Goal: Task Accomplishment & Management: Manage account settings

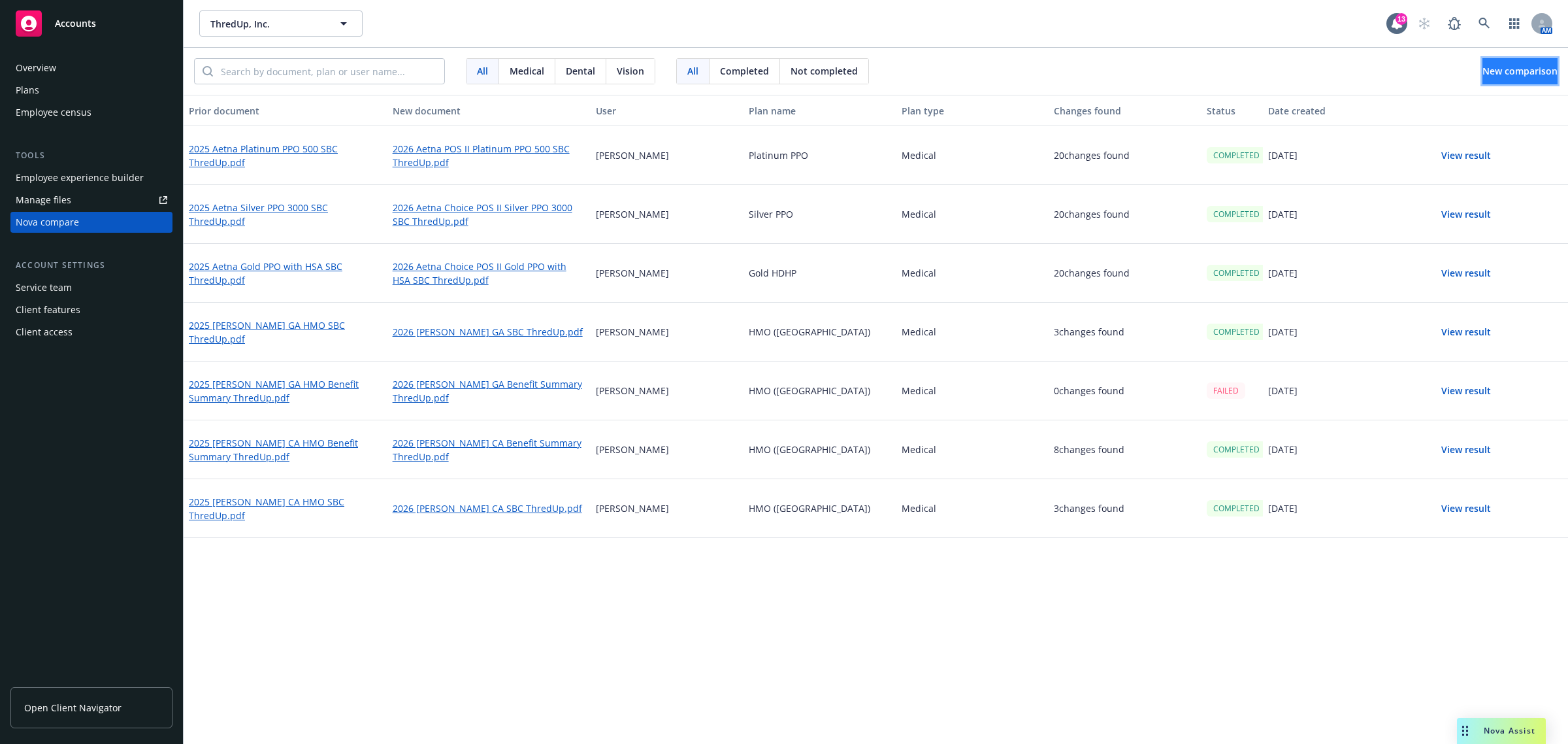
click at [1485, 63] on button "New comparison" at bounding box center [1521, 71] width 75 height 26
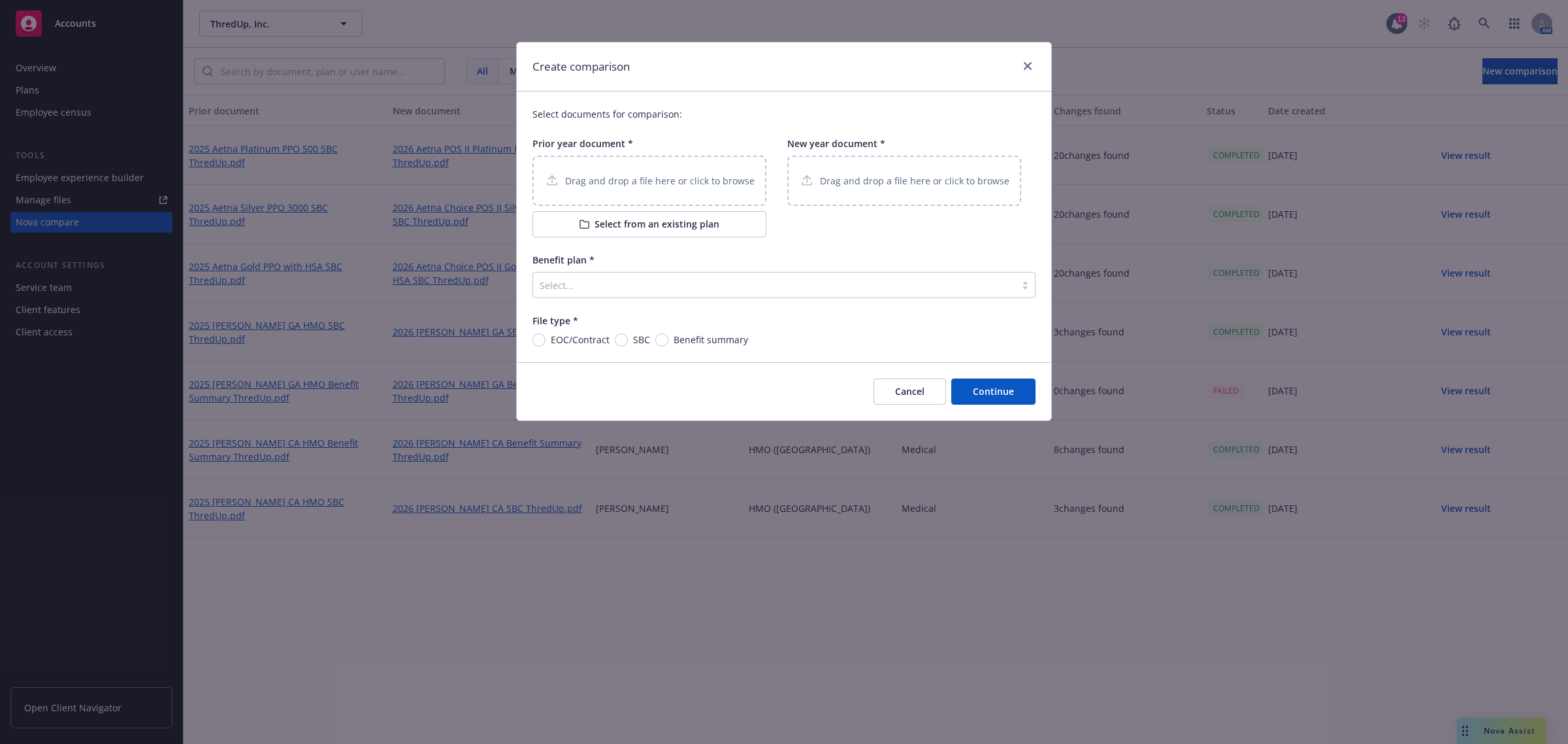
click at [610, 187] on p "Drag and drop a file here or click to browse" at bounding box center [661, 181] width 190 height 14
click at [627, 219] on button "Select from an existing plan" at bounding box center [649, 224] width 234 height 26
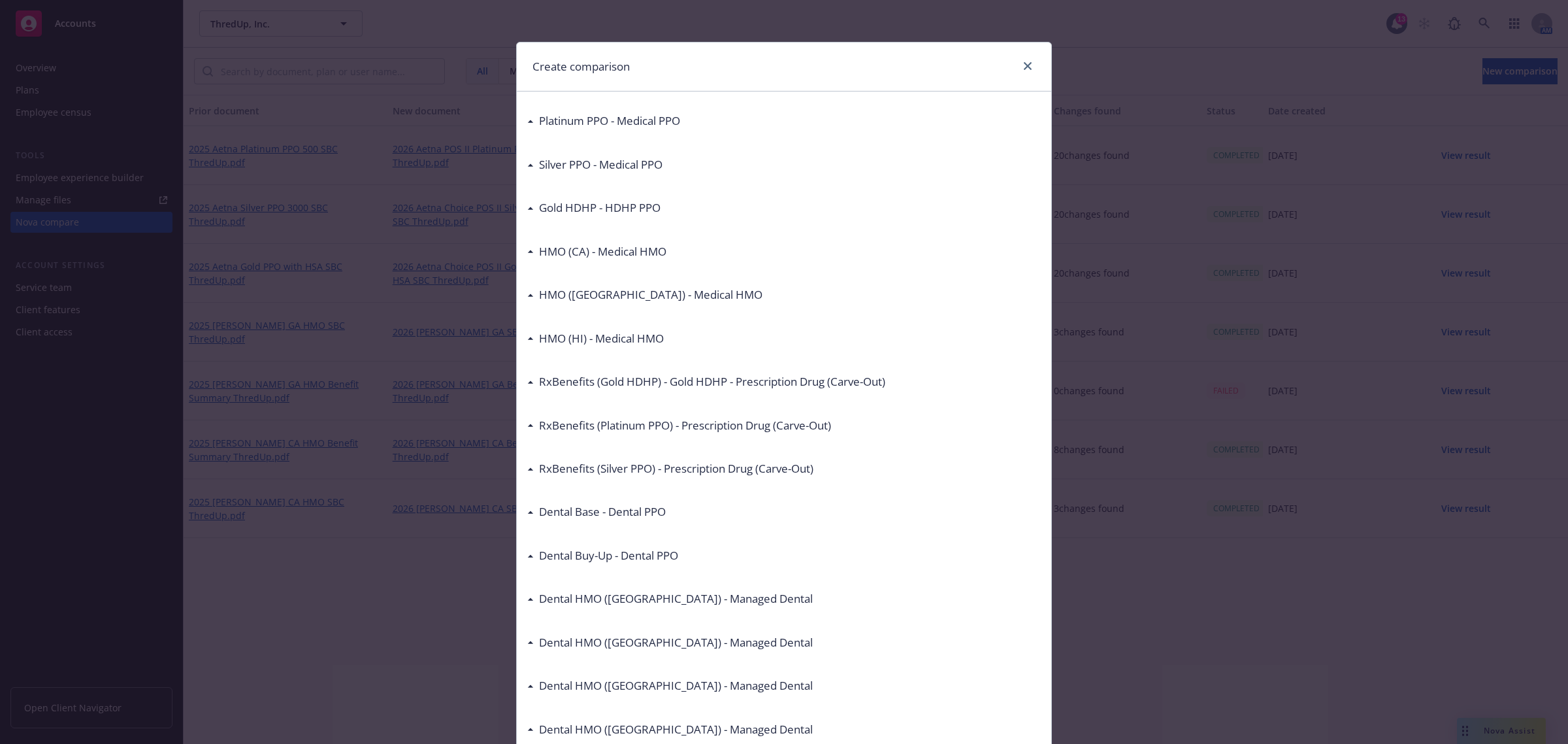
click at [528, 207] on icon at bounding box center [530, 208] width 5 height 3
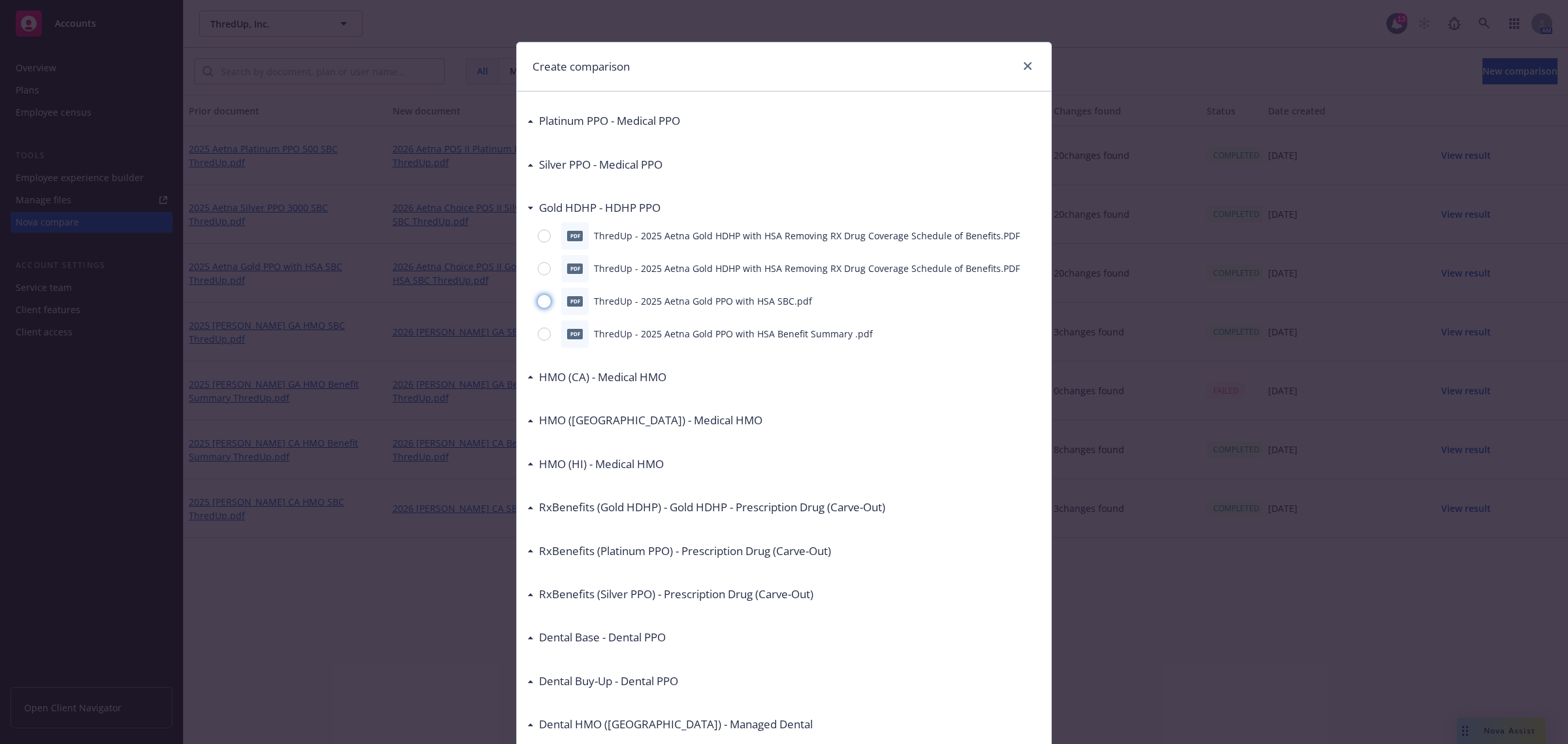
click at [538, 296] on input "radio" at bounding box center [544, 301] width 13 height 13
radio input "true"
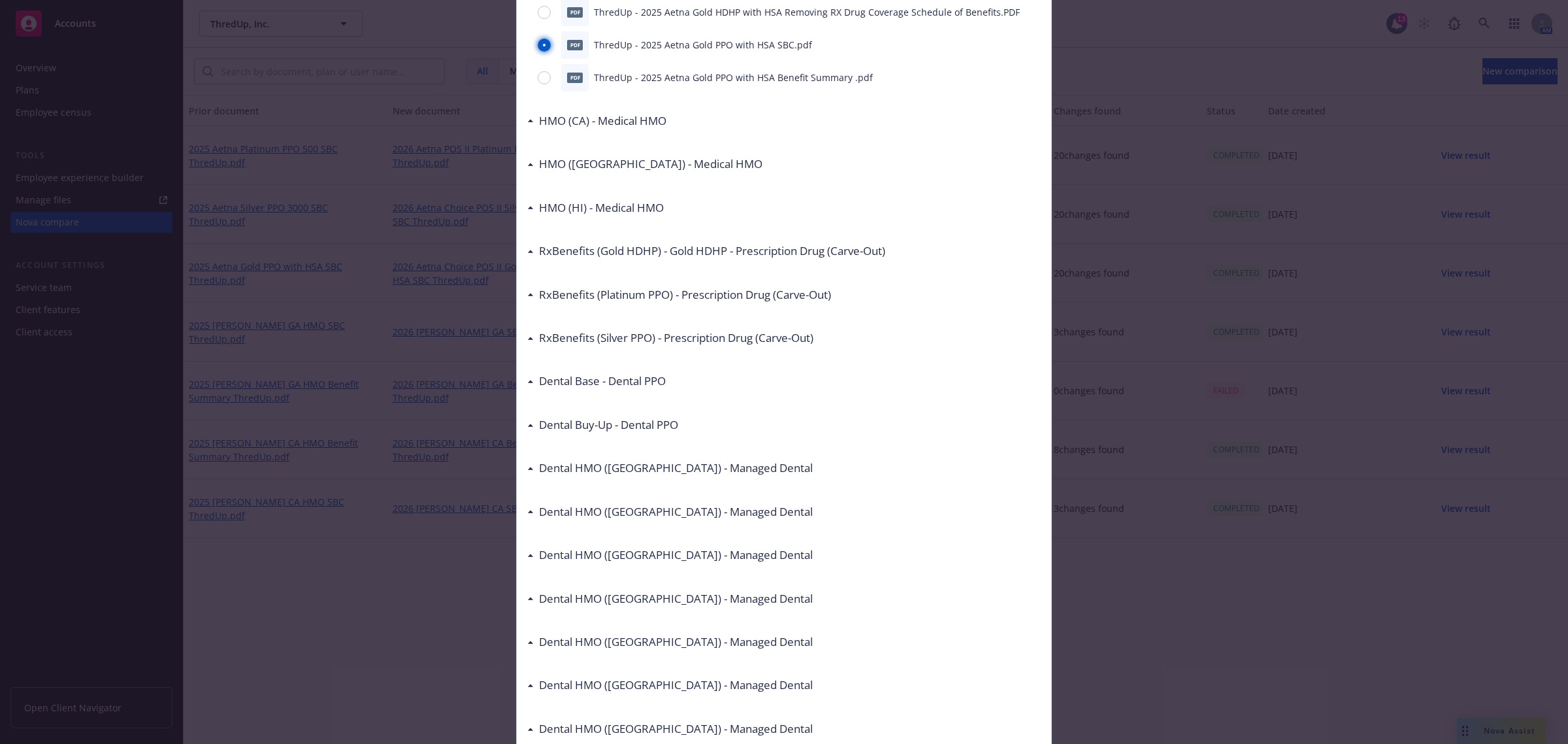
scroll to position [501, 0]
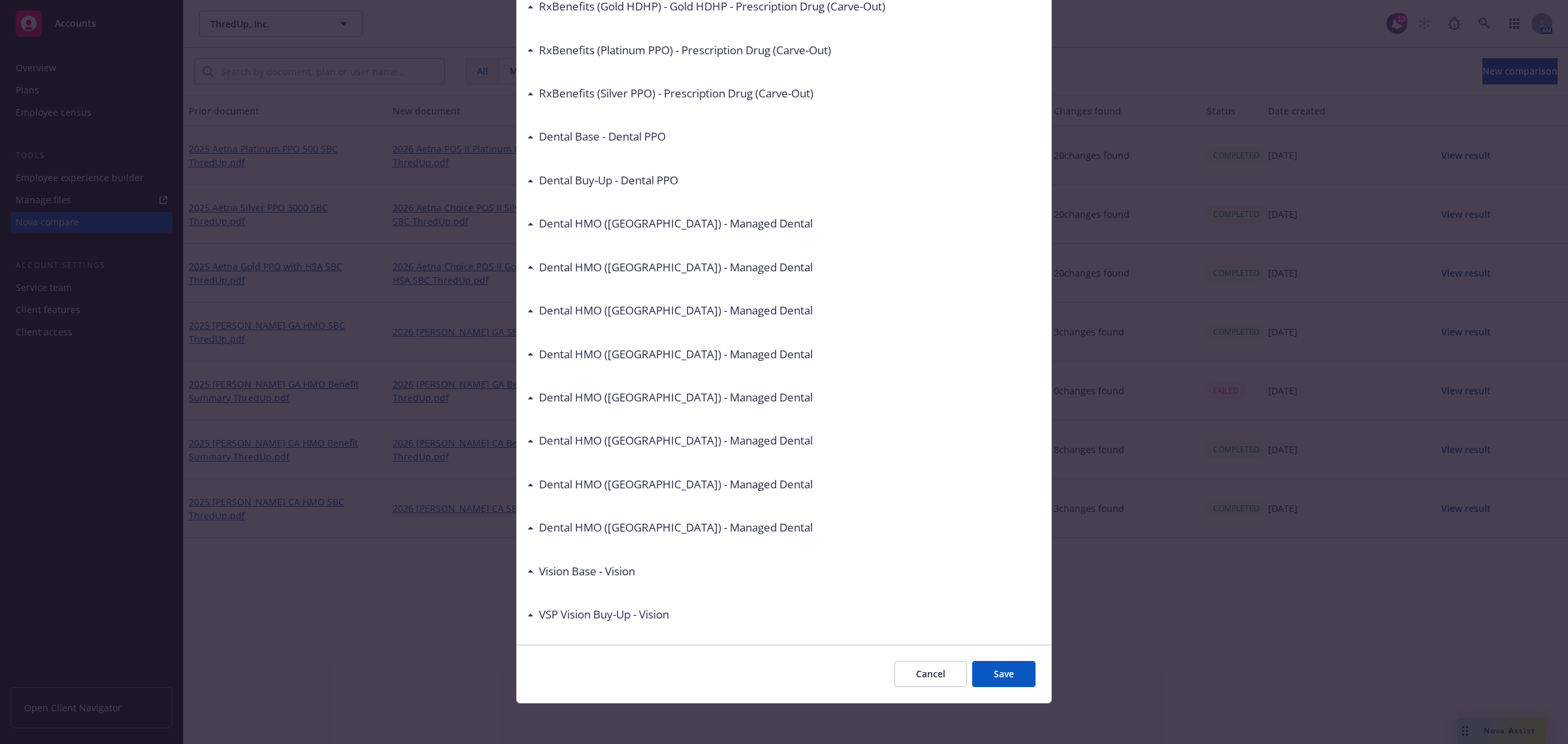
click at [995, 664] on button "Save" at bounding box center [1004, 674] width 63 height 26
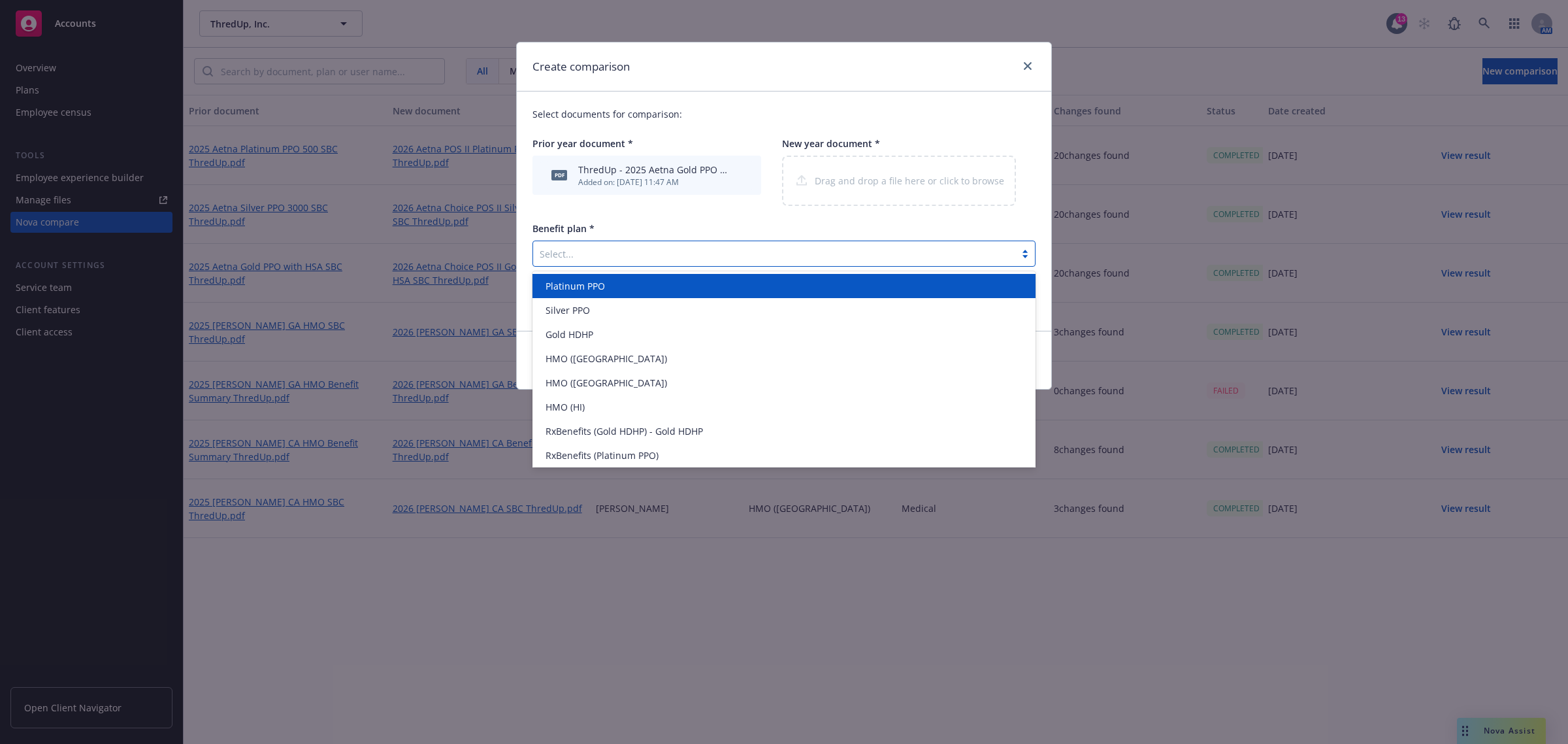
click at [600, 259] on div at bounding box center [774, 254] width 469 height 16
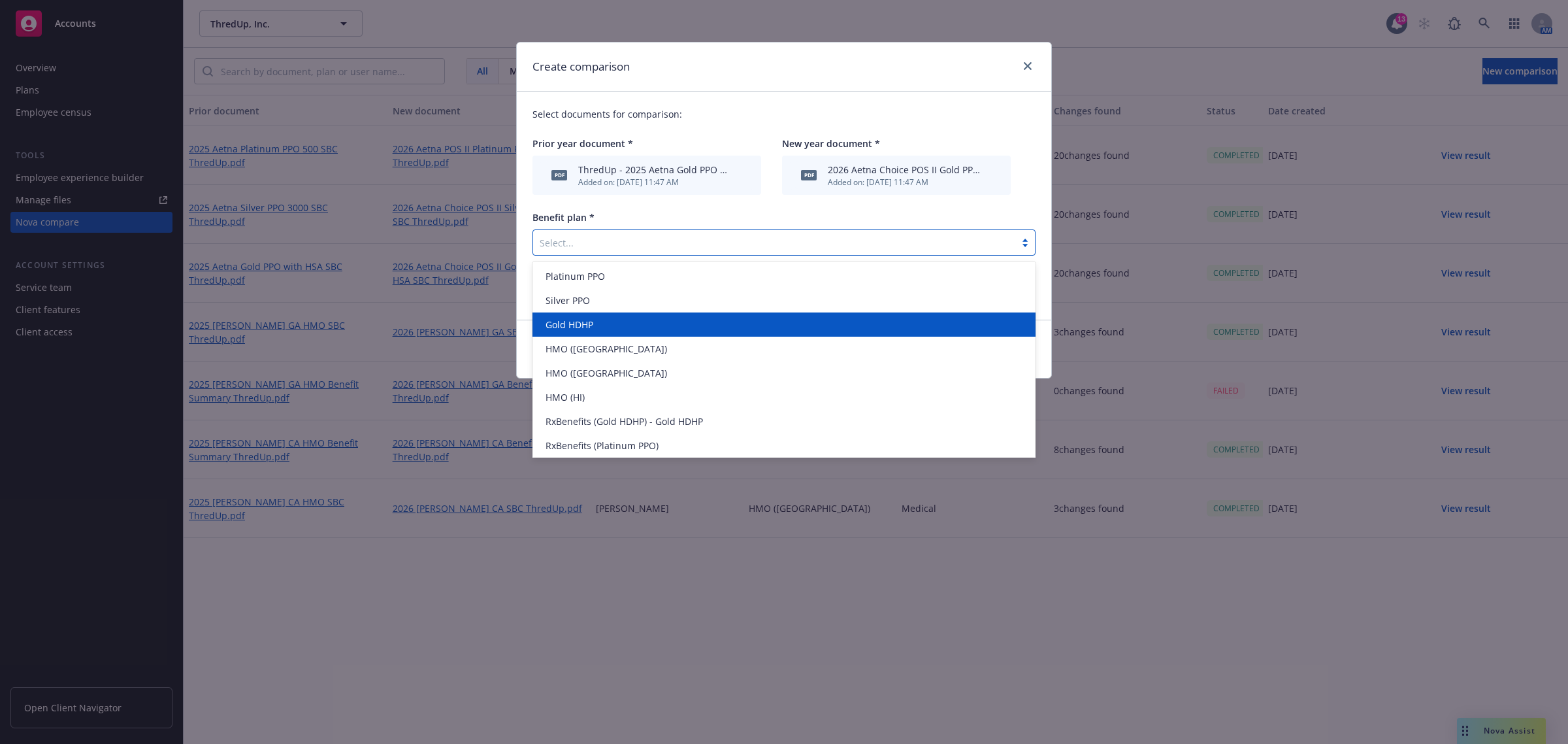
click at [616, 326] on div "Gold HDHP" at bounding box center [784, 325] width 488 height 14
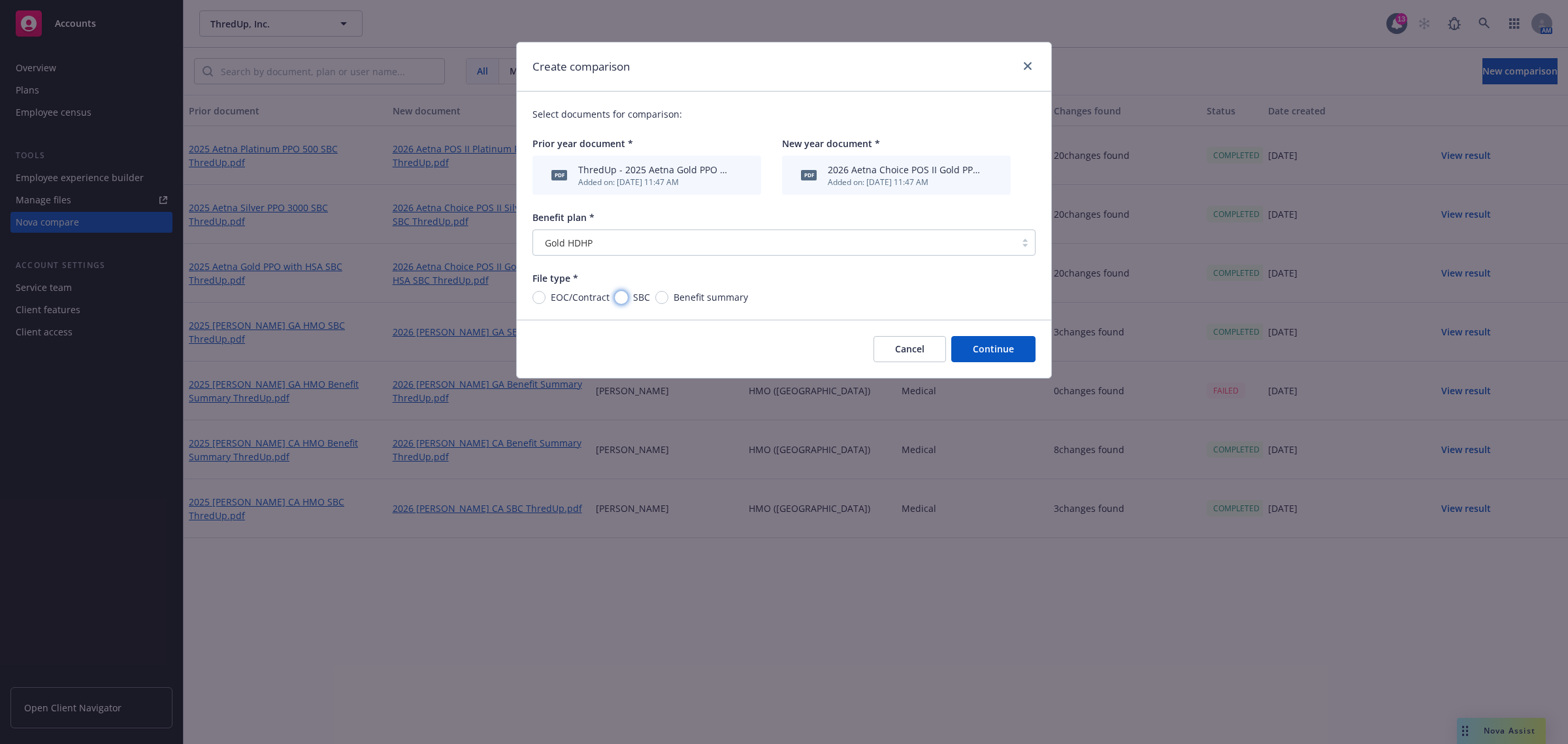
click at [619, 296] on input "SBC" at bounding box center [621, 297] width 13 height 13
radio input "true"
click at [1013, 354] on button "Continue" at bounding box center [993, 349] width 84 height 26
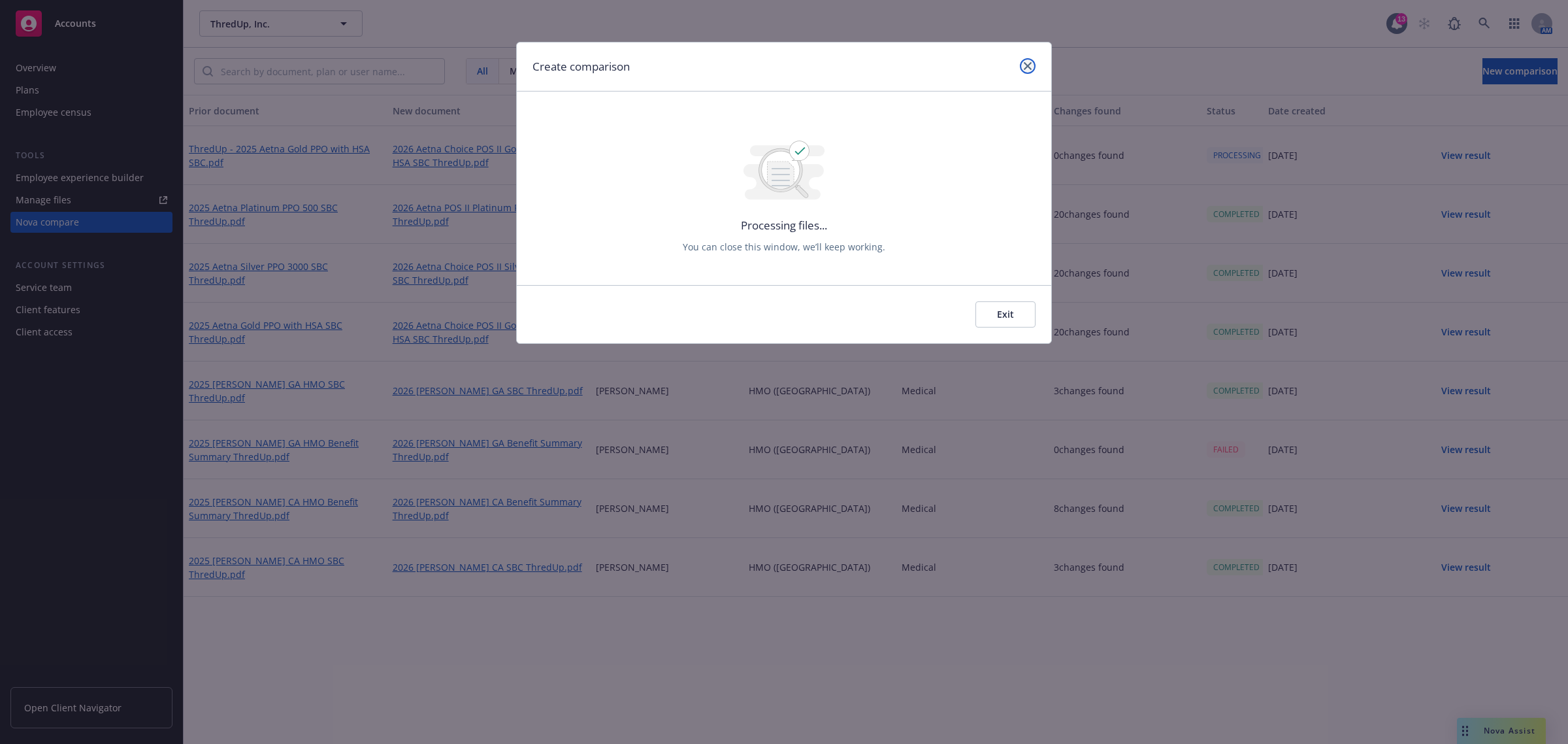
click at [1031, 65] on icon "close" at bounding box center [1028, 66] width 8 height 8
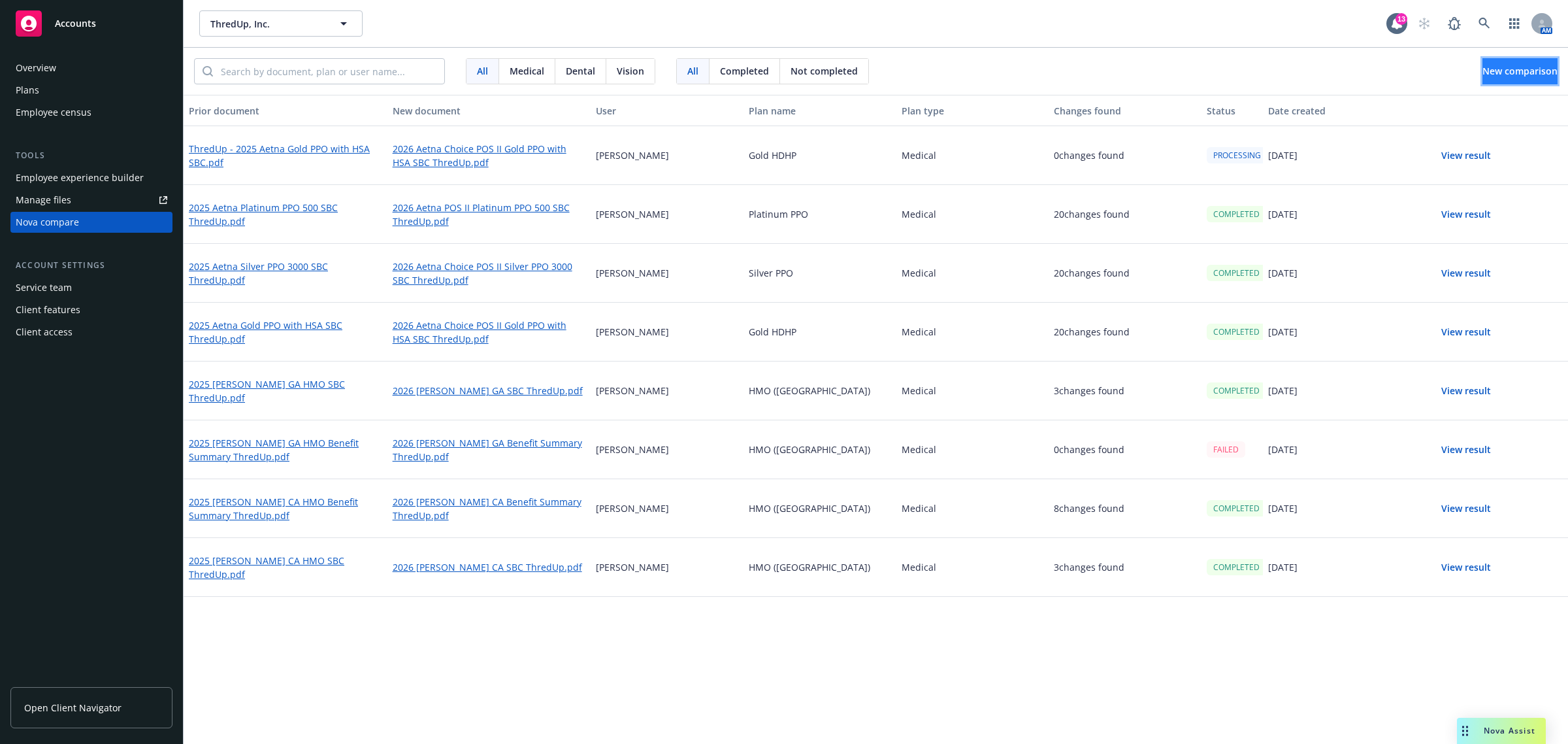
click at [1513, 72] on span "New comparison" at bounding box center [1521, 71] width 75 height 13
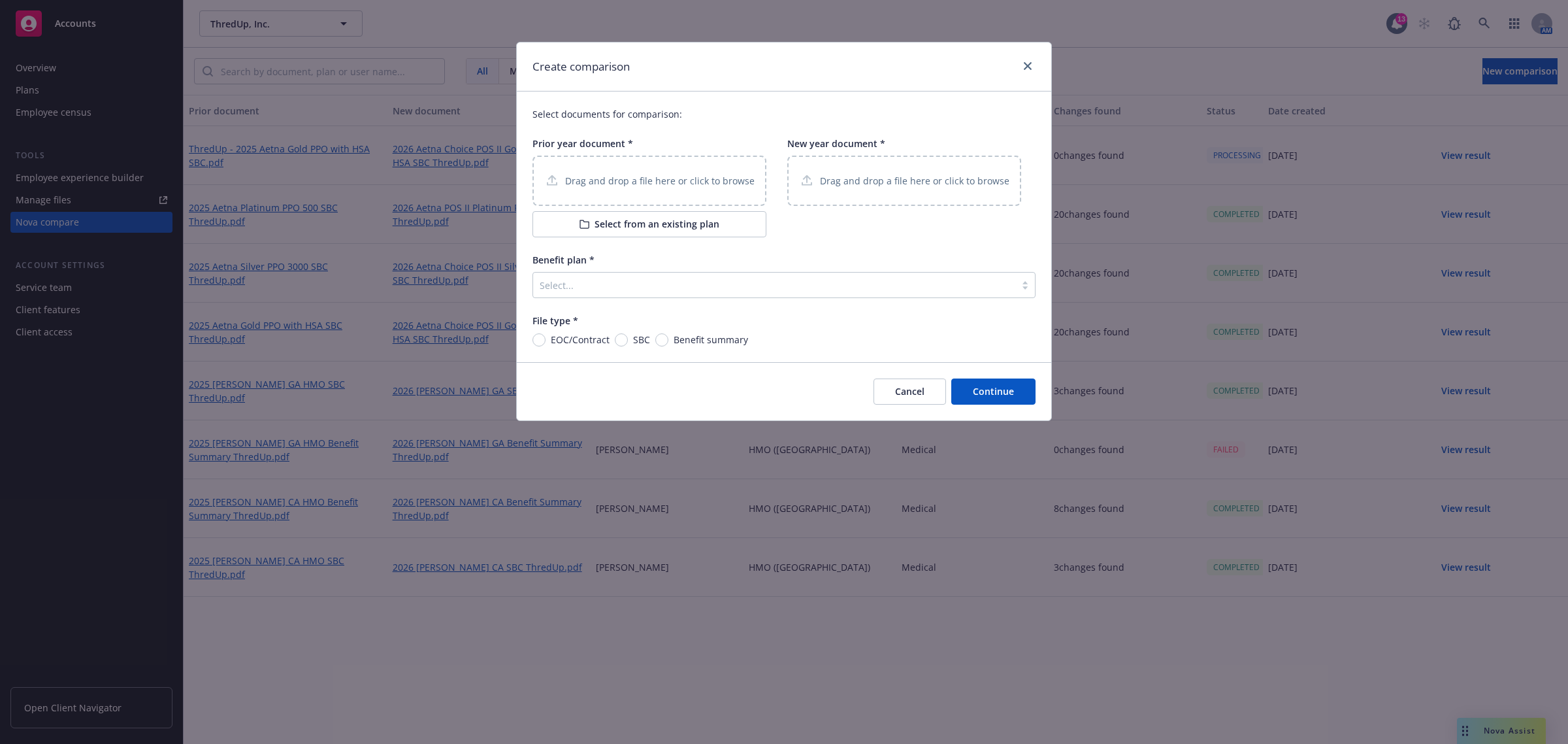
click at [664, 181] on p "Drag and drop a file here or click to browse" at bounding box center [661, 181] width 190 height 14
click at [652, 235] on button "Select from an existing plan" at bounding box center [649, 224] width 234 height 26
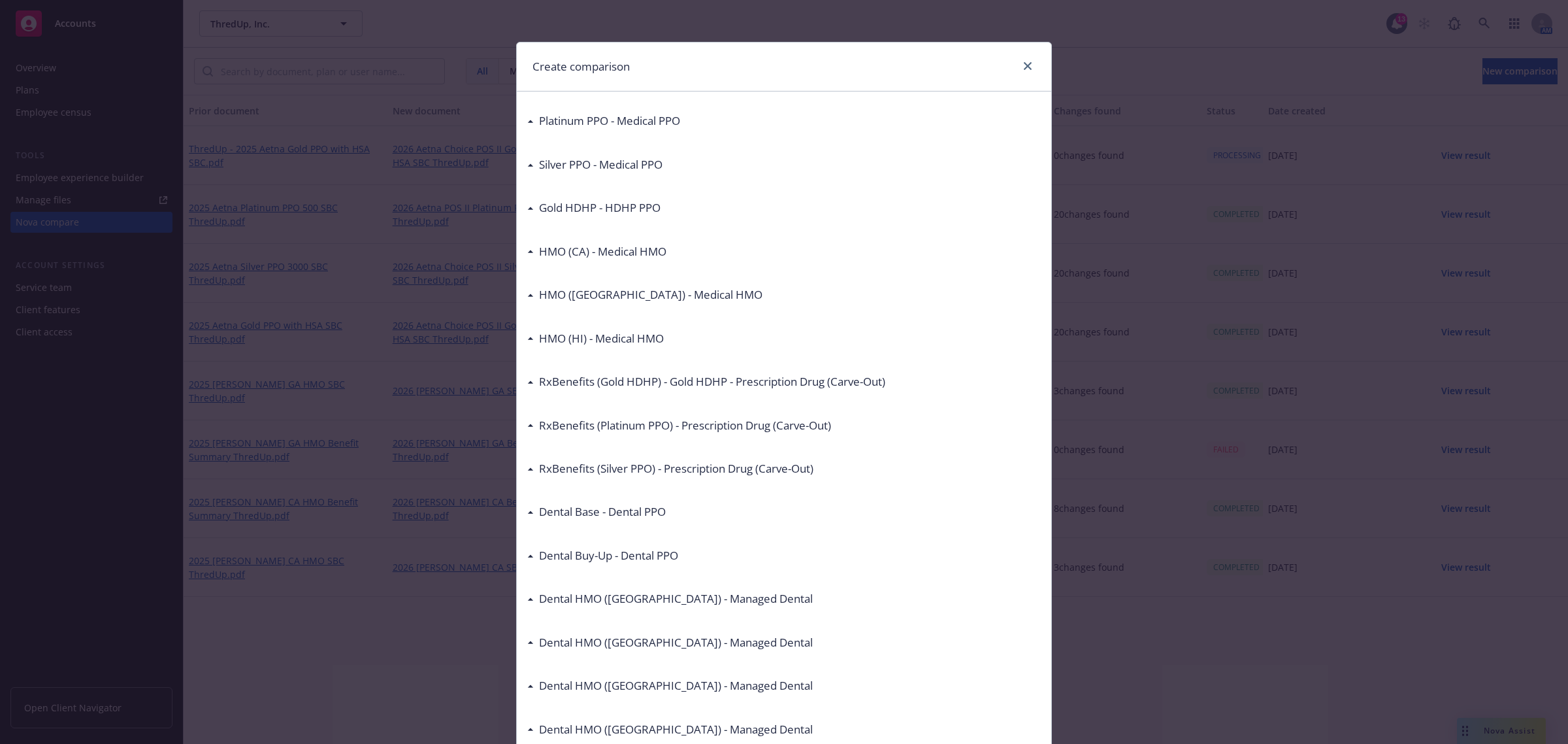
click at [527, 172] on div "Silver PPO - Medical PPO" at bounding box center [784, 165] width 513 height 28
click at [534, 163] on div "Silver PPO - Medical PPO" at bounding box center [598, 164] width 128 height 17
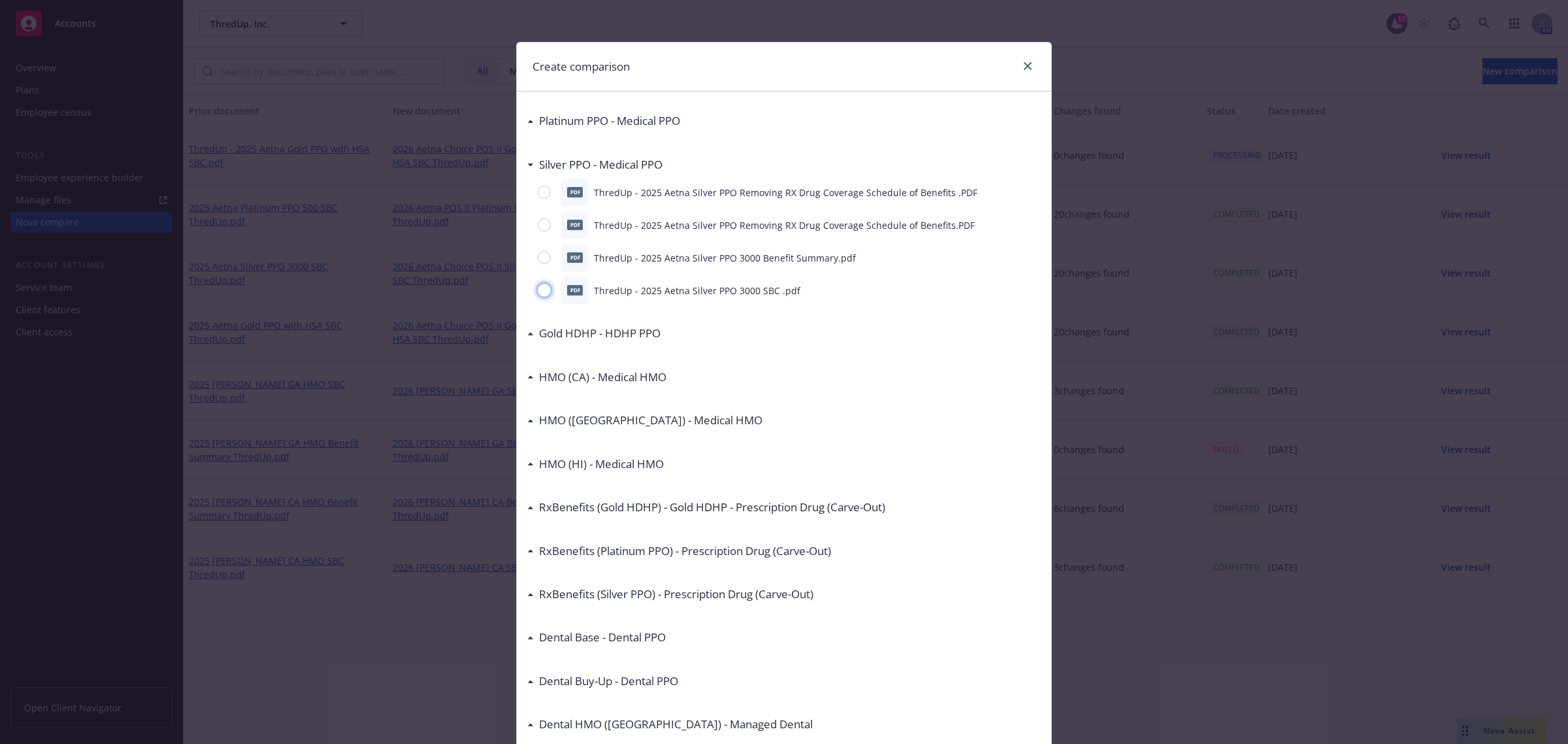
click at [538, 287] on input "radio" at bounding box center [544, 289] width 13 height 13
radio input "true"
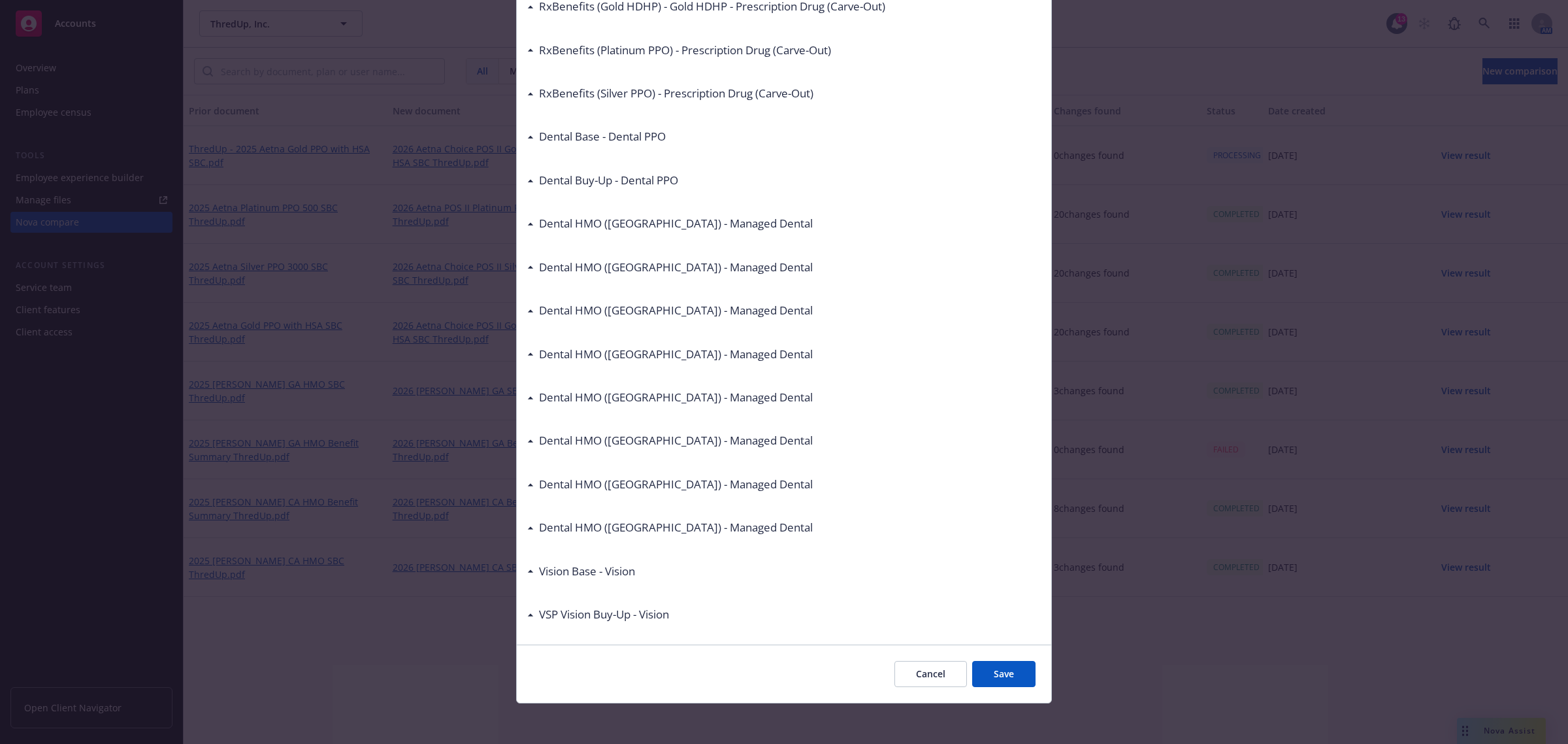
click at [1008, 685] on button "Save" at bounding box center [1004, 674] width 63 height 26
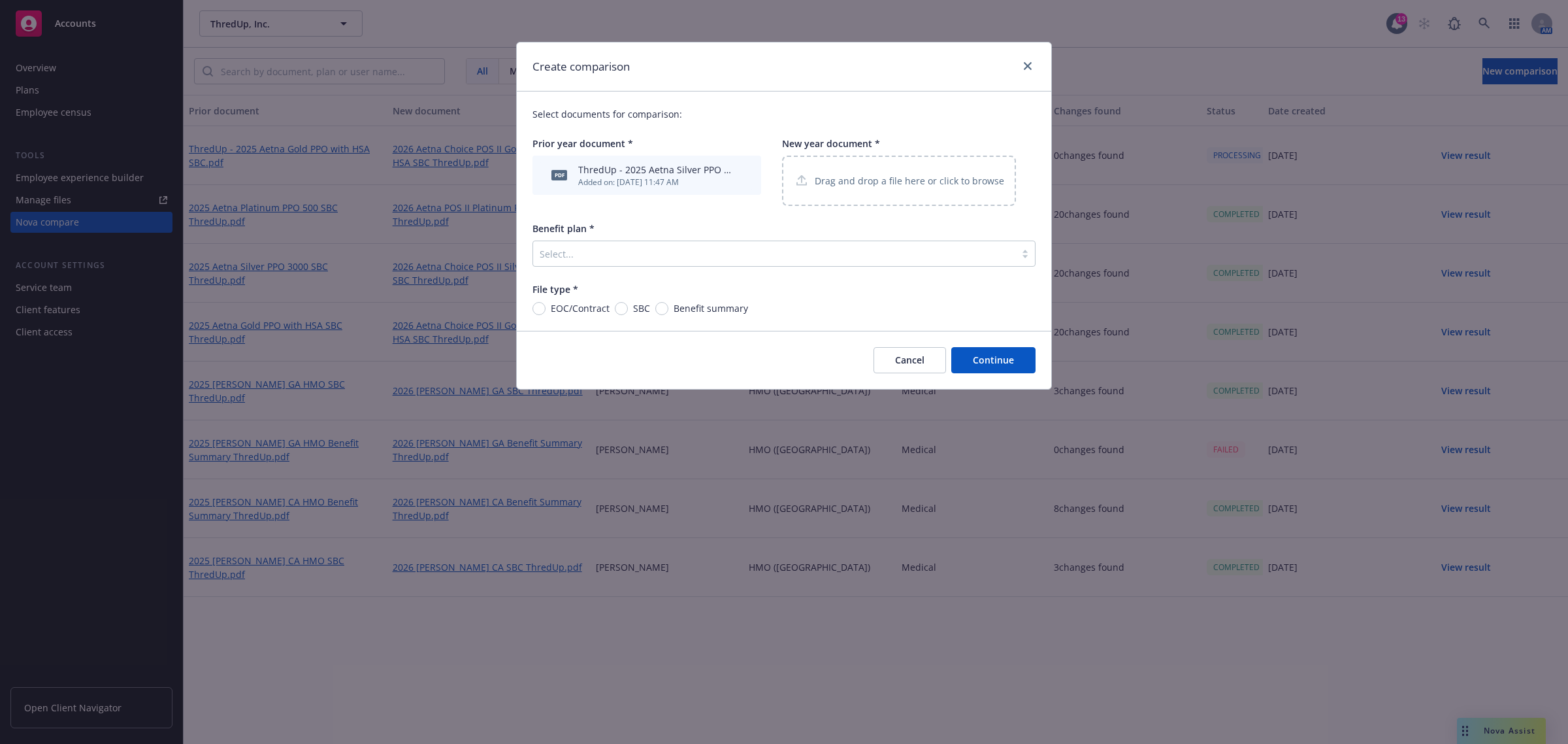
click at [843, 181] on p "Drag and drop a file here or click to browse" at bounding box center [909, 181] width 190 height 14
click at [667, 256] on div at bounding box center [774, 254] width 469 height 16
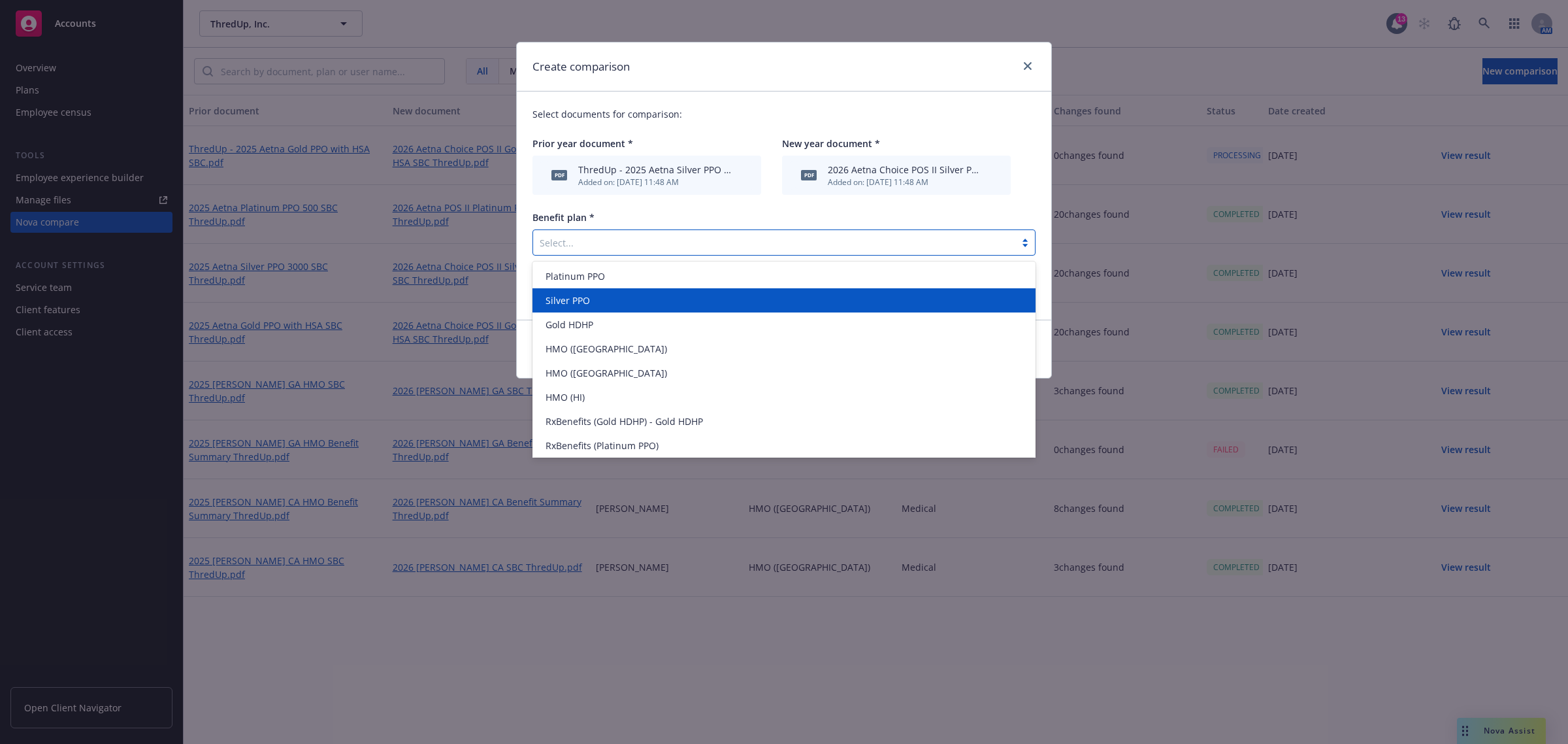
click at [629, 304] on div "Silver PPO" at bounding box center [784, 300] width 488 height 14
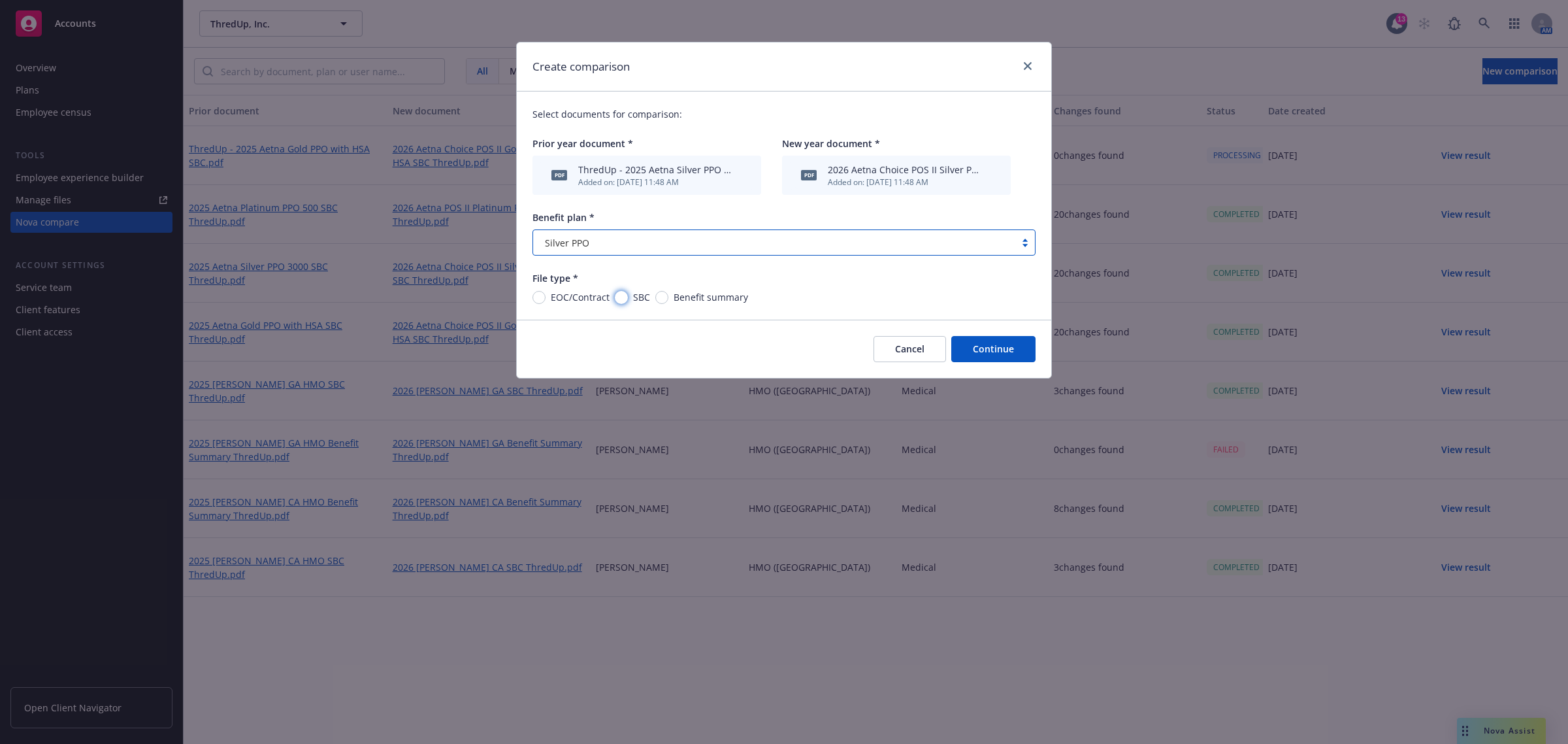
click at [625, 301] on input "SBC" at bounding box center [621, 297] width 13 height 13
radio input "true"
drag, startPoint x: 1014, startPoint y: 359, endPoint x: 973, endPoint y: 392, distance: 52.6
click at [1010, 359] on button "Continue" at bounding box center [993, 349] width 84 height 26
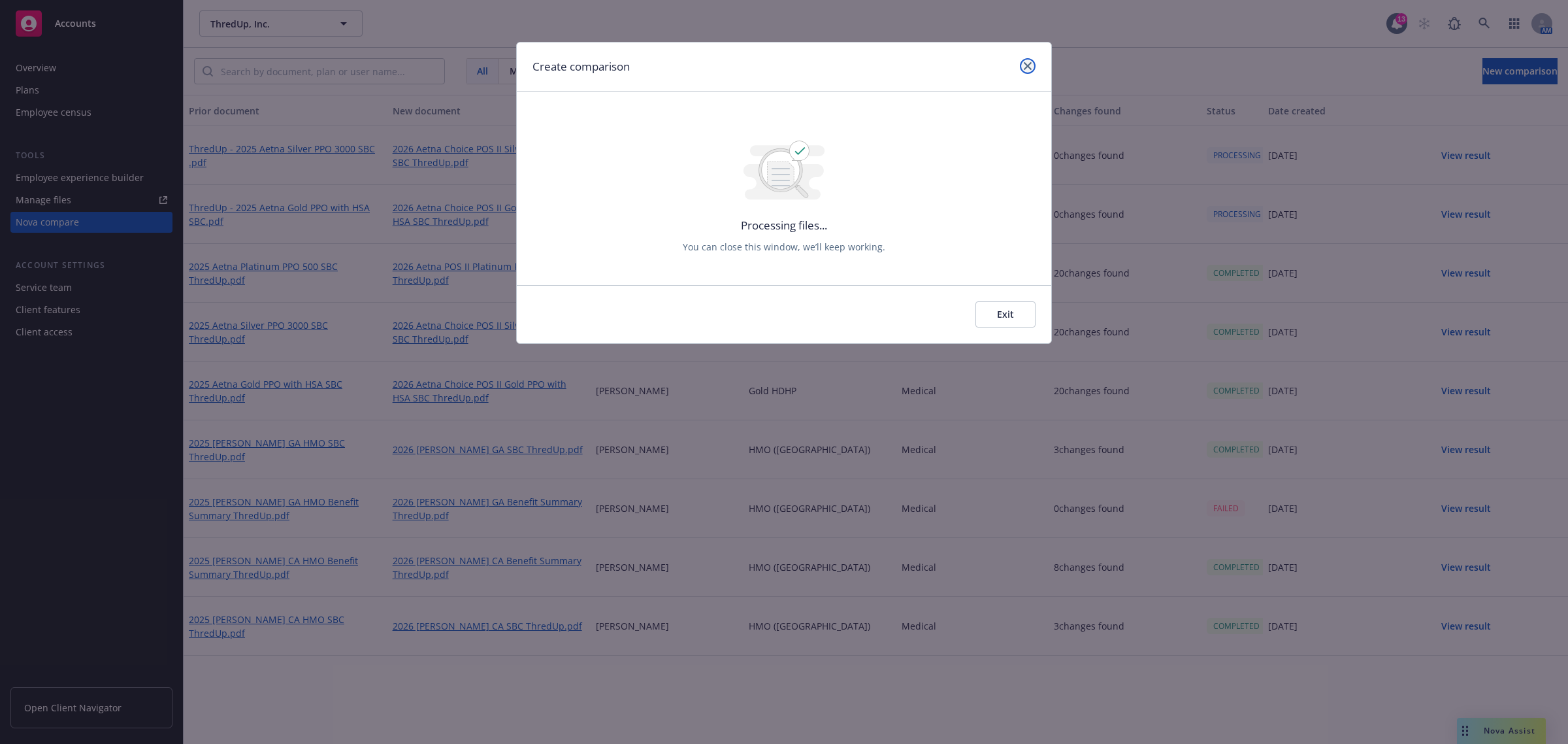
click at [1031, 61] on link "close" at bounding box center [1028, 66] width 16 height 16
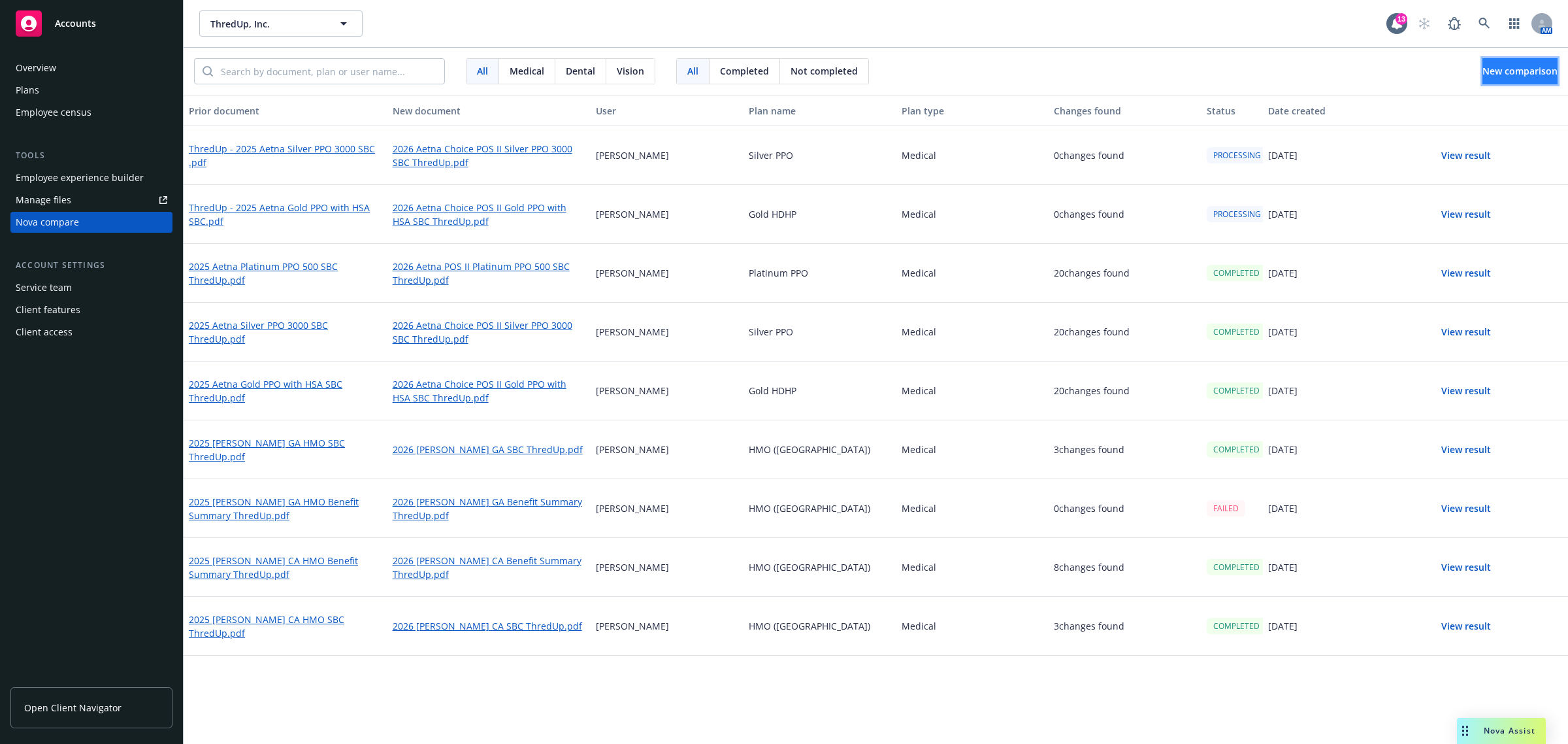
click at [1483, 68] on span "New comparison" at bounding box center [1521, 71] width 75 height 13
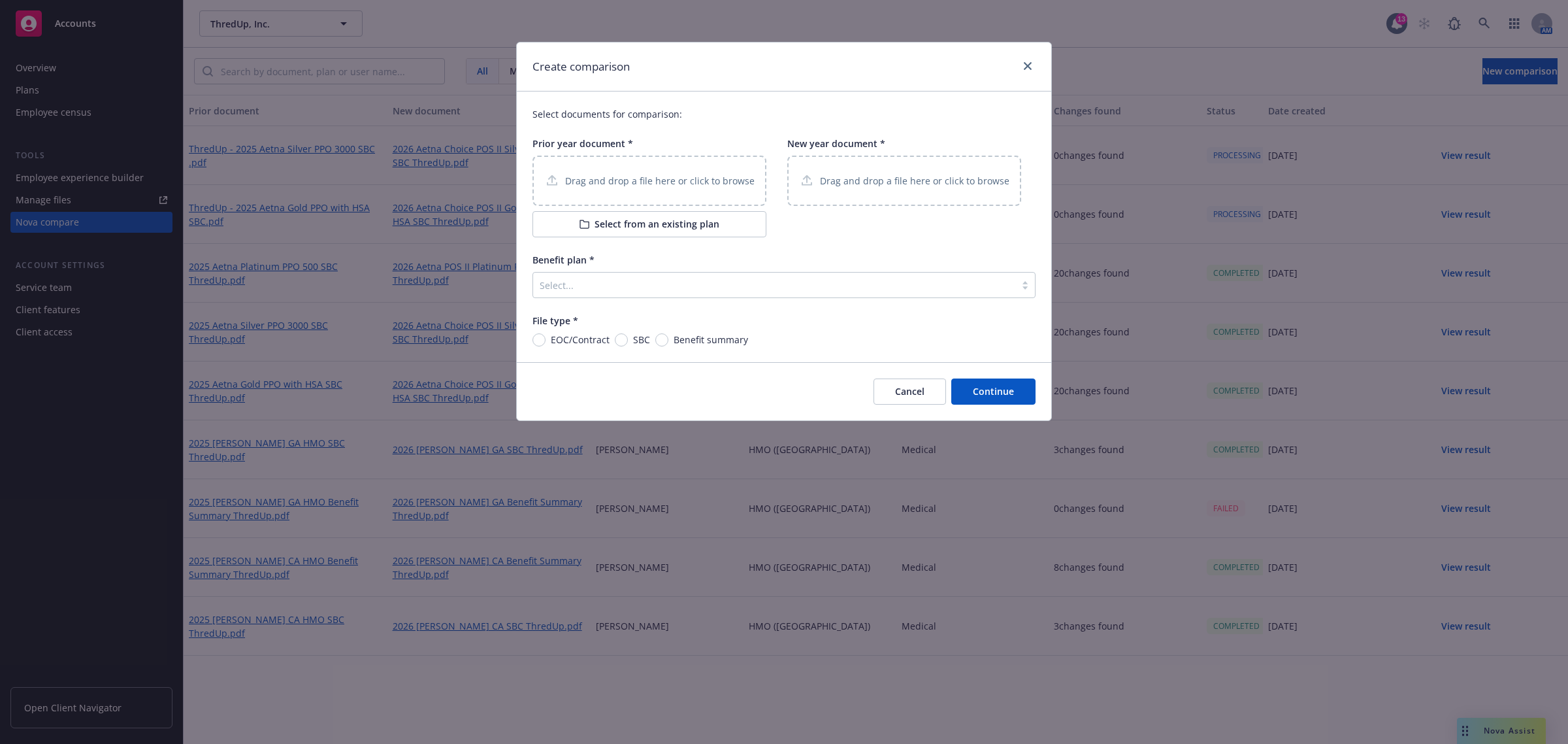
click at [657, 215] on button "Select from an existing plan" at bounding box center [649, 224] width 234 height 26
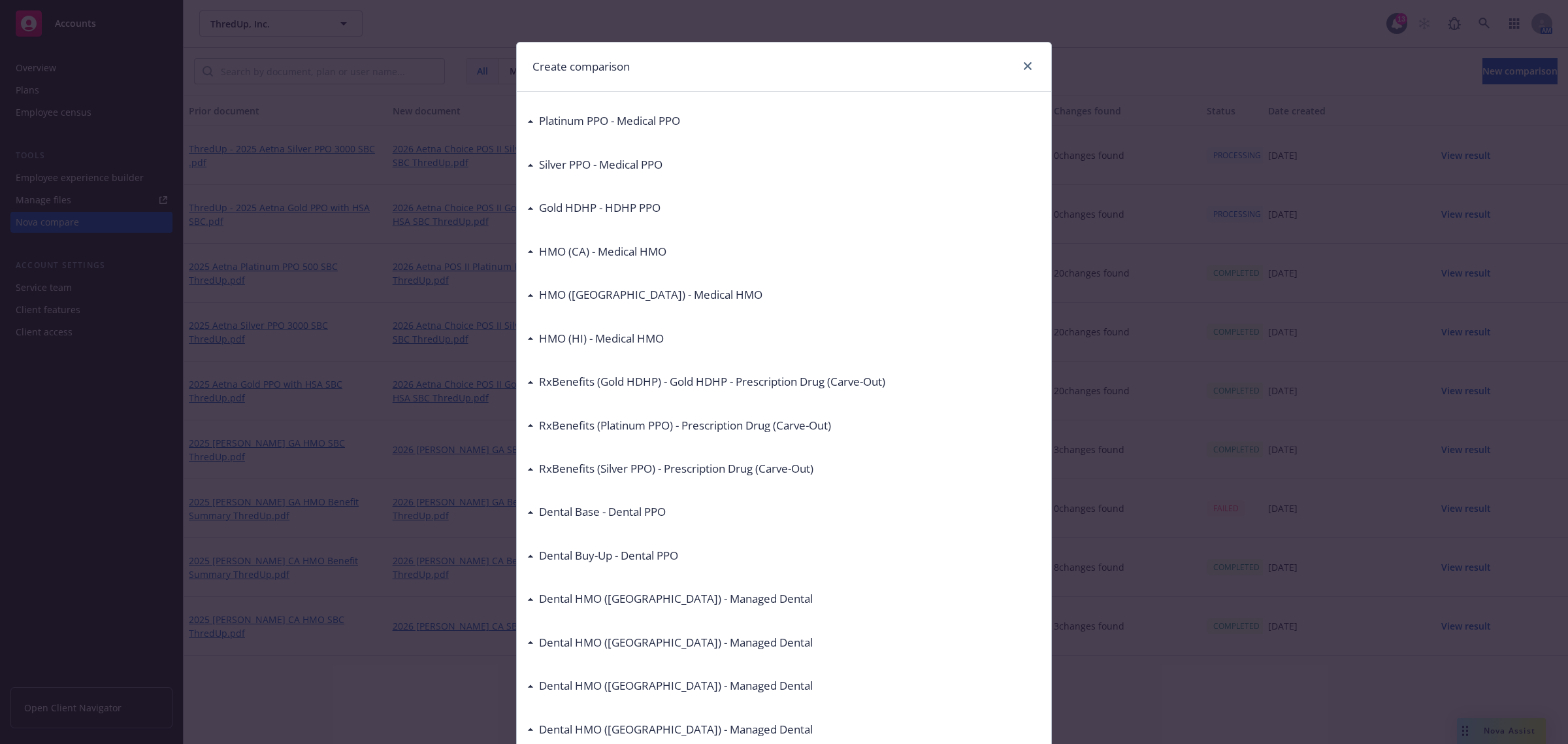
click at [527, 119] on div "Platinum PPO - Medical PPO" at bounding box center [603, 121] width 153 height 17
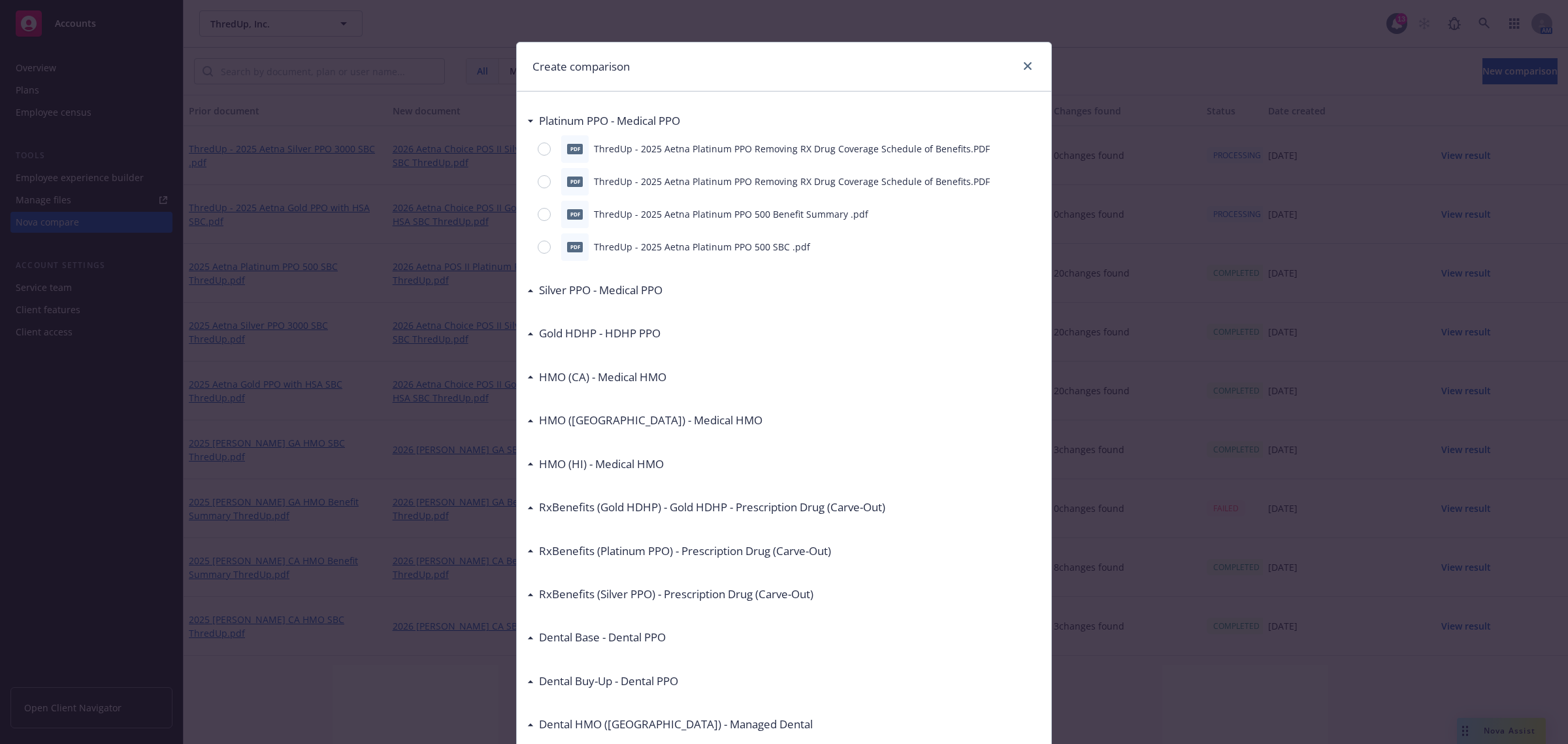
click at [546, 247] on div at bounding box center [547, 247] width 19 height 13
click at [546, 247] on input "radio" at bounding box center [544, 247] width 13 height 13
radio input "true"
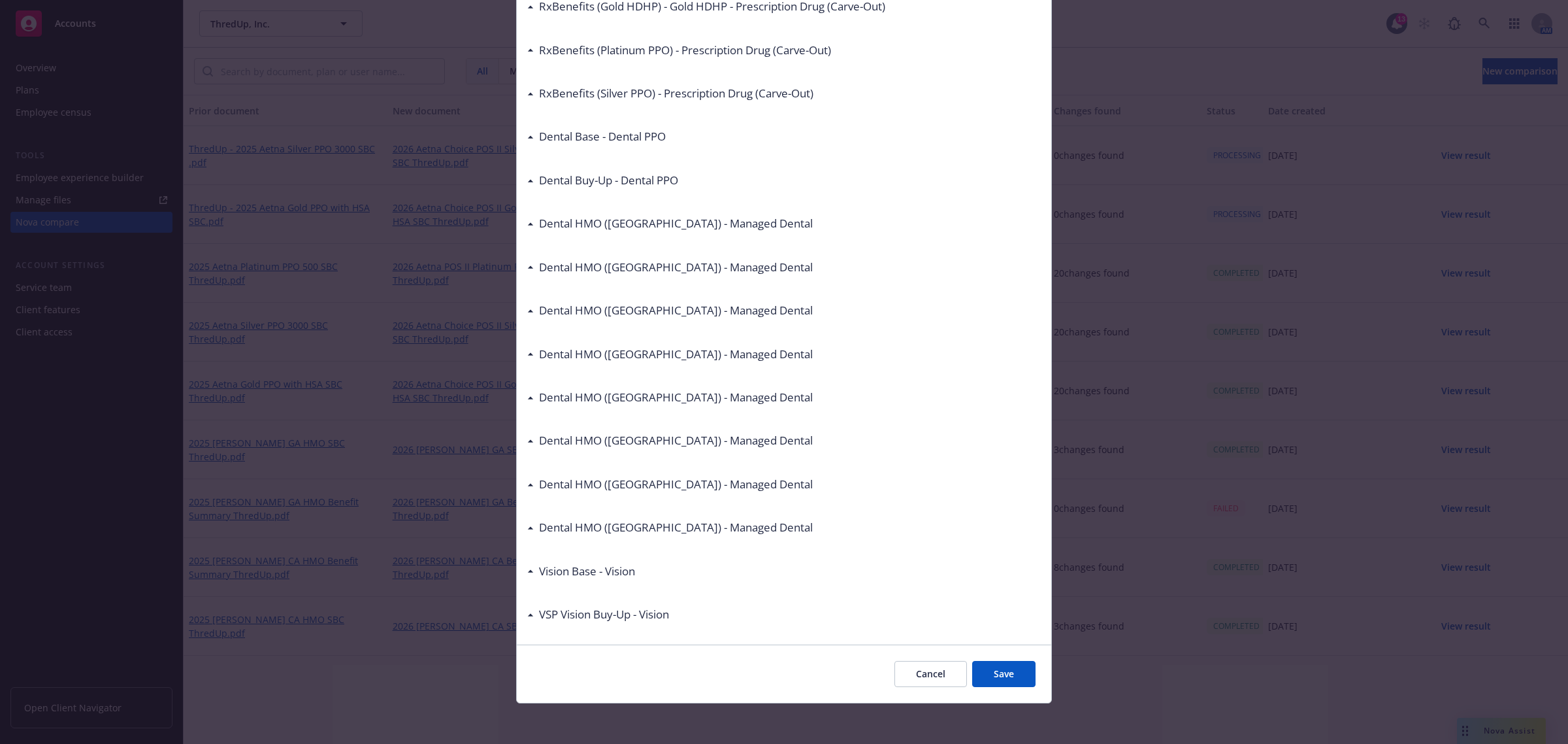
click at [984, 662] on button "Save" at bounding box center [1004, 674] width 63 height 26
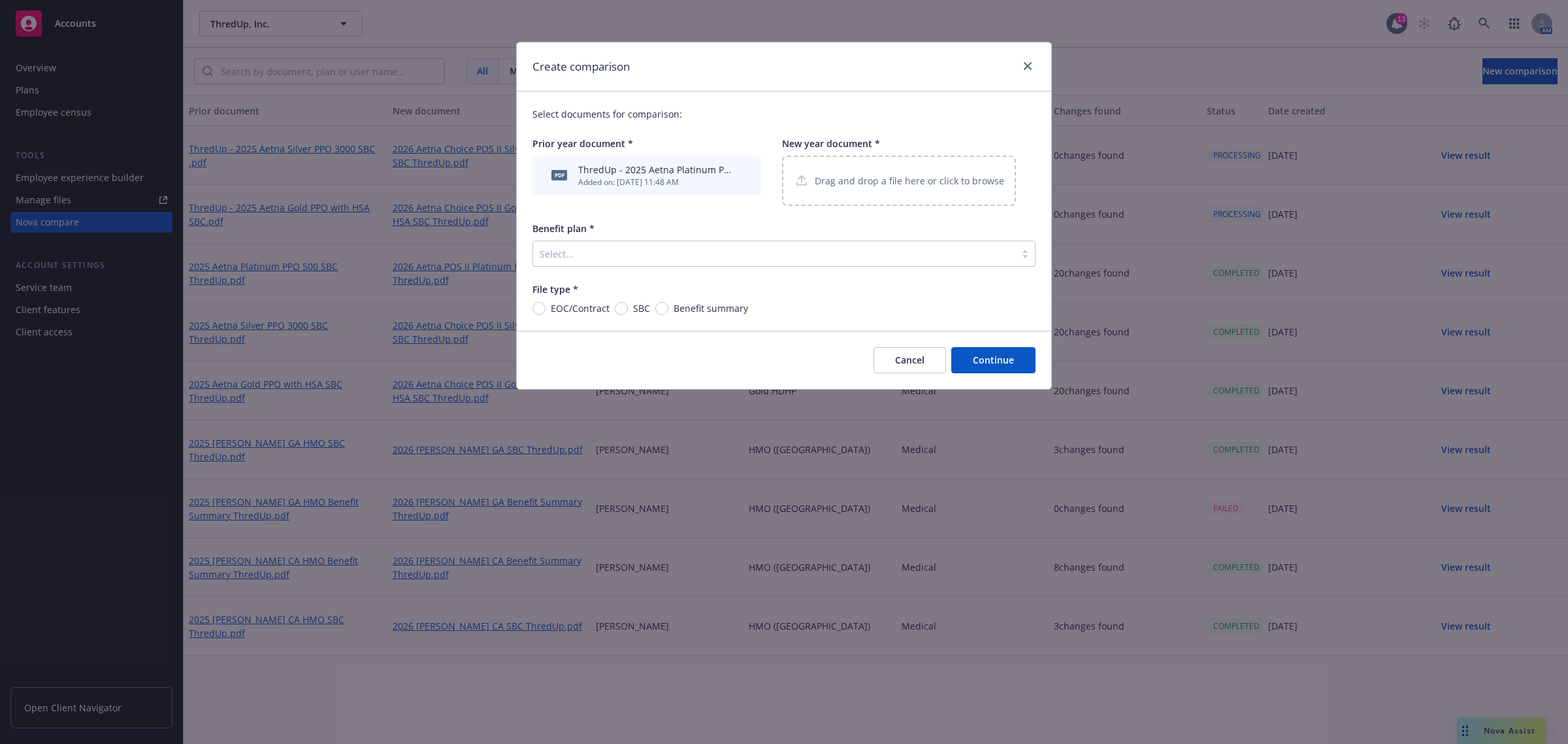
click at [891, 187] on p "Drag and drop a file here or click to browse" at bounding box center [909, 181] width 190 height 14
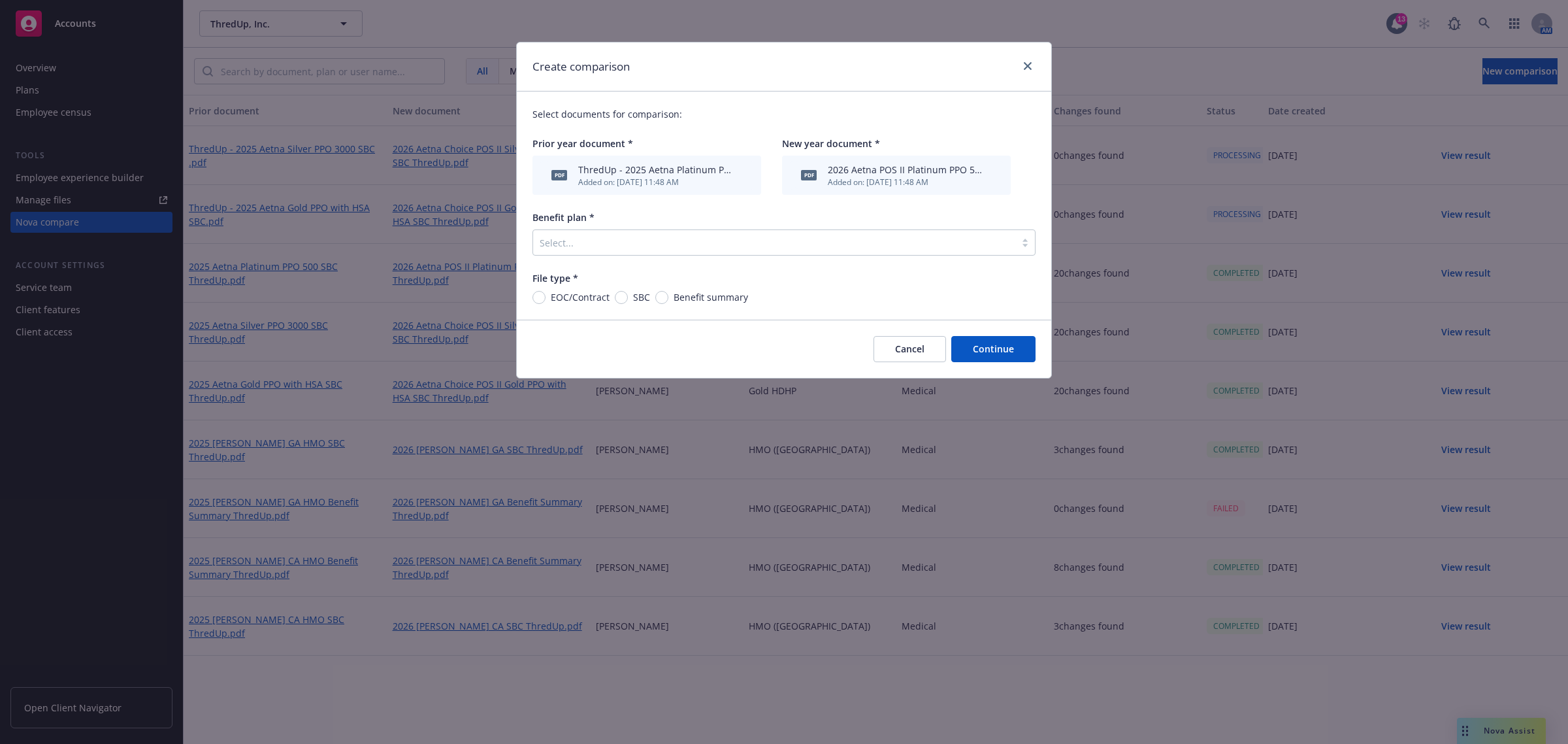
drag, startPoint x: 589, startPoint y: 247, endPoint x: 596, endPoint y: 247, distance: 7.0
click at [590, 247] on div at bounding box center [774, 243] width 469 height 16
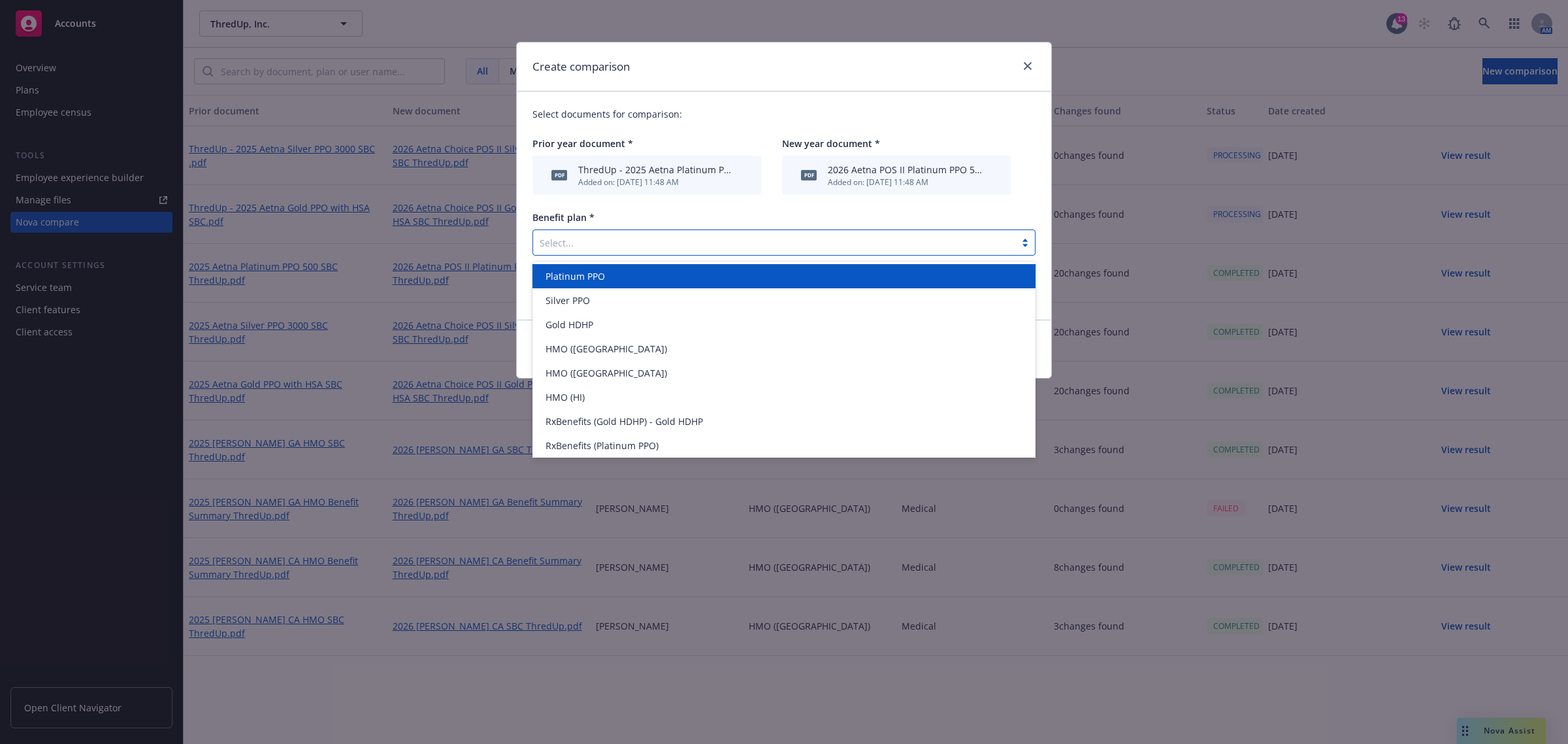
click at [641, 286] on div "Platinum PPO" at bounding box center [784, 276] width 504 height 24
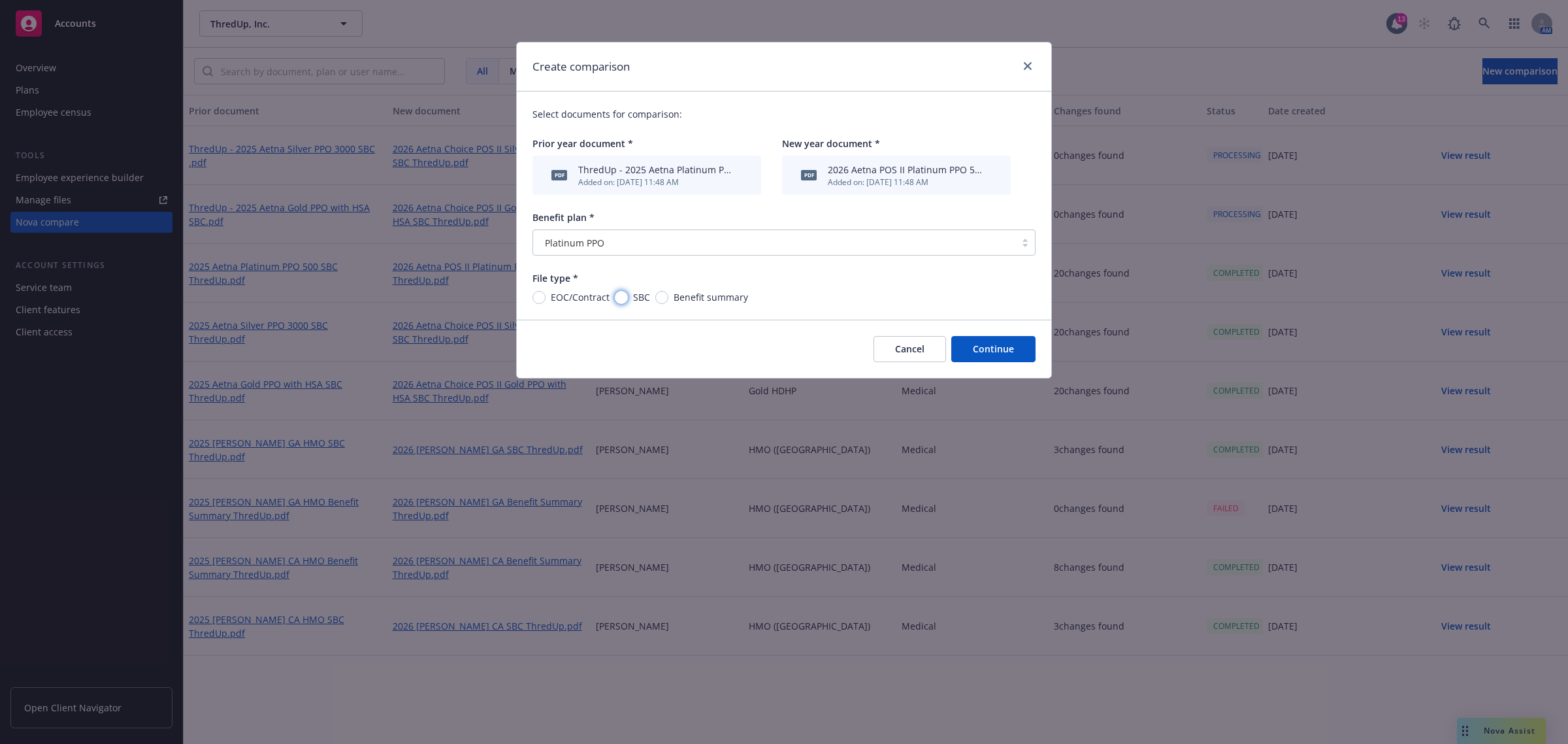
click at [618, 293] on input "SBC" at bounding box center [621, 297] width 13 height 13
radio input "true"
drag, startPoint x: 998, startPoint y: 351, endPoint x: 939, endPoint y: 374, distance: 63.3
click at [998, 351] on button "Continue" at bounding box center [993, 349] width 84 height 26
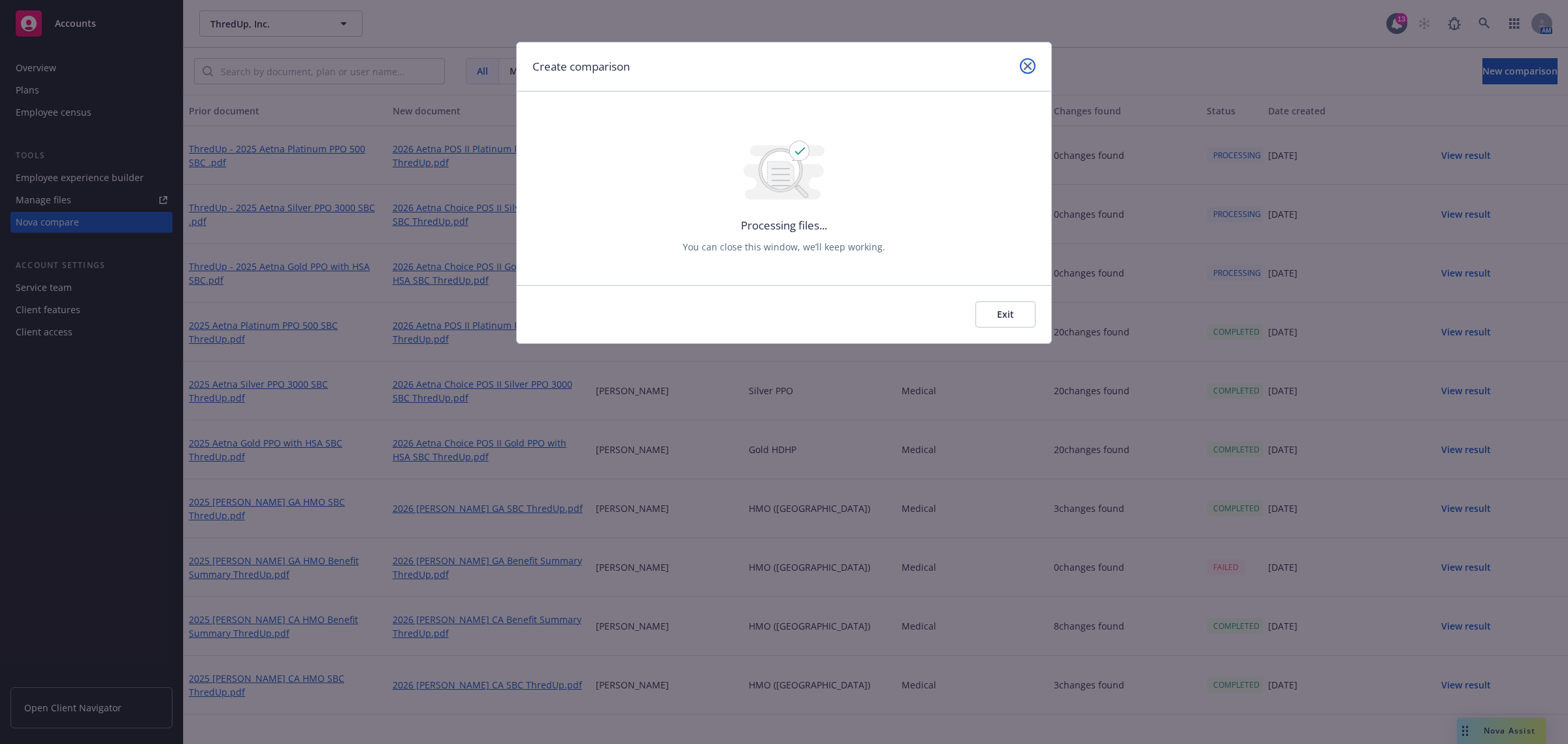
click at [1029, 66] on icon "close" at bounding box center [1028, 66] width 8 height 8
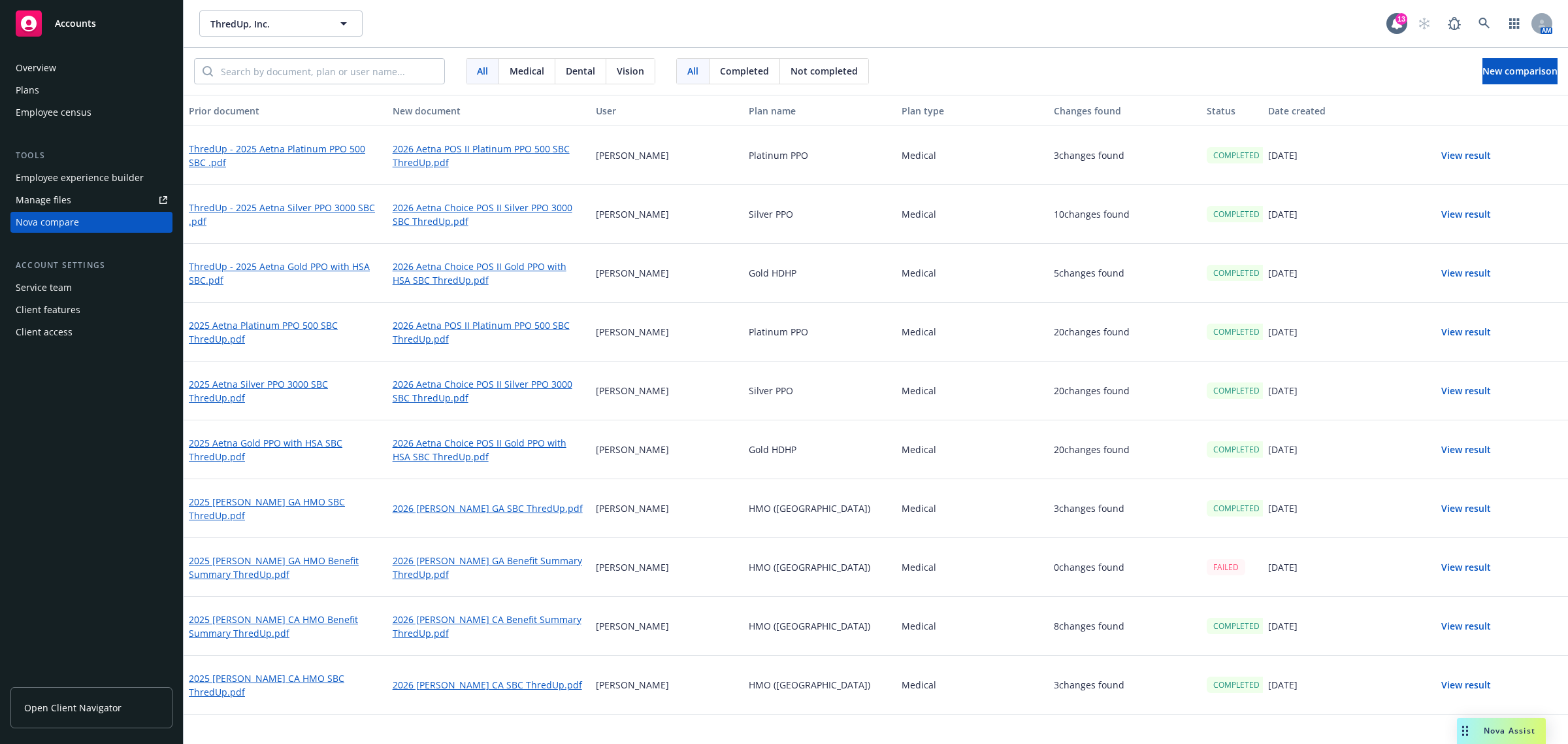
drag, startPoint x: 1488, startPoint y: 270, endPoint x: 1475, endPoint y: 282, distance: 17.7
click at [1481, 270] on button "View result" at bounding box center [1466, 273] width 92 height 26
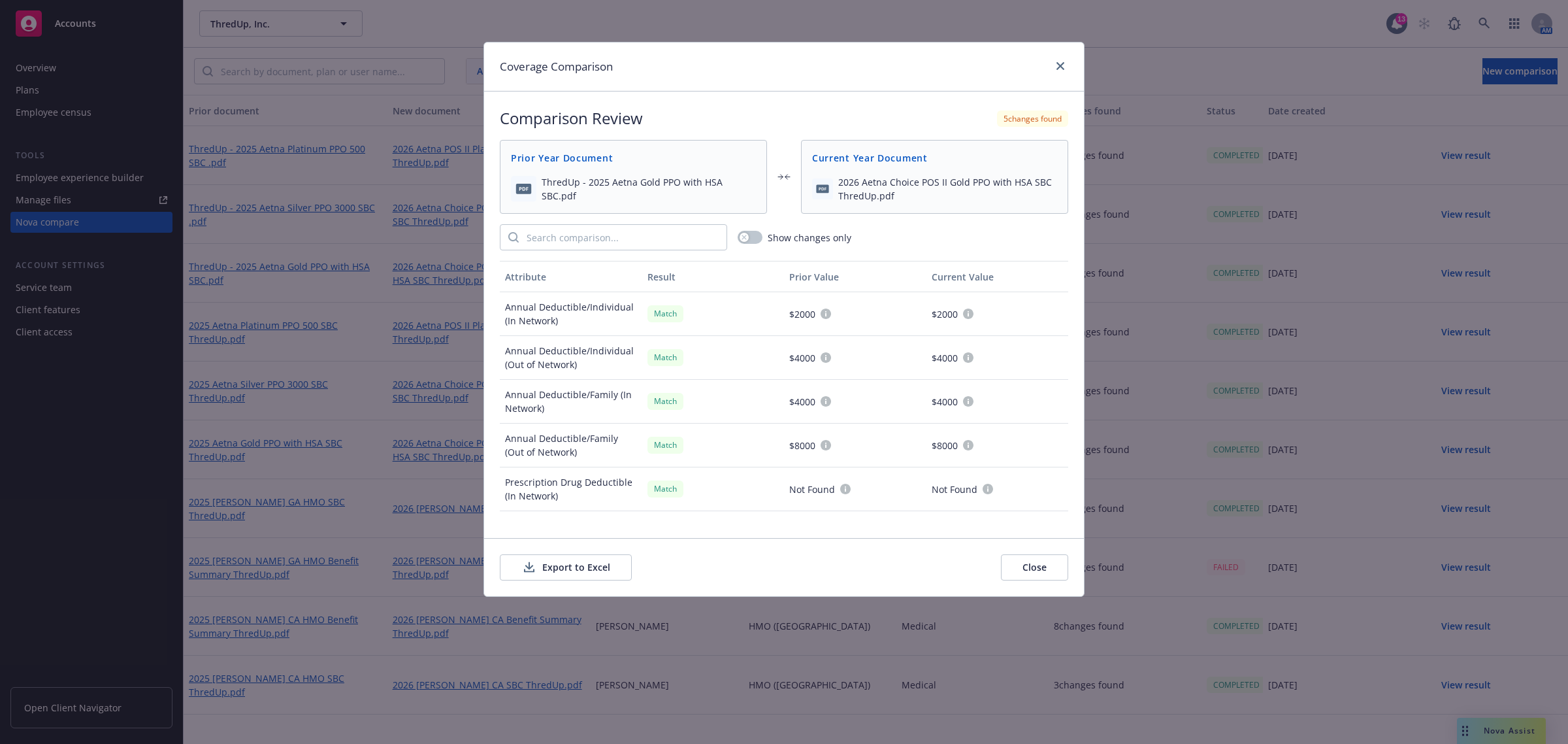
click at [751, 246] on div "Show changes only" at bounding box center [784, 237] width 569 height 26
click at [746, 241] on div "button" at bounding box center [744, 237] width 9 height 9
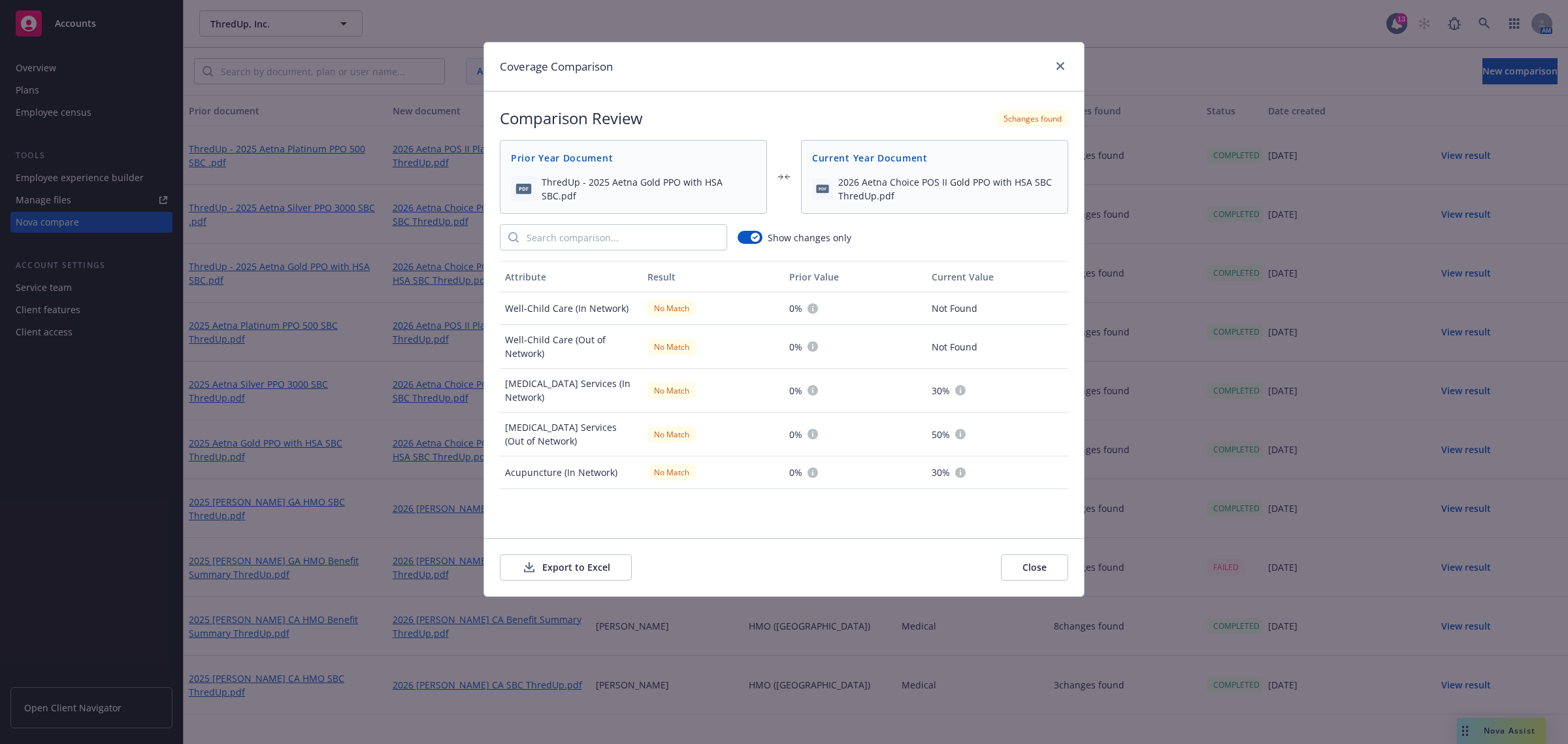
click at [571, 556] on button "Export to Excel" at bounding box center [566, 567] width 132 height 26
click at [1056, 67] on link "close" at bounding box center [1060, 66] width 16 height 16
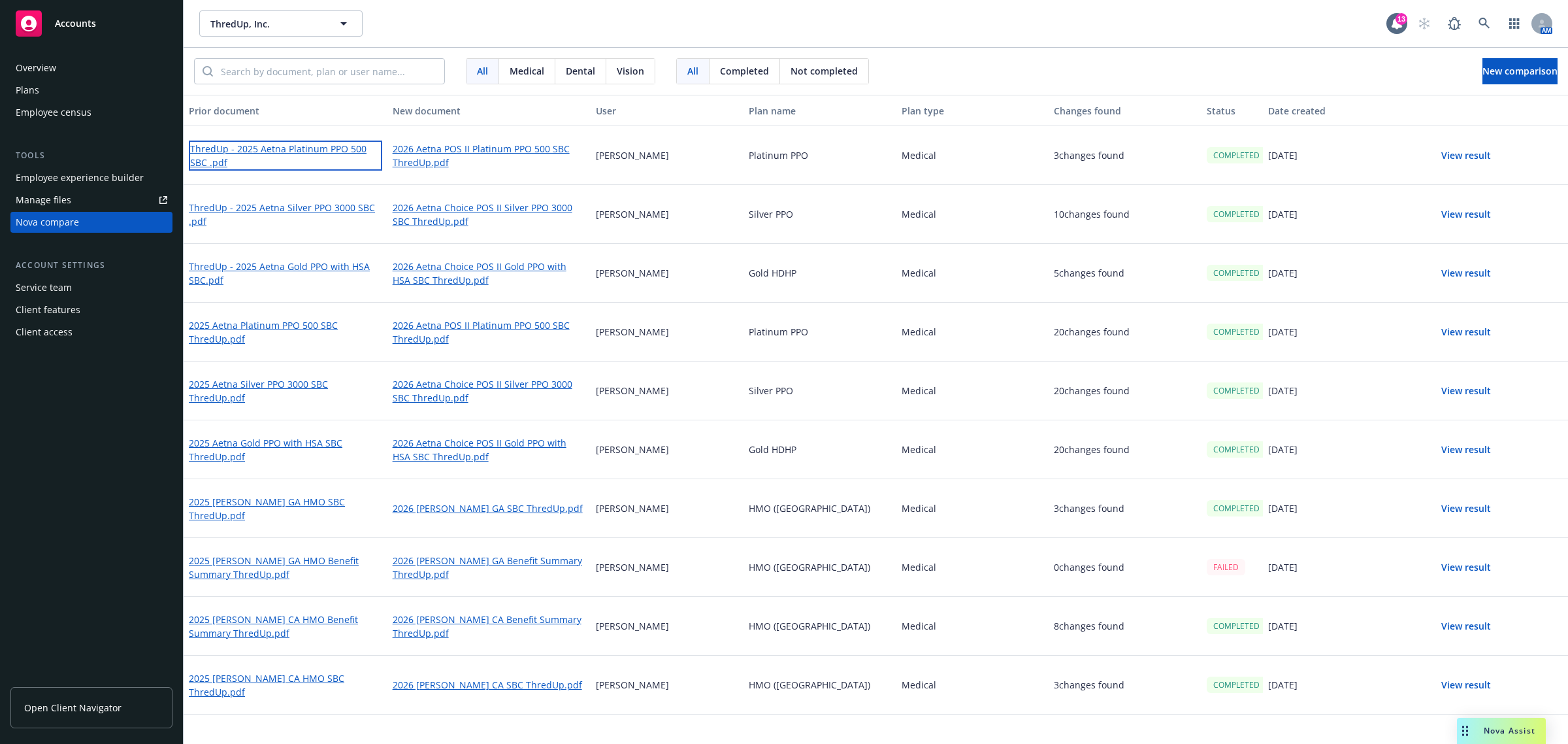
click at [328, 142] on link "ThredUp - 2025 Aetna Platinum PPO 500 SBC .pdf" at bounding box center [285, 155] width 194 height 30
click at [456, 270] on link "2026 Aetna Choice POS II Gold PPO with HSA SBC ThredUp.pdf" at bounding box center [490, 273] width 194 height 30
click at [430, 158] on link "2026 Aetna POS II Platinum PPO 500 SBC ThredUp.pdf" at bounding box center [490, 155] width 194 height 30
click at [1484, 156] on button "View result" at bounding box center [1466, 155] width 92 height 26
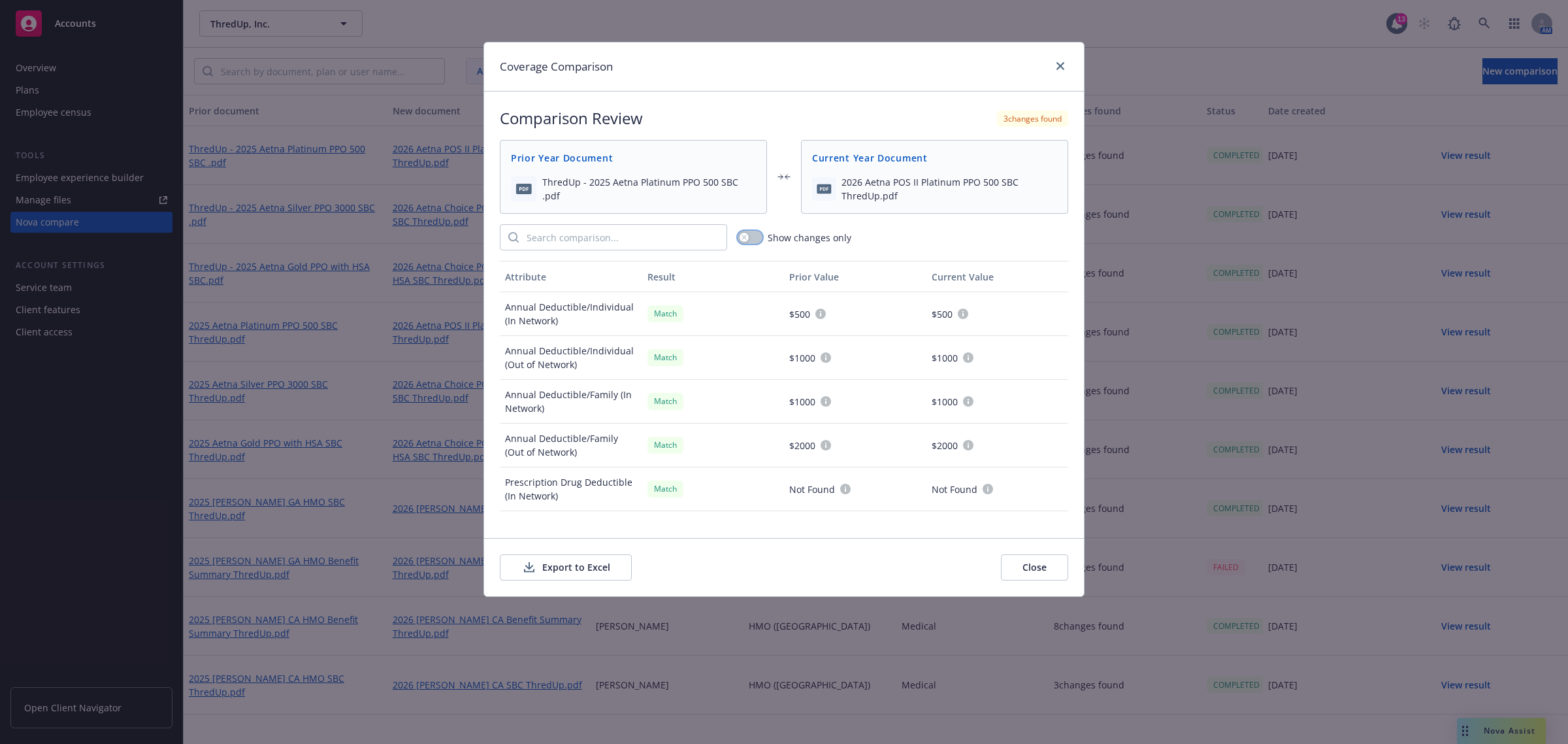
click at [745, 237] on icon "button" at bounding box center [744, 237] width 5 height 5
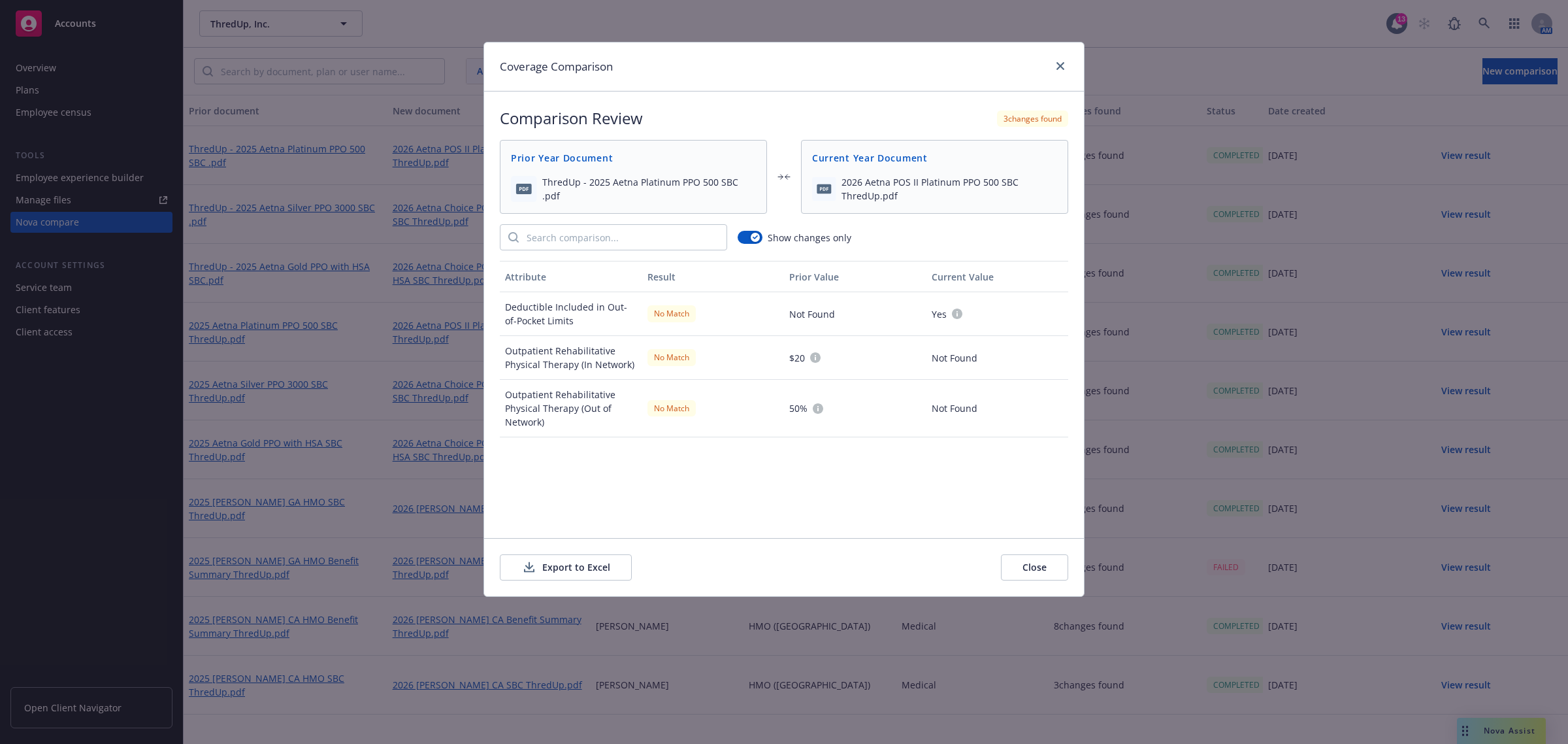
click at [580, 569] on button "Export to Excel" at bounding box center [566, 567] width 132 height 26
click at [1058, 66] on icon "close" at bounding box center [1060, 66] width 8 height 8
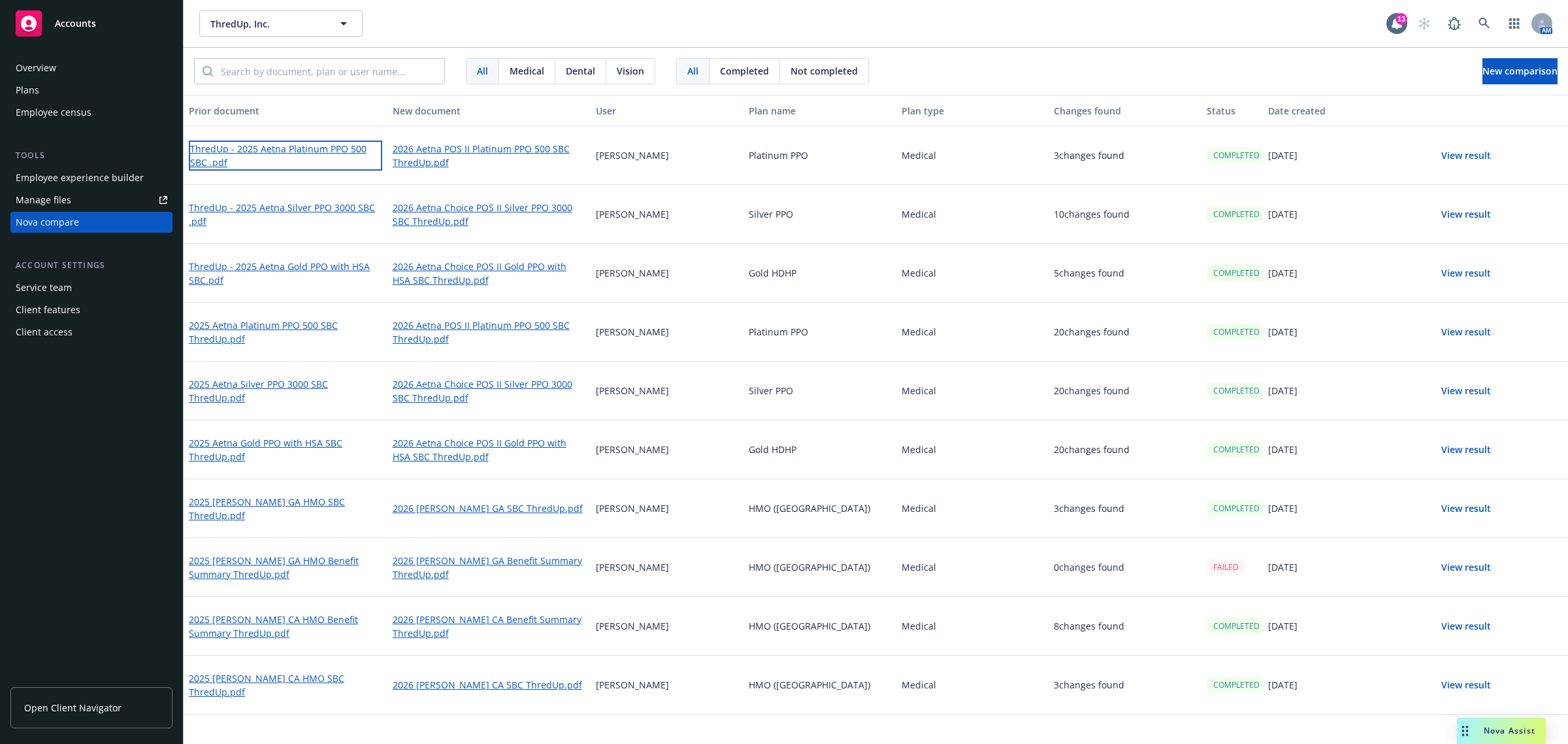
click at [359, 152] on link "ThredUp - 2025 Aetna Platinum PPO 500 SBC .pdf" at bounding box center [285, 155] width 194 height 30
click at [334, 206] on link "ThredUp - 2025 Aetna Silver PPO 3000 SBC .pdf" at bounding box center [285, 214] width 194 height 30
click at [263, 272] on link "ThredUp - 2025 Aetna Gold PPO with HSA SBC.pdf" at bounding box center [285, 273] width 194 height 30
click at [314, 266] on link "ThredUp - 2025 Aetna Gold PPO with HSA SBC.pdf" at bounding box center [285, 273] width 194 height 30
click at [429, 279] on link "2026 Aetna Choice POS II Gold PPO with HSA SBC ThredUp.pdf" at bounding box center [490, 273] width 194 height 30
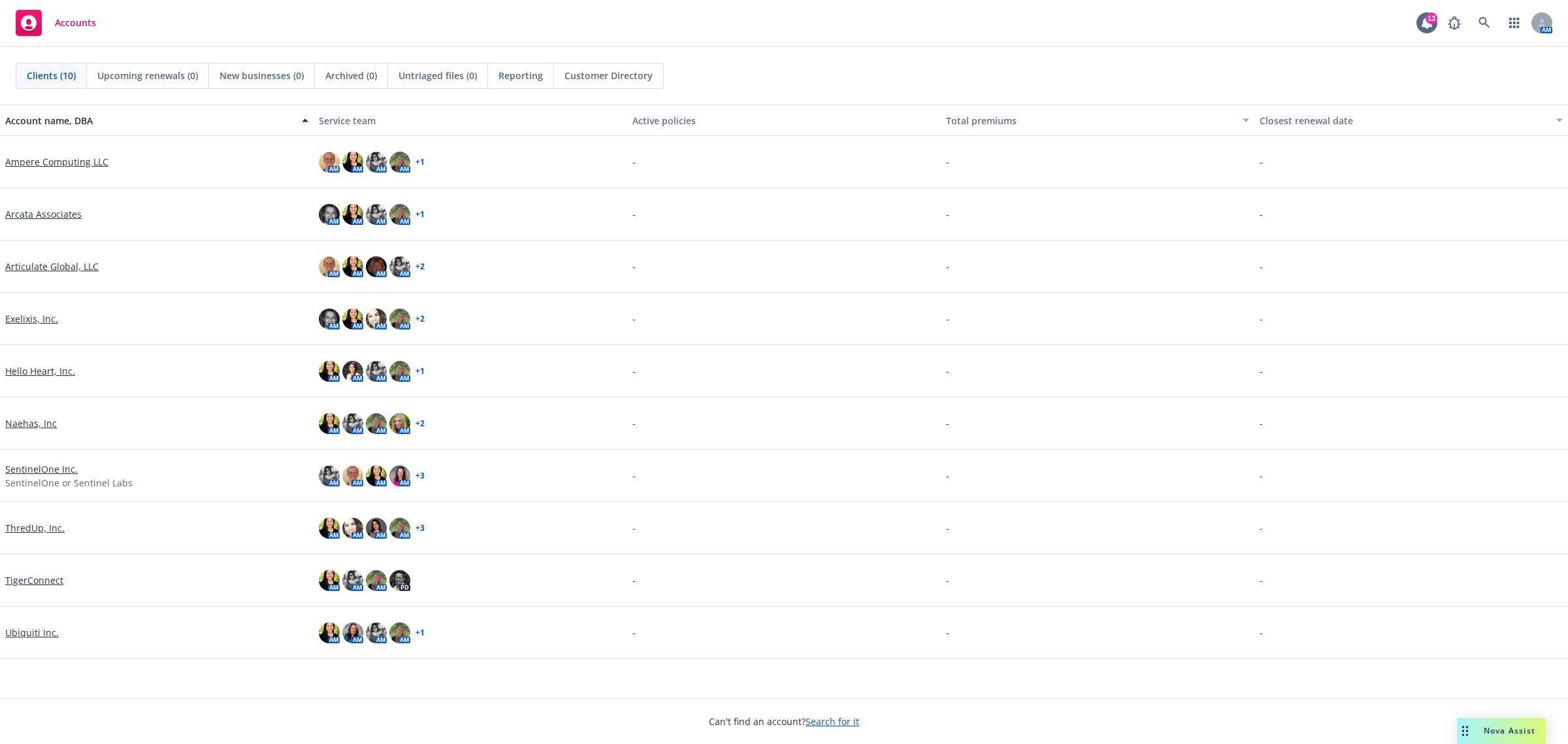
click at [24, 527] on link "ThredUp, Inc." at bounding box center [35, 529] width 59 height 14
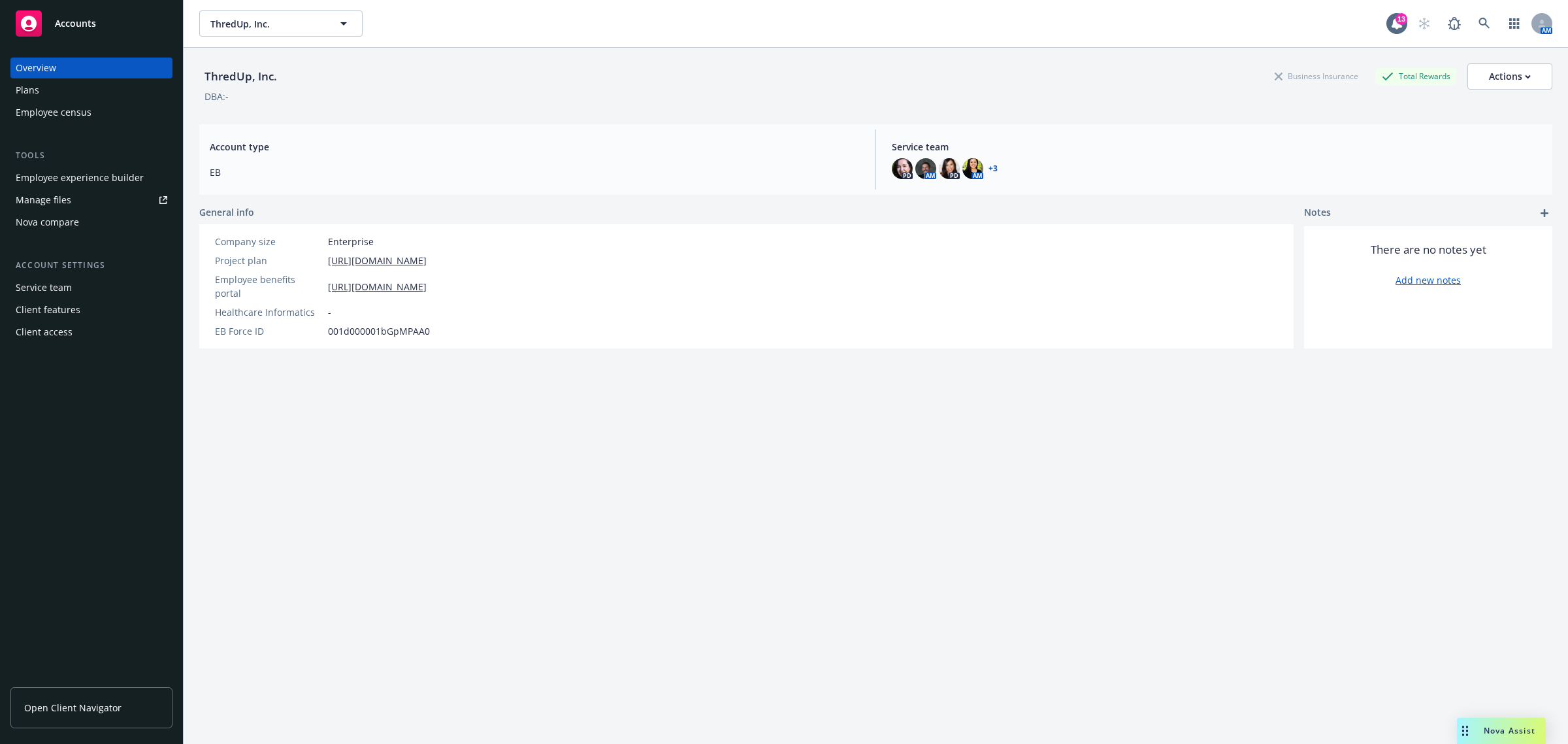
click at [102, 90] on div "Plans" at bounding box center [92, 90] width 152 height 21
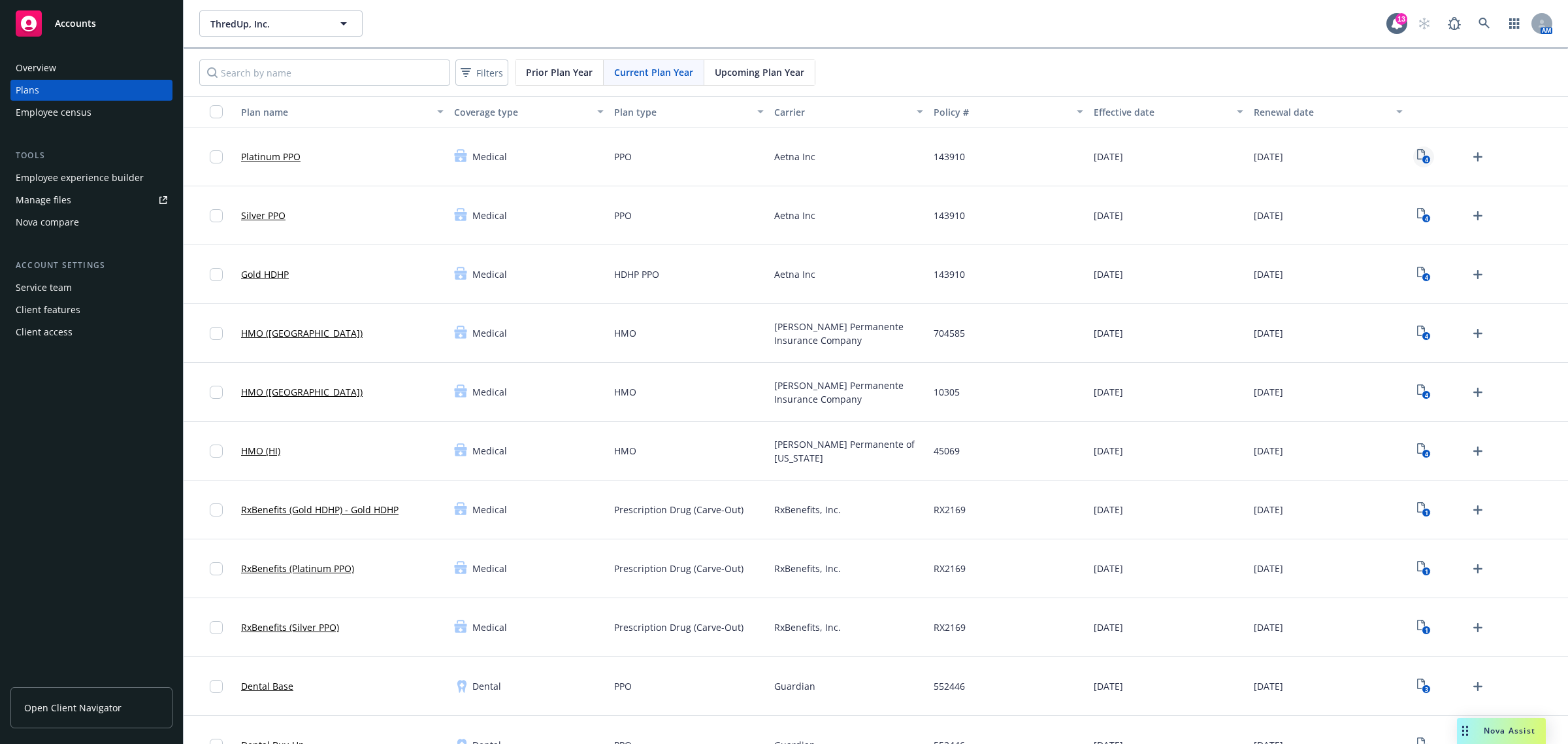
click at [1418, 154] on icon "View Plan Documents" at bounding box center [1422, 154] width 8 height 11
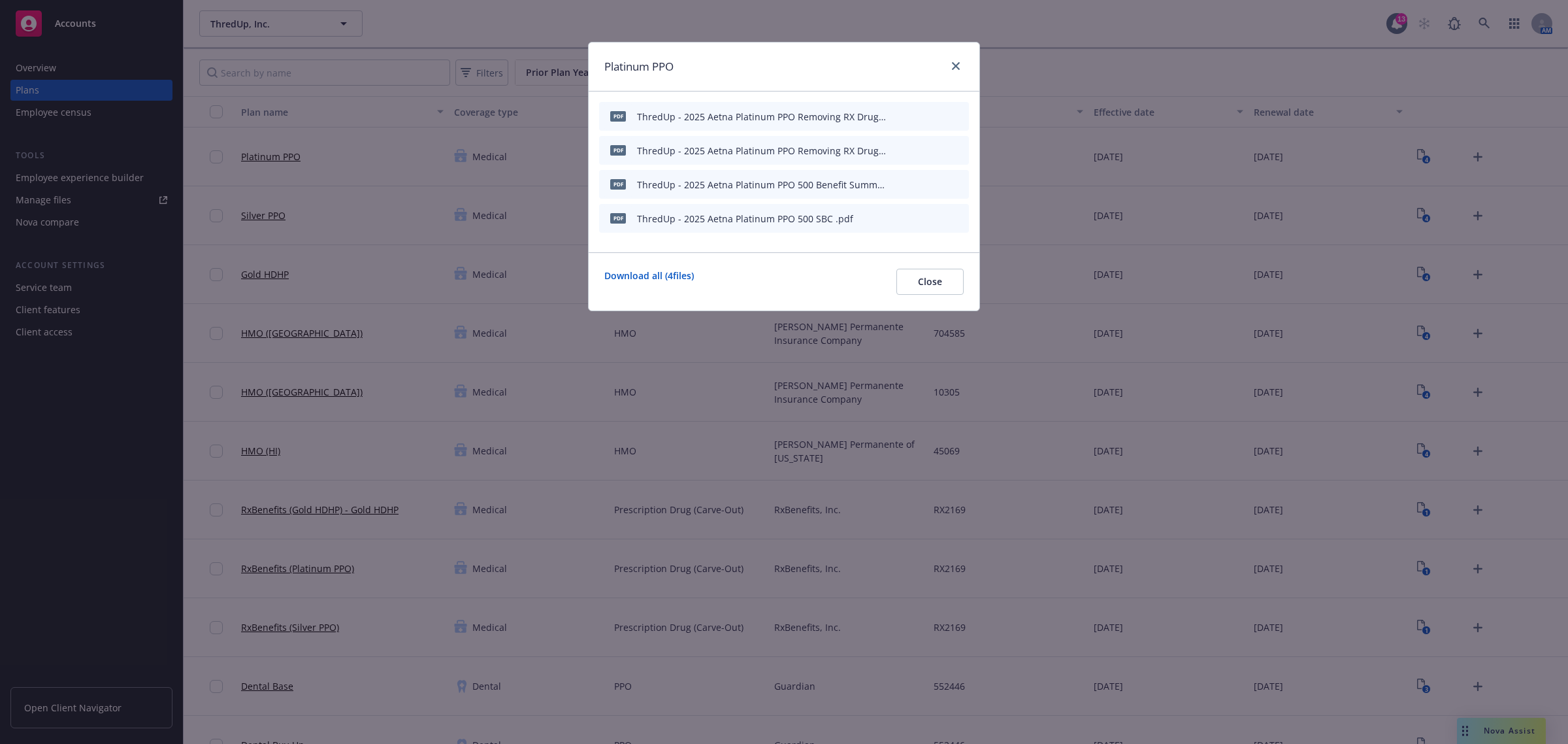
click at [956, 214] on icon "archive file" at bounding box center [957, 217] width 9 height 11
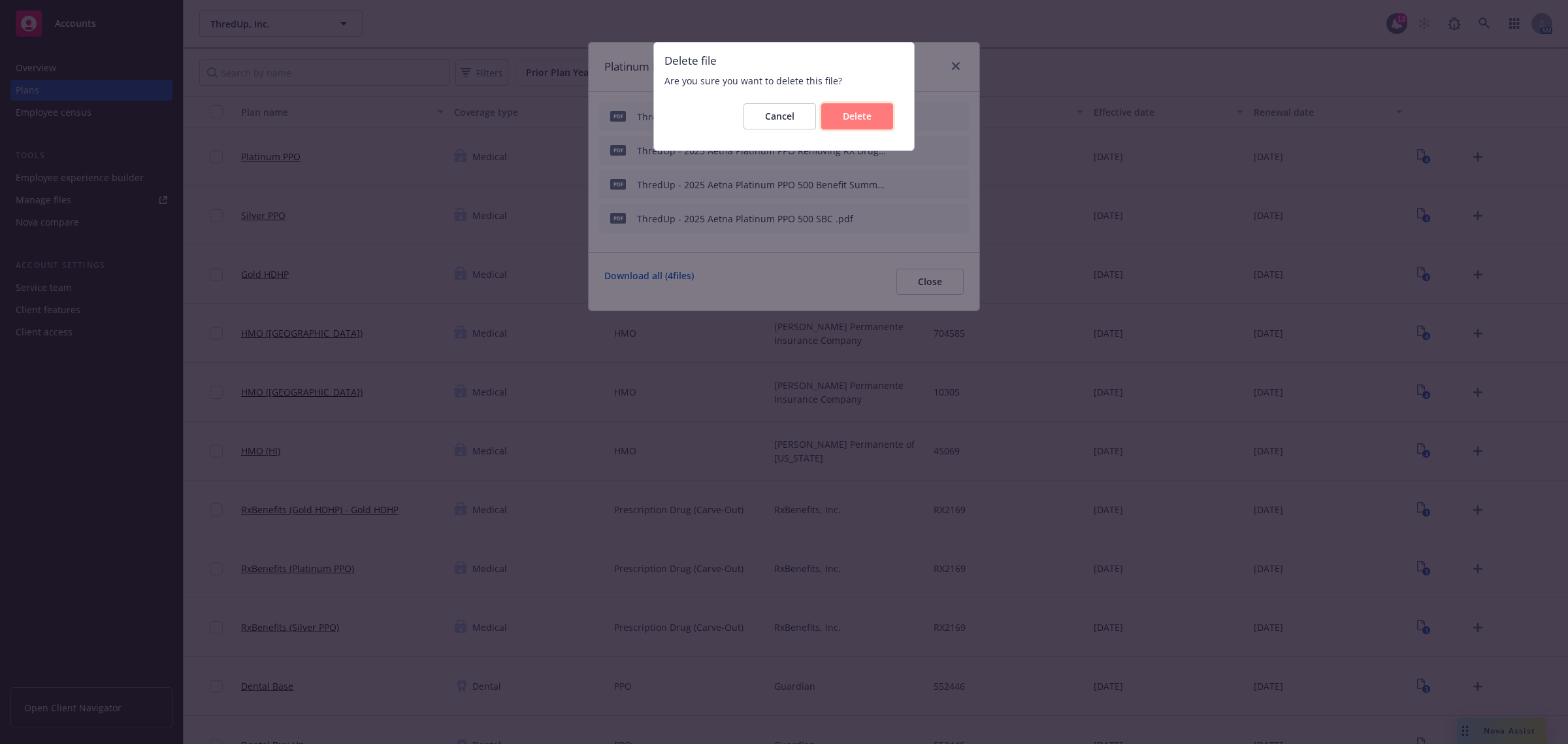
click at [859, 112] on span "Delete" at bounding box center [857, 116] width 29 height 13
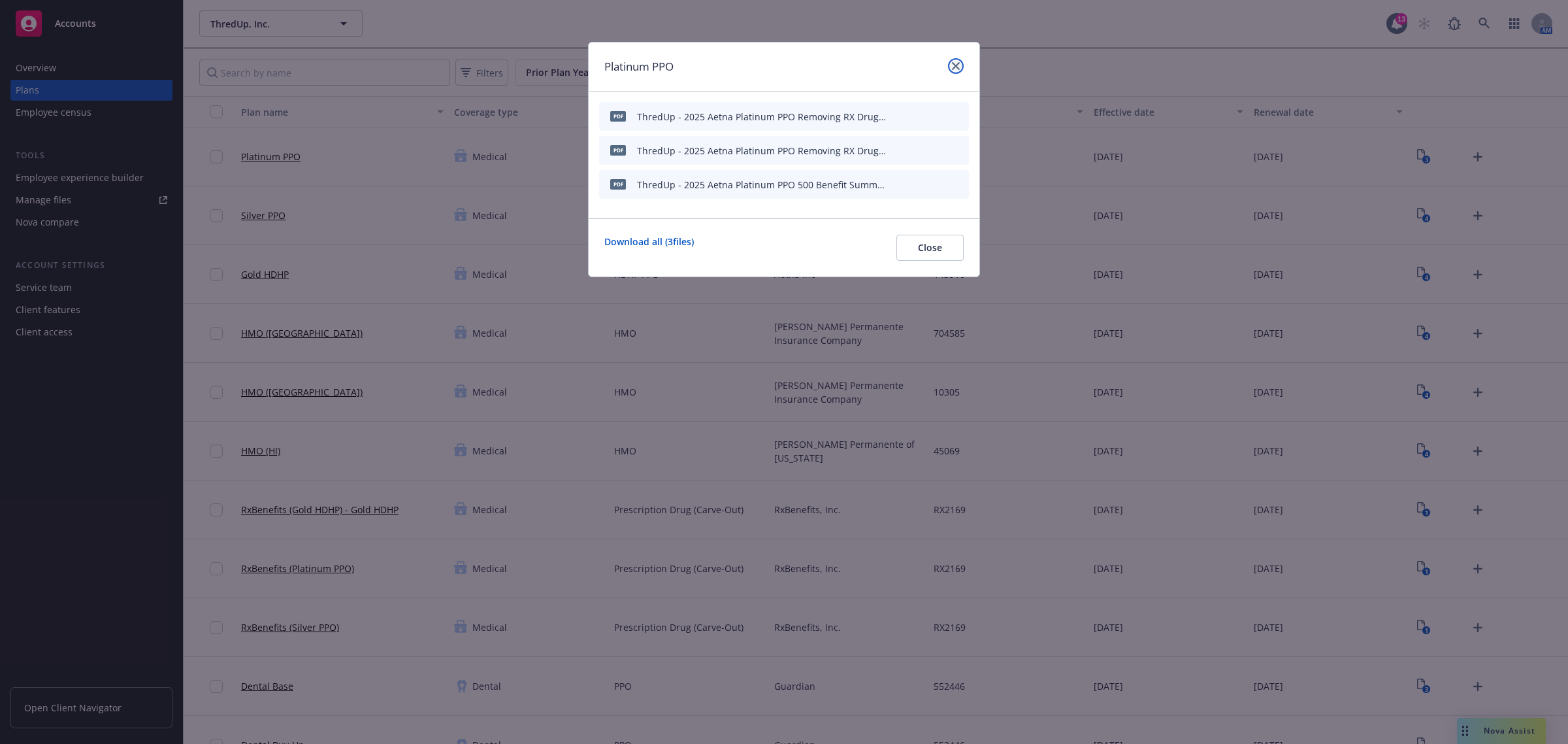
click at [953, 62] on icon "close" at bounding box center [956, 66] width 8 height 8
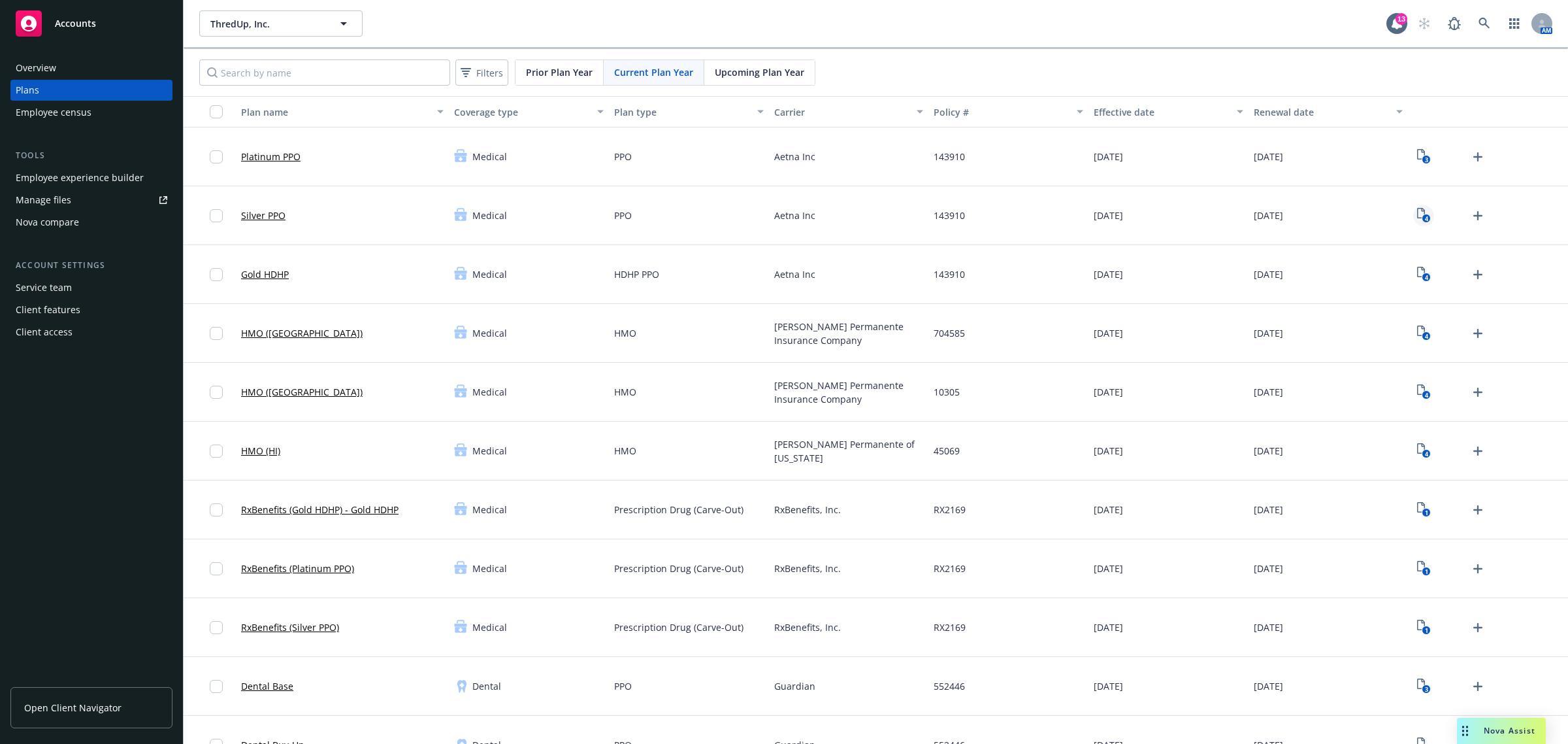
click at [1414, 207] on link "4" at bounding box center [1424, 215] width 21 height 21
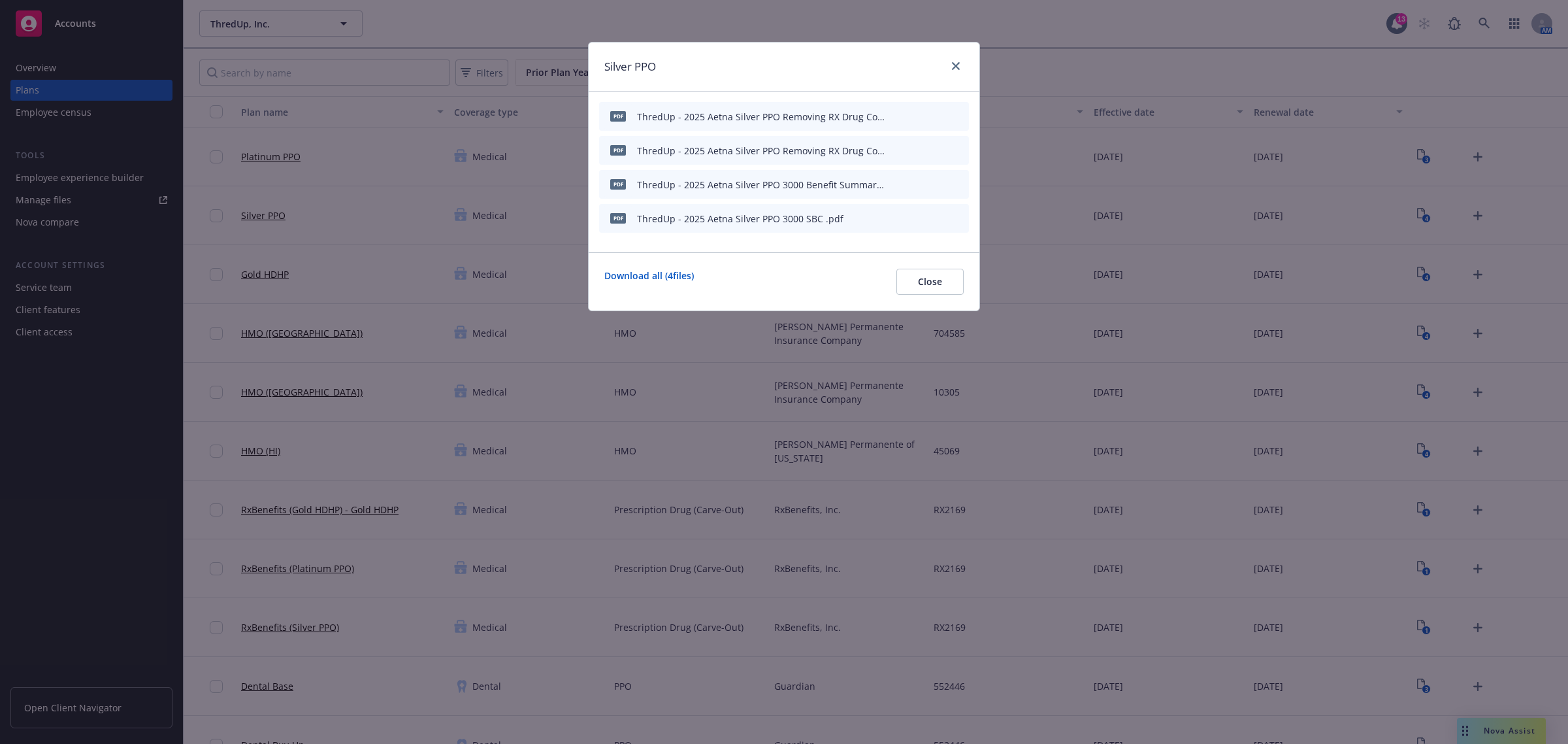
click at [958, 219] on icon "archive file" at bounding box center [957, 217] width 9 height 11
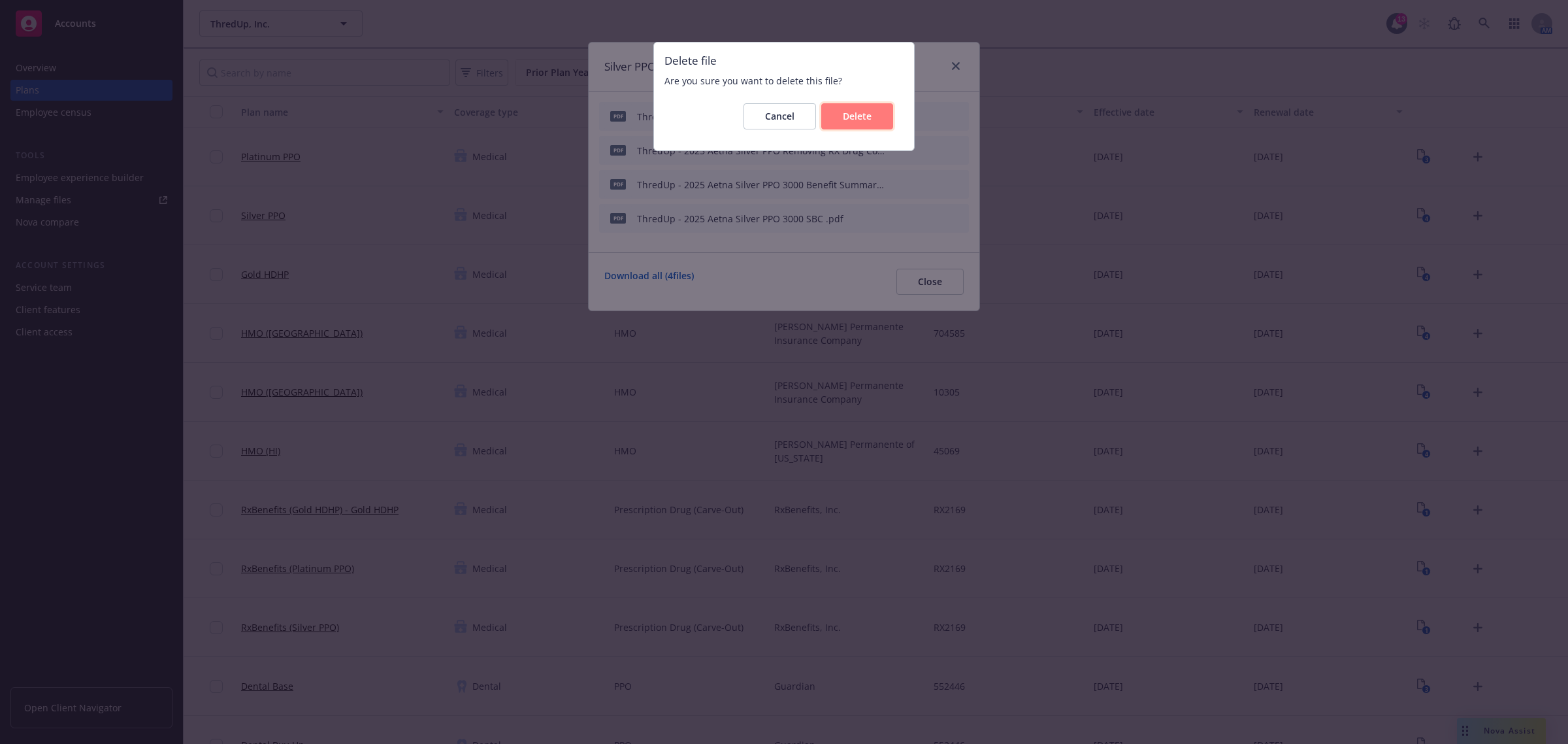
click at [867, 121] on span "Delete" at bounding box center [857, 116] width 29 height 13
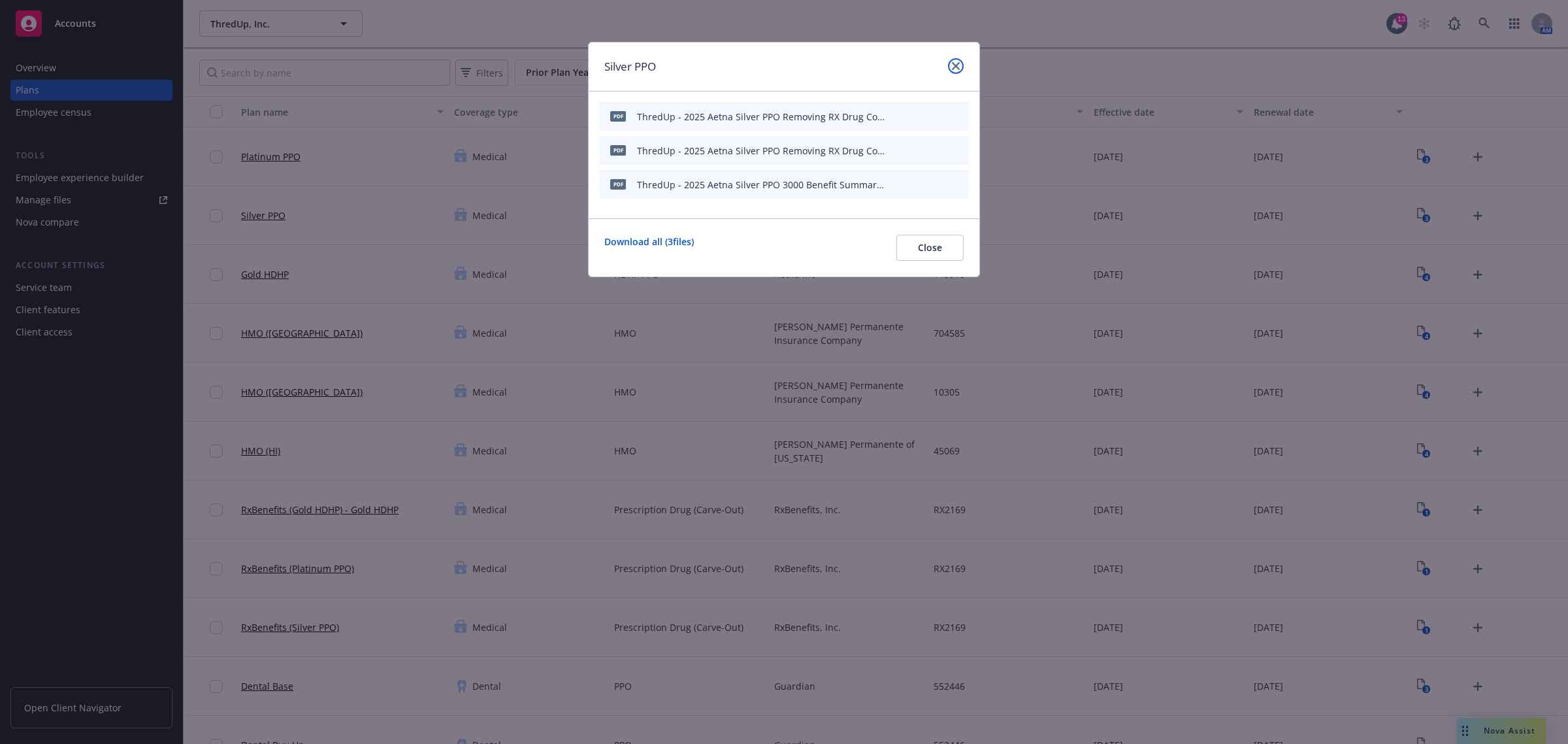
click at [956, 61] on link "close" at bounding box center [956, 66] width 16 height 16
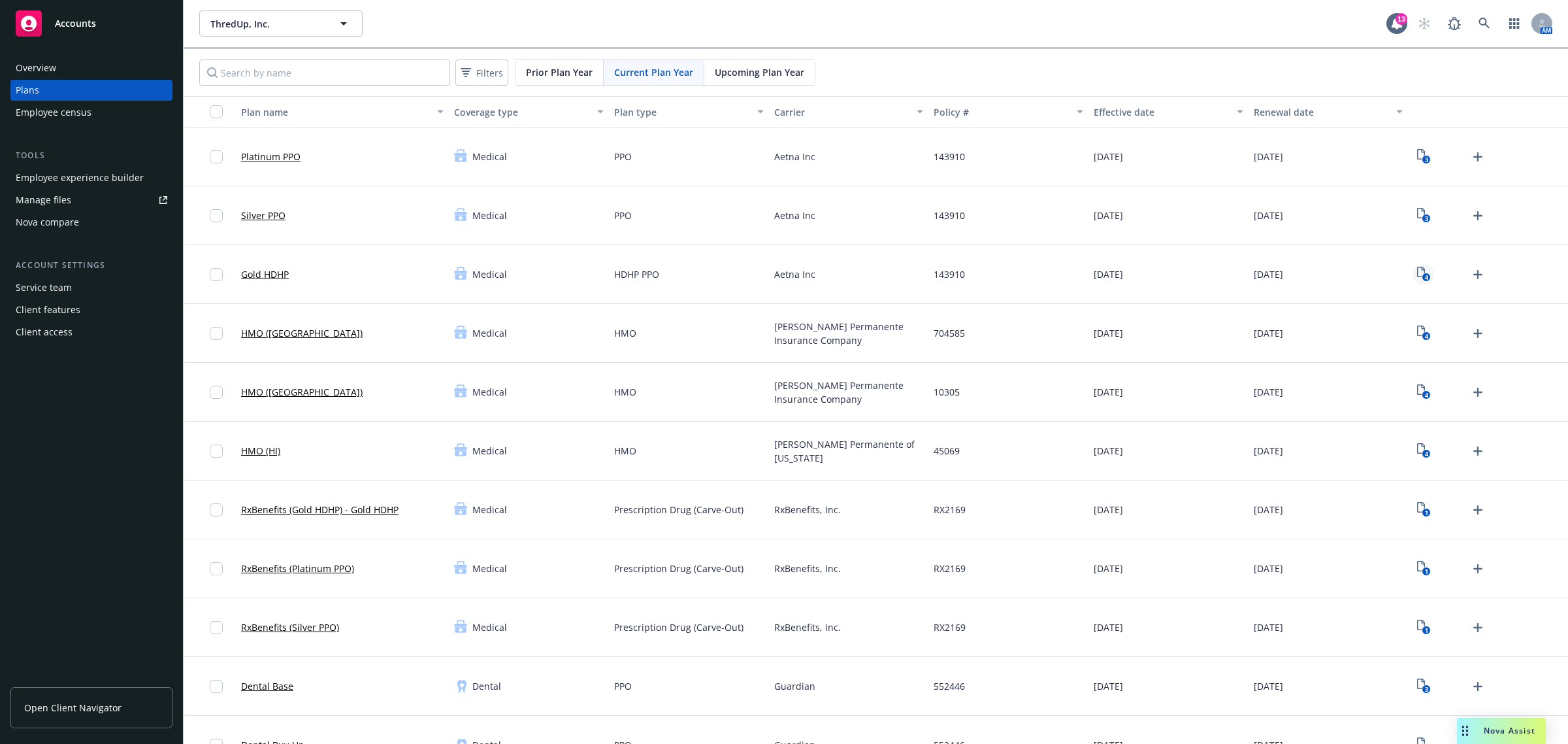
click at [1414, 275] on link "4" at bounding box center [1424, 274] width 21 height 21
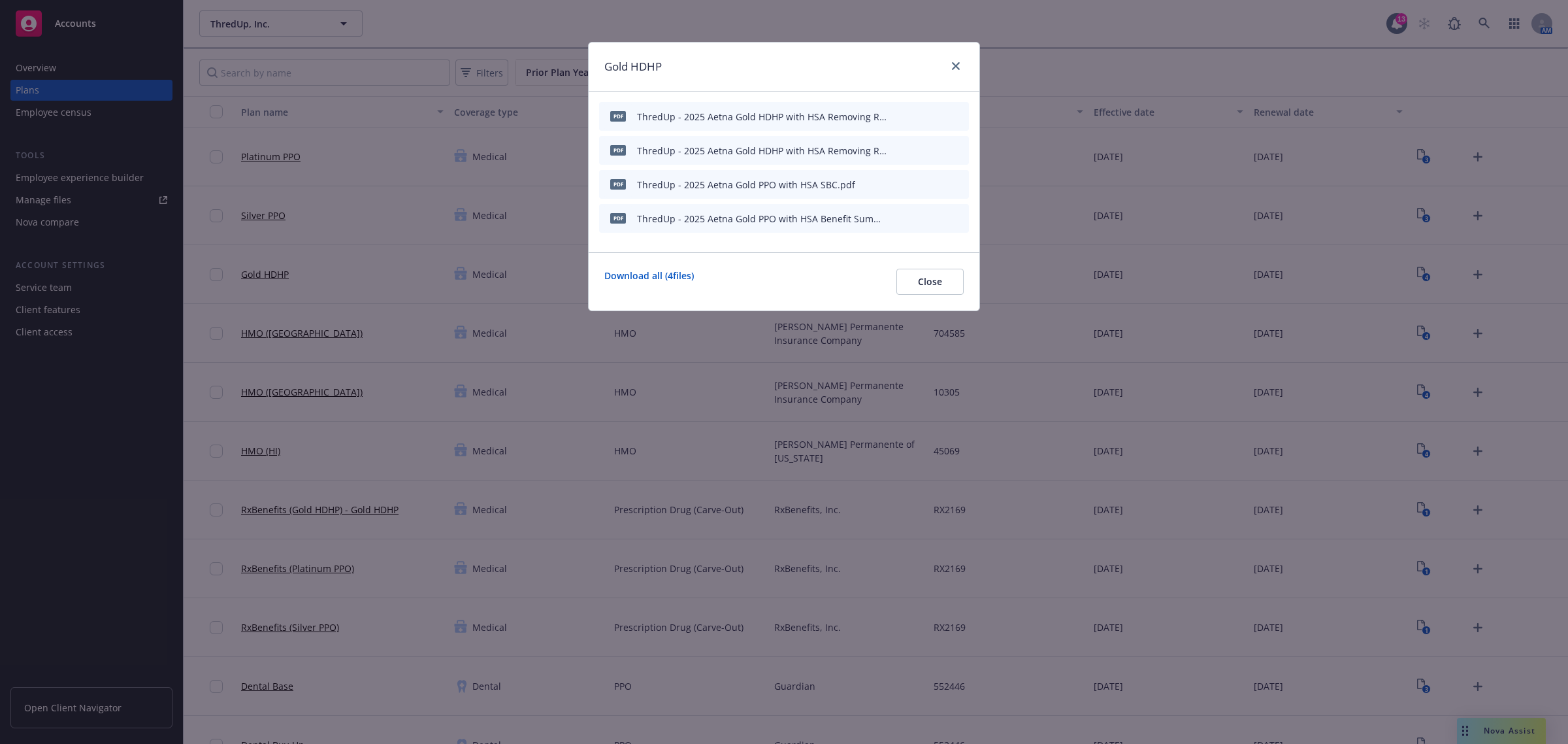
click at [958, 185] on icon "archive file" at bounding box center [957, 184] width 9 height 11
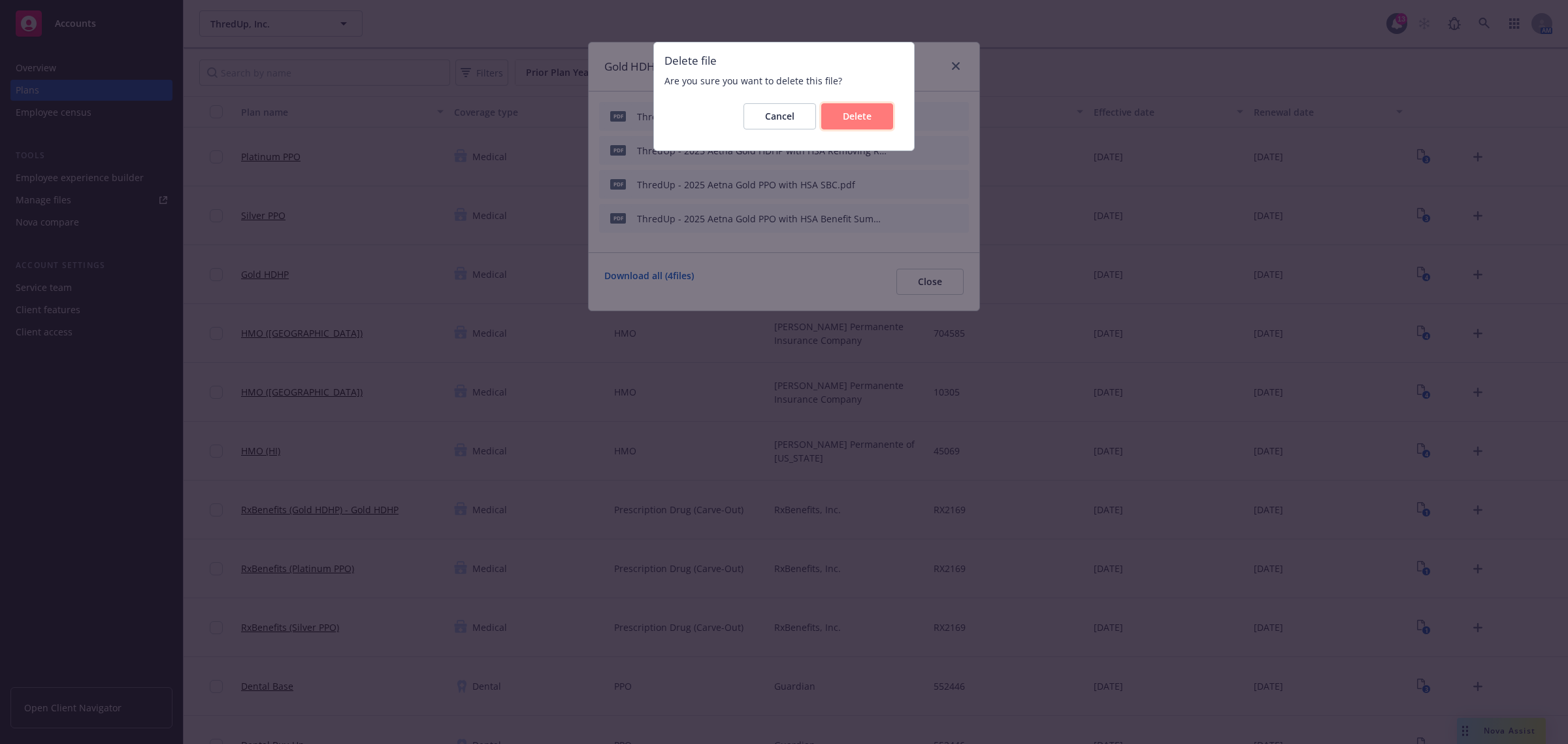
click at [861, 112] on span "Delete" at bounding box center [857, 116] width 29 height 13
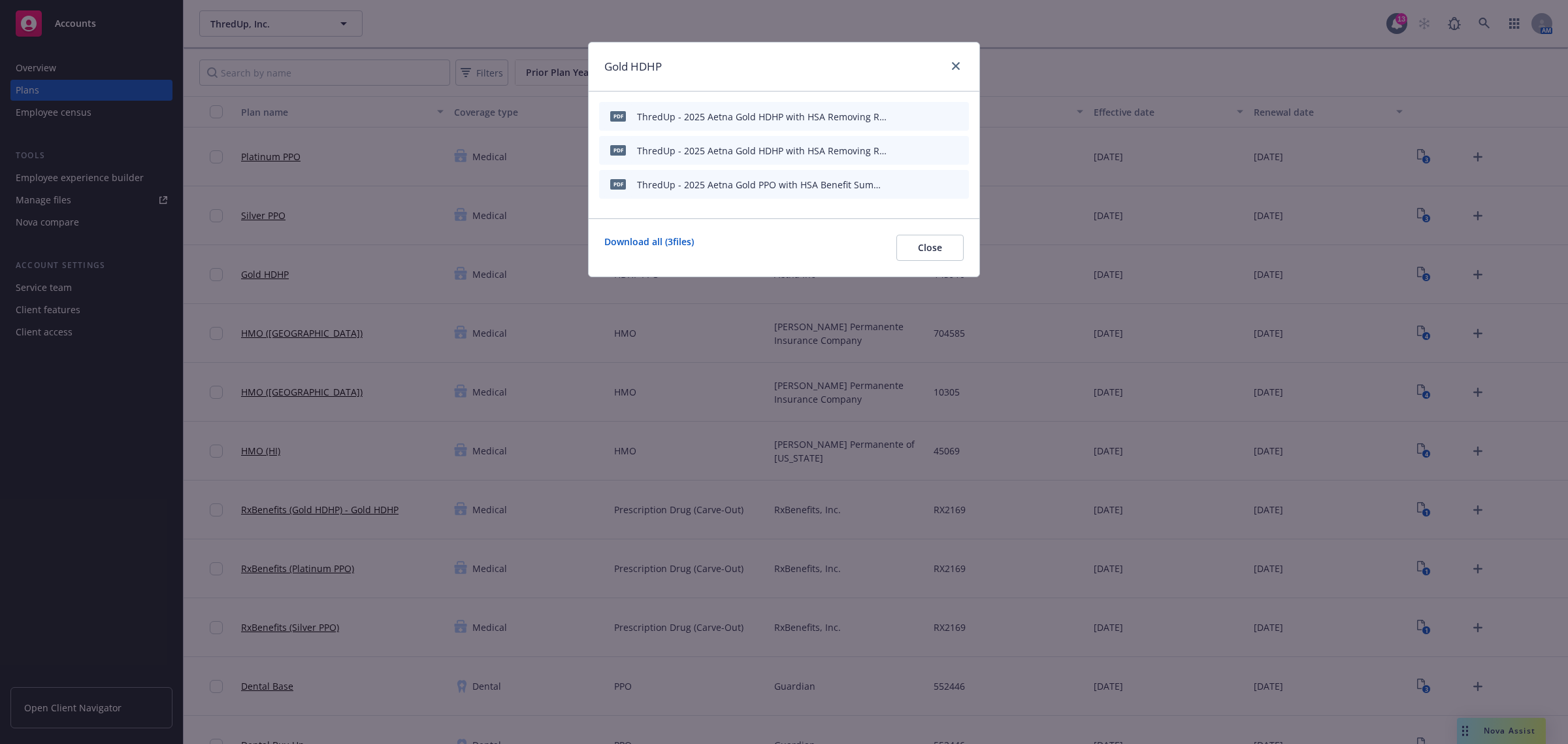
click at [951, 73] on div at bounding box center [953, 66] width 21 height 17
click at [945, 72] on div at bounding box center [953, 66] width 21 height 17
click at [952, 55] on div "Gold HDHP" at bounding box center [784, 67] width 391 height 49
click at [946, 59] on div at bounding box center [953, 66] width 21 height 17
click at [956, 58] on link "close" at bounding box center [956, 66] width 16 height 16
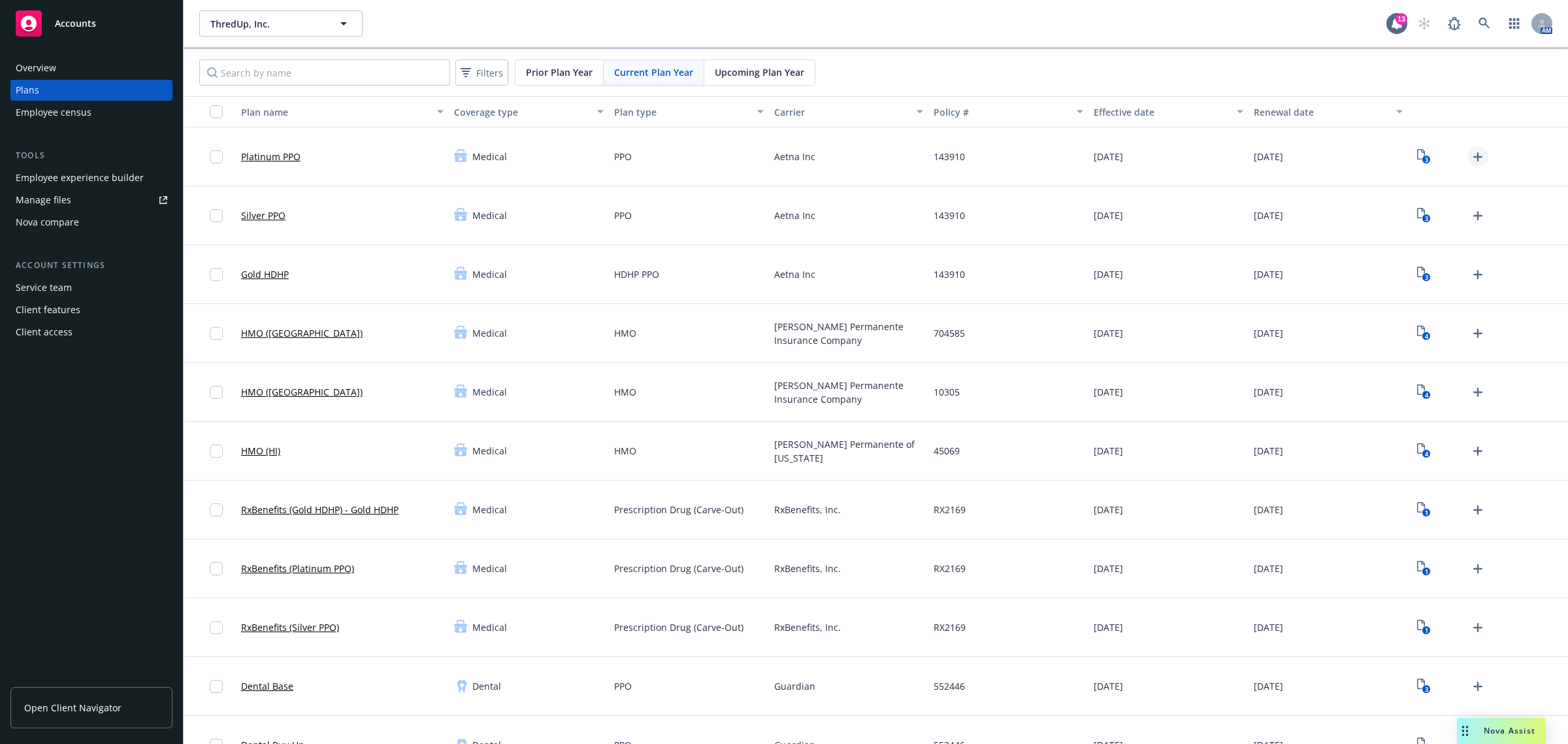
click at [1474, 152] on icon "Upload Plan Documents" at bounding box center [1478, 156] width 9 height 9
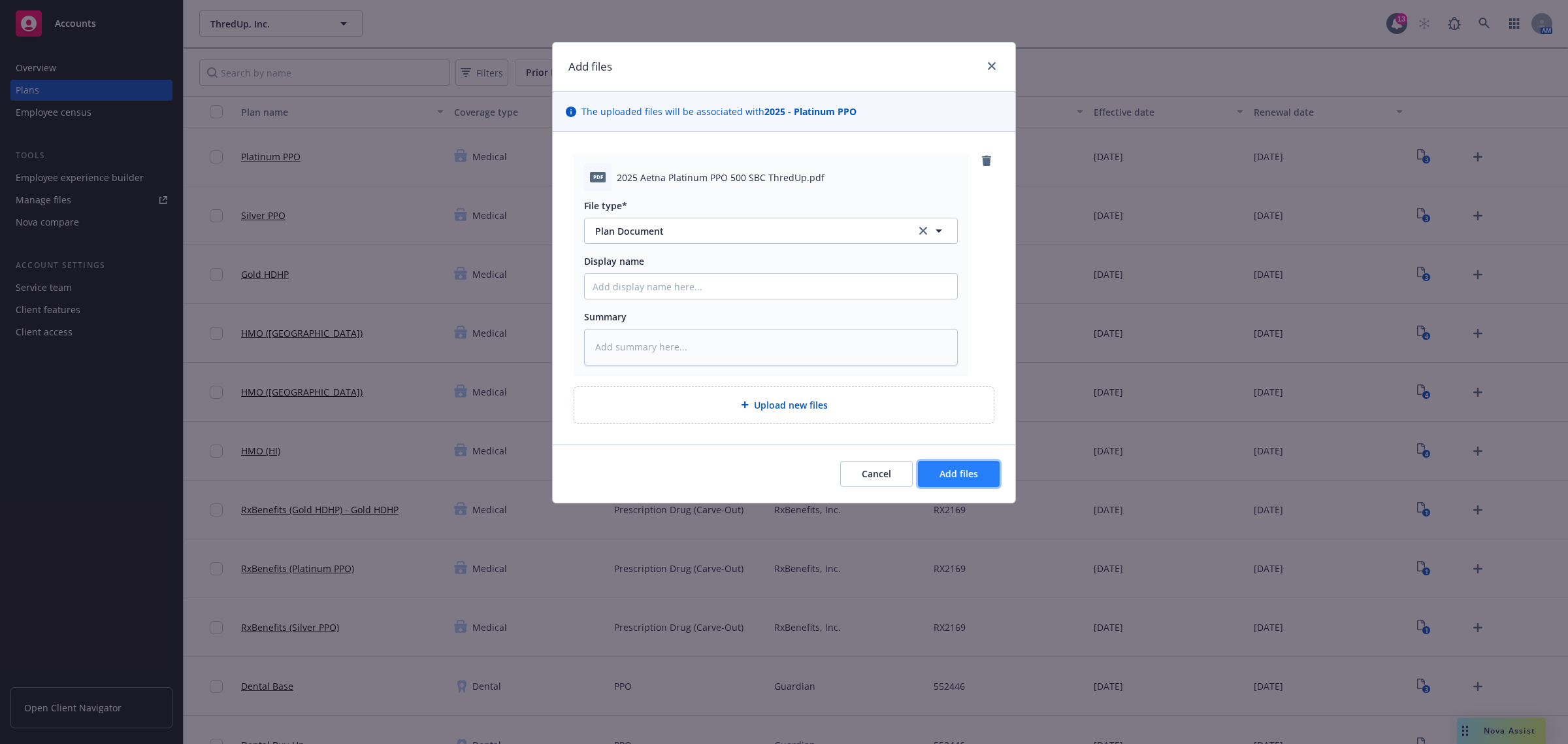
click at [966, 465] on button "Add files" at bounding box center [959, 474] width 82 height 26
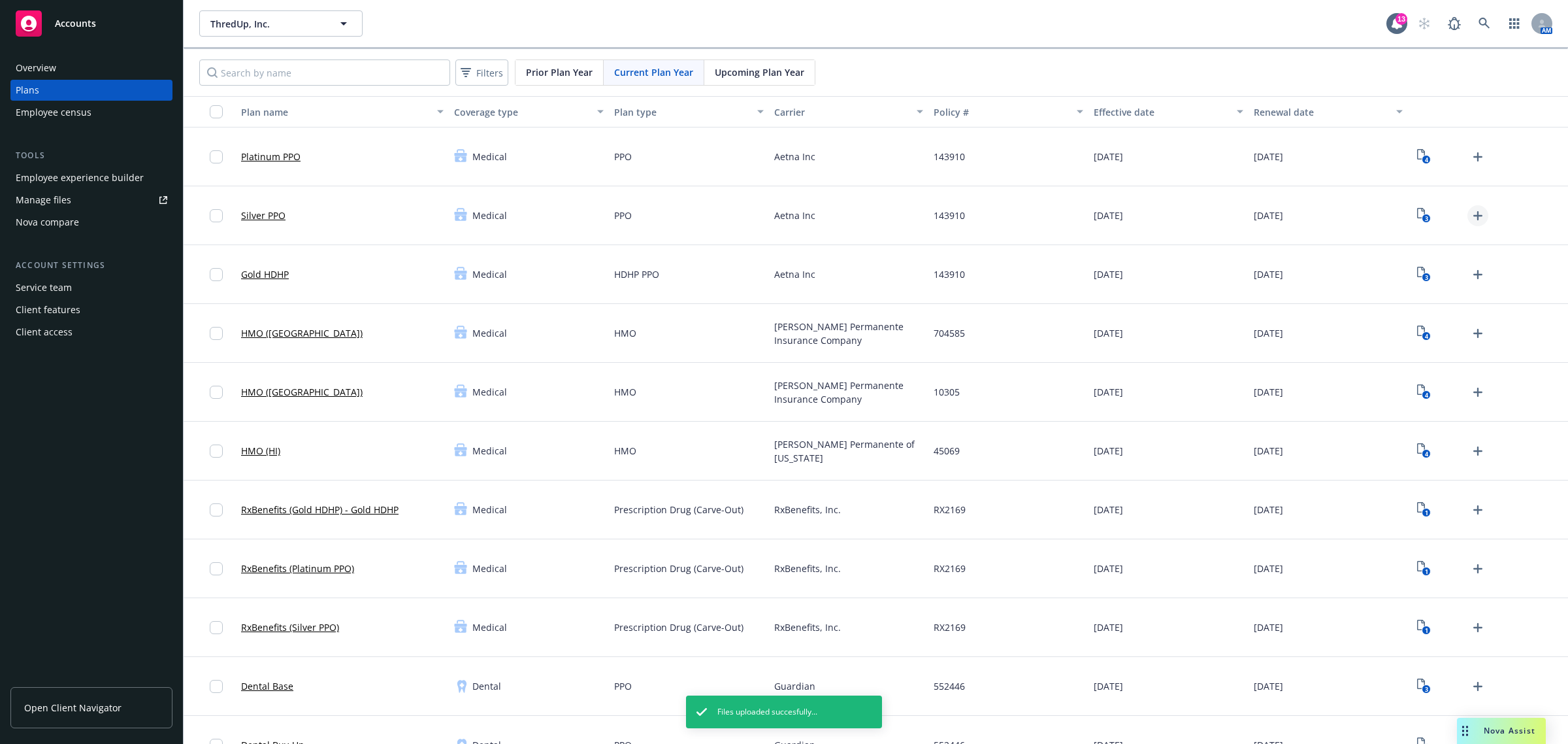
click at [1470, 214] on icon "Upload Plan Documents" at bounding box center [1478, 215] width 16 height 16
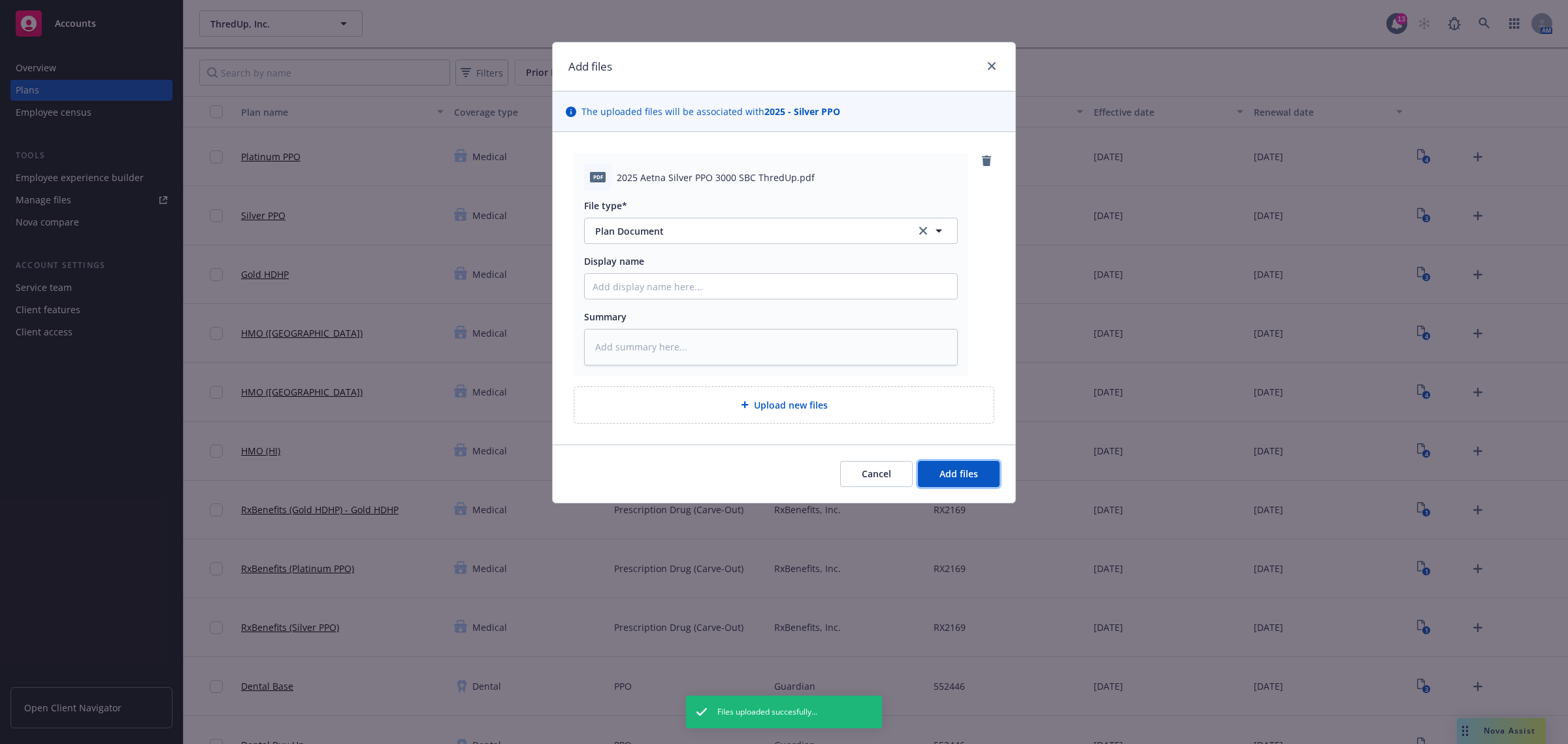
drag, startPoint x: 951, startPoint y: 479, endPoint x: 962, endPoint y: 229, distance: 250.2
click at [951, 478] on span "Add files" at bounding box center [959, 473] width 39 height 13
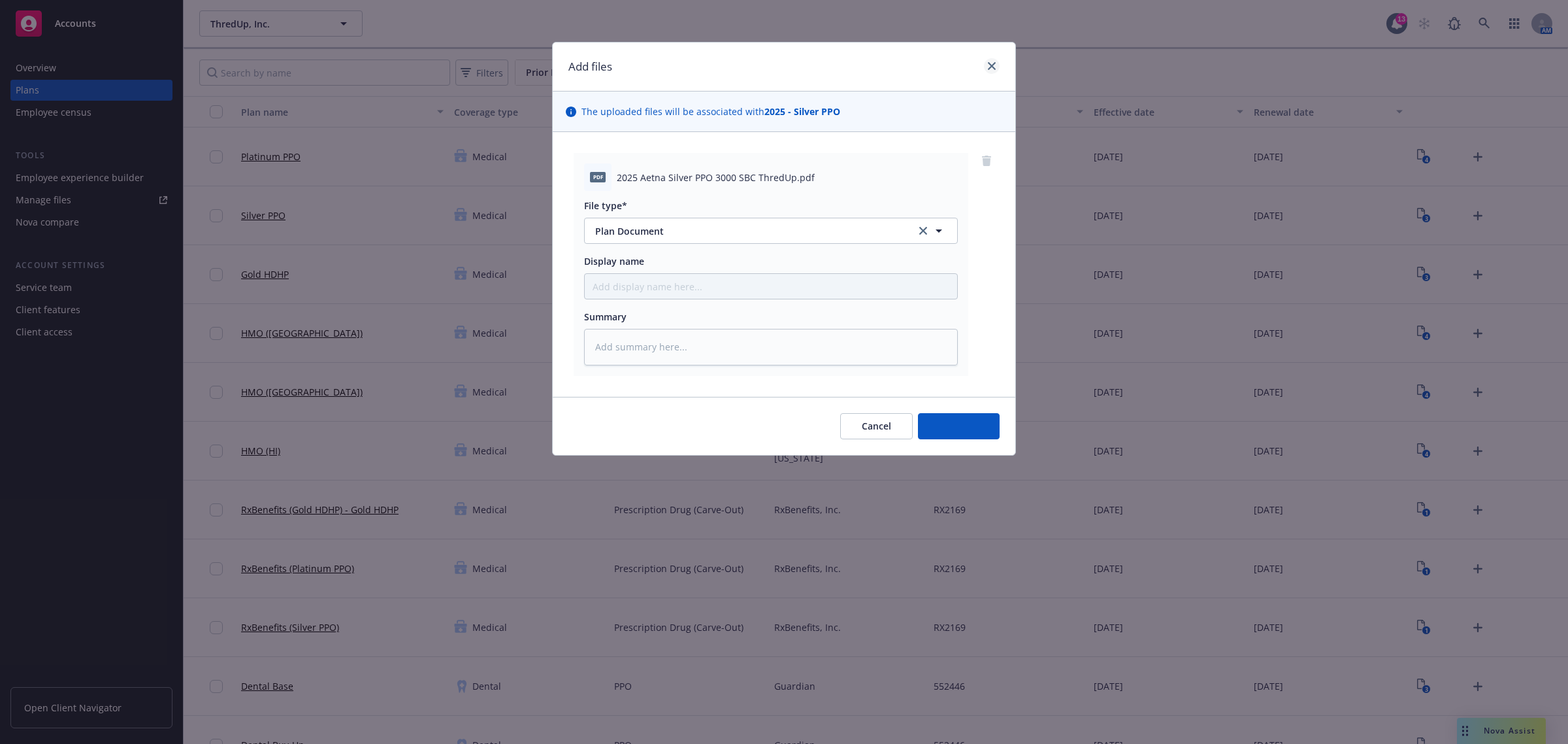
click at [994, 63] on div "Filters Prior Plan Year Current Plan Year Upcoming Plan Year" at bounding box center [876, 73] width 1385 height 47
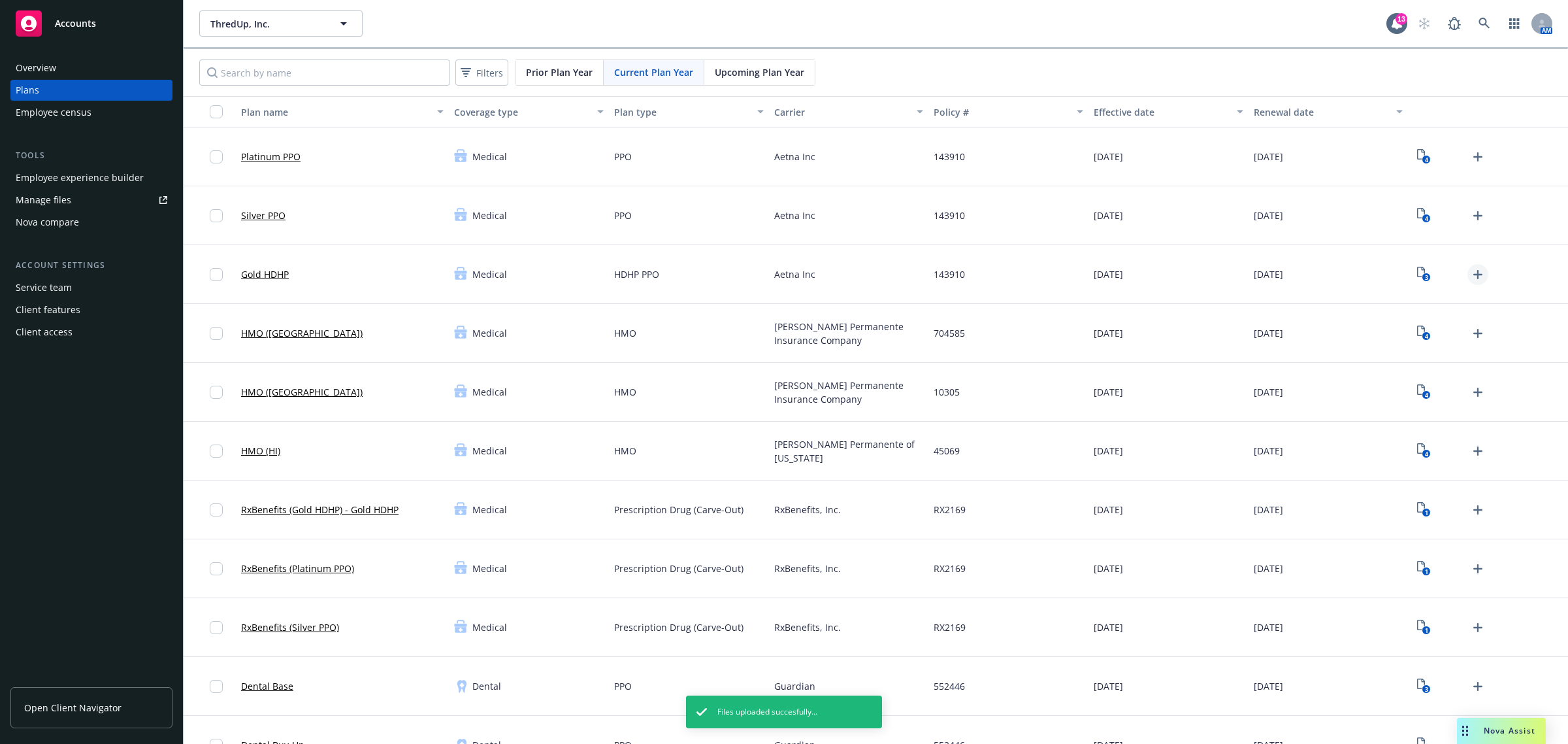
click at [1474, 275] on icon "Upload Plan Documents" at bounding box center [1478, 274] width 9 height 9
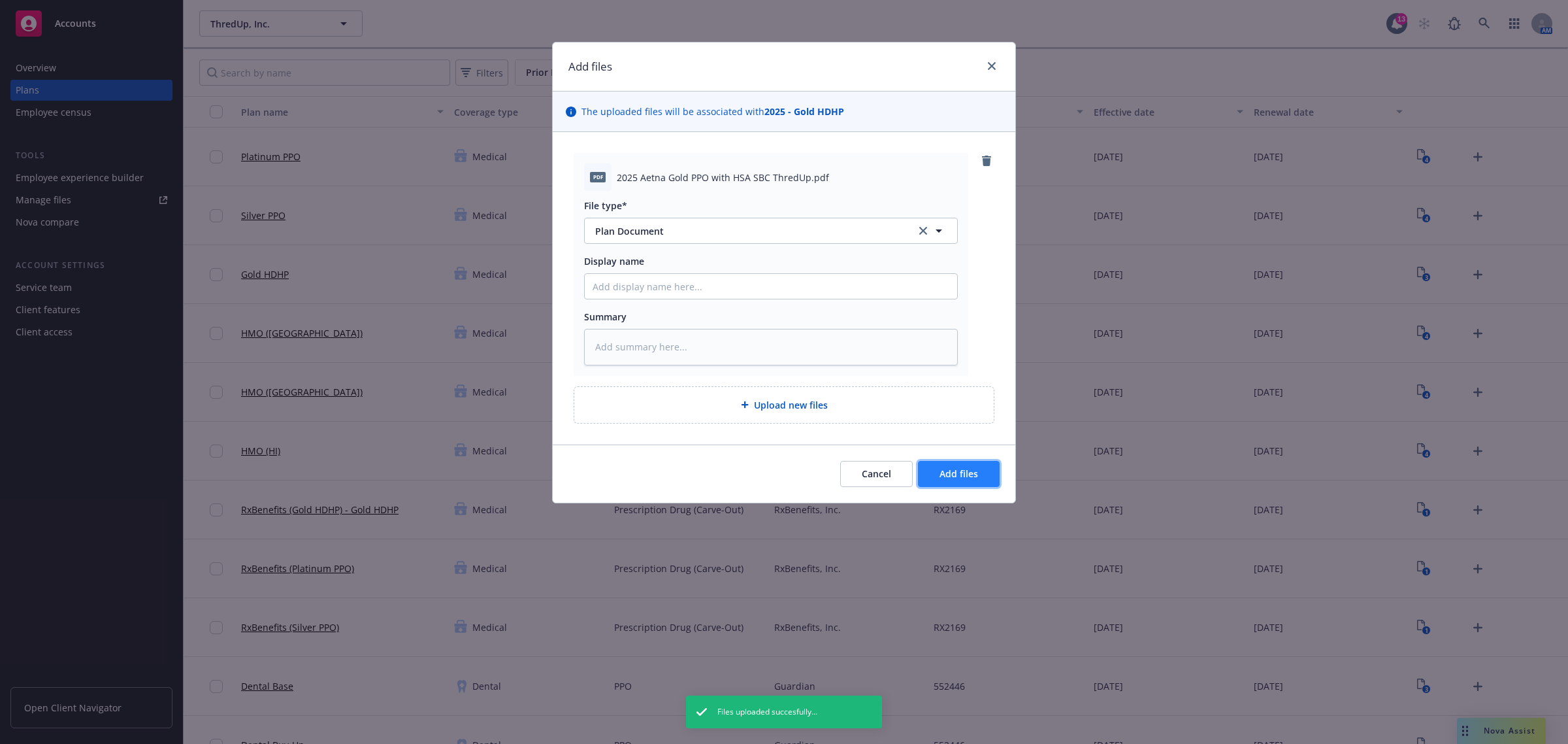
click at [971, 472] on span "Add files" at bounding box center [959, 473] width 39 height 13
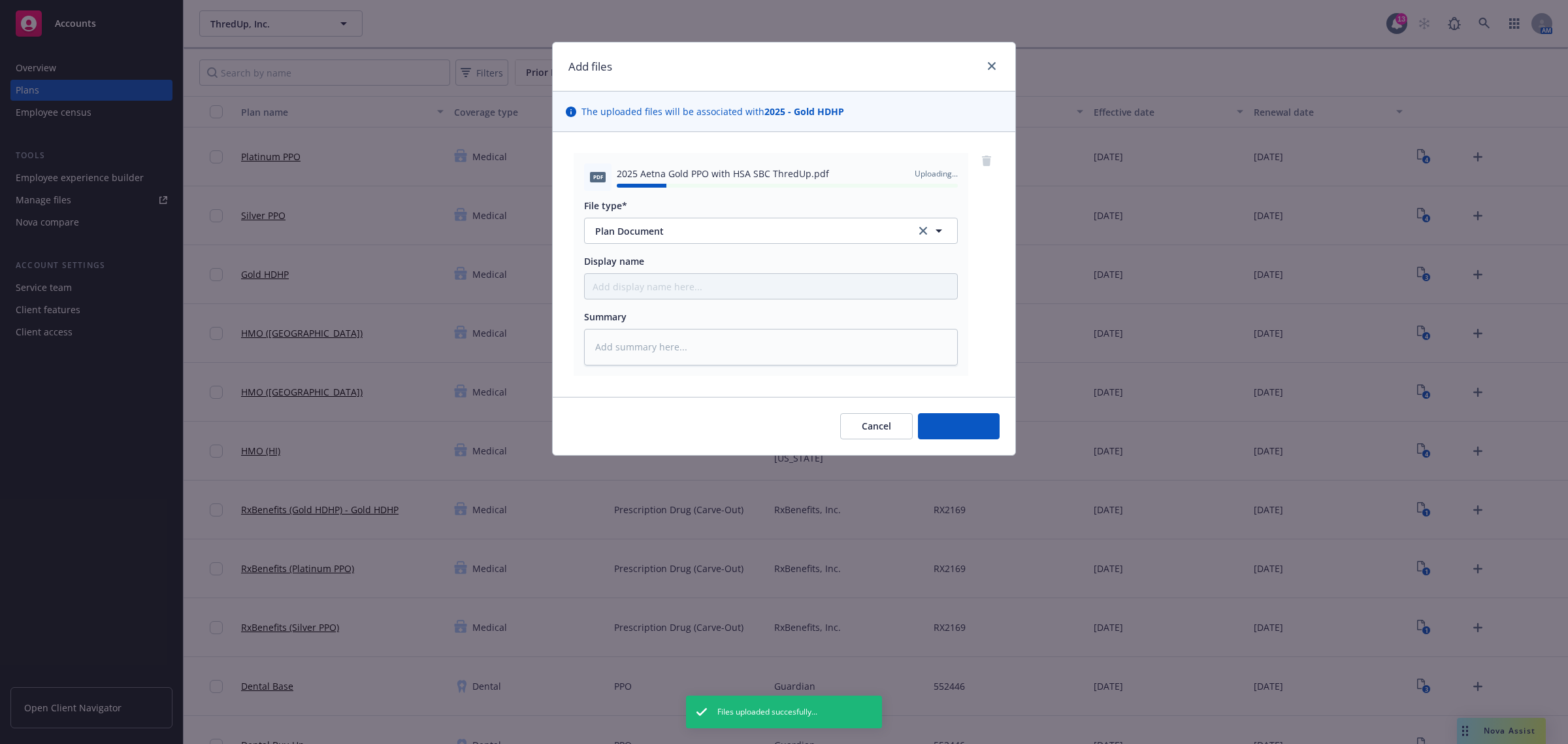
type textarea "x"
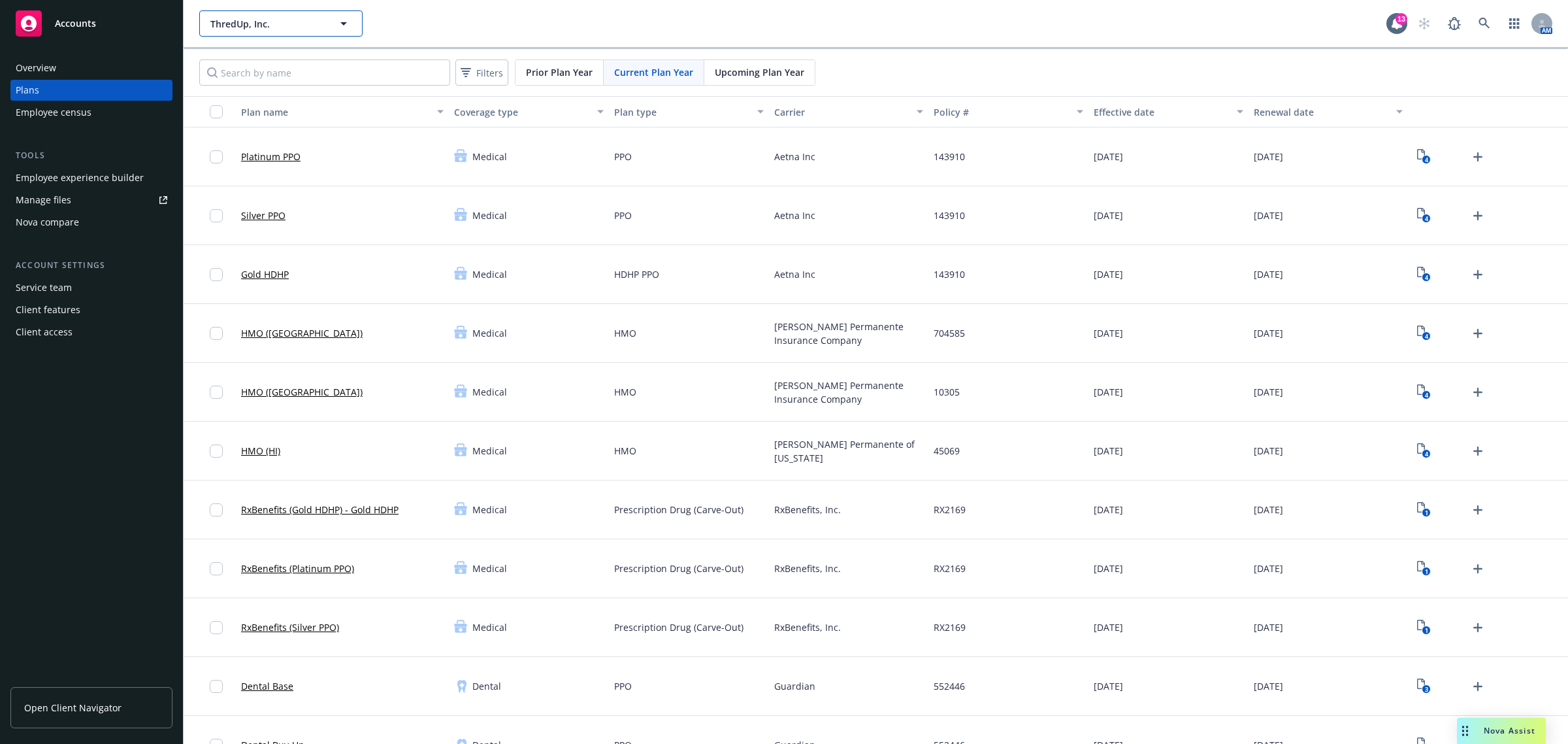
click at [298, 20] on span "ThredUp, Inc." at bounding box center [267, 24] width 114 height 14
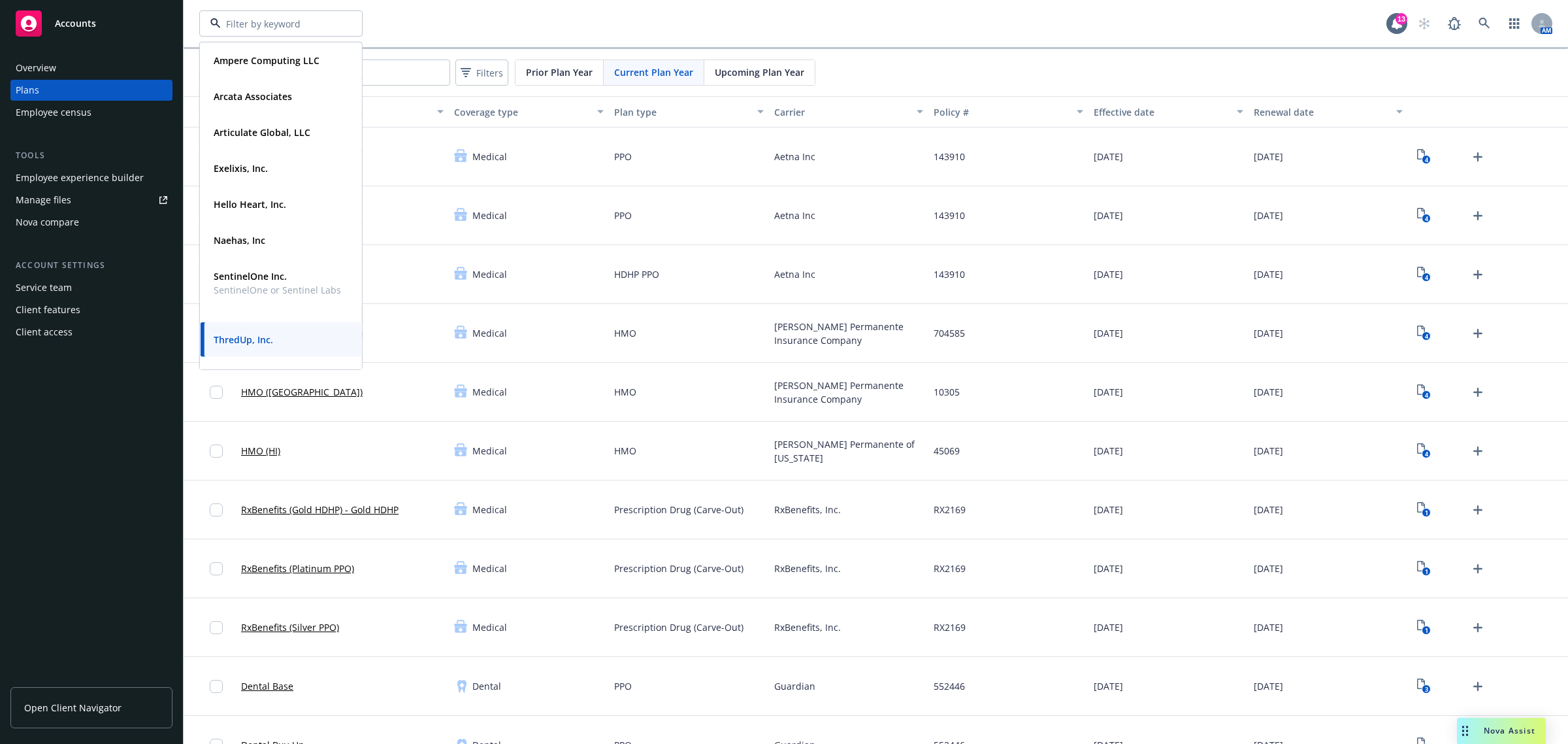
click at [401, 17] on div "Ampere Computing LLC Type Commercial FEIN 32-0544208 Arcata Associates Type Com…" at bounding box center [793, 24] width 1188 height 26
